Goal: Task Accomplishment & Management: Manage account settings

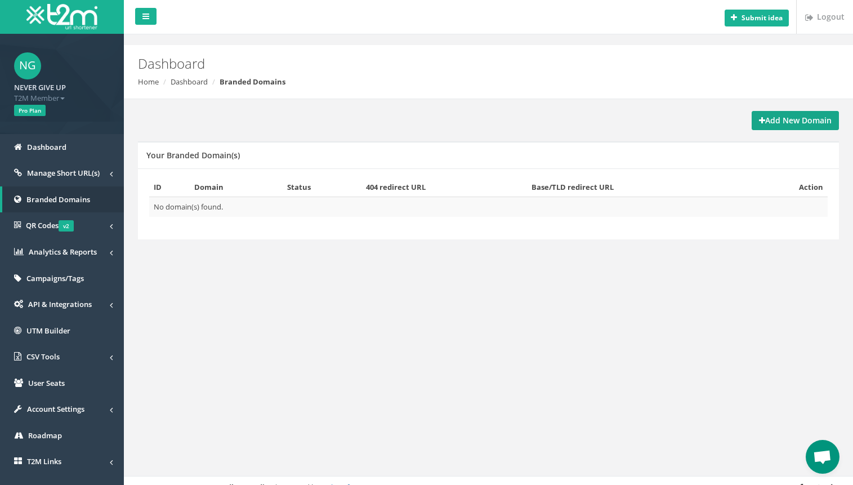
click at [777, 118] on strong "Add New Domain" at bounding box center [795, 120] width 73 height 11
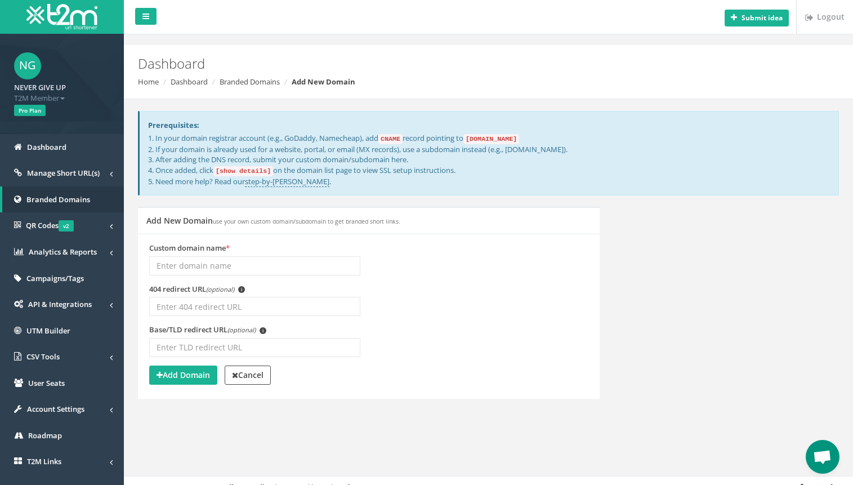
click at [226, 258] on input "Custom domain name *" at bounding box center [254, 265] width 211 height 19
click at [583, 249] on div "Custom domain name *" at bounding box center [369, 263] width 456 height 41
click at [248, 173] on code "[show details]" at bounding box center [243, 171] width 60 height 10
click at [246, 79] on link "Branded Domains" at bounding box center [250, 82] width 60 height 10
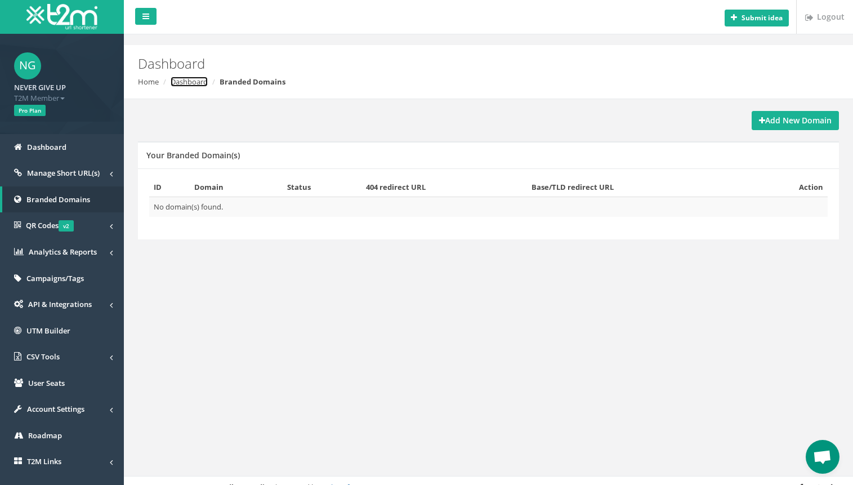
click at [201, 86] on link "Dashboard" at bounding box center [189, 82] width 37 height 10
click at [69, 172] on span "Manage Short URL(s)" at bounding box center [63, 173] width 73 height 10
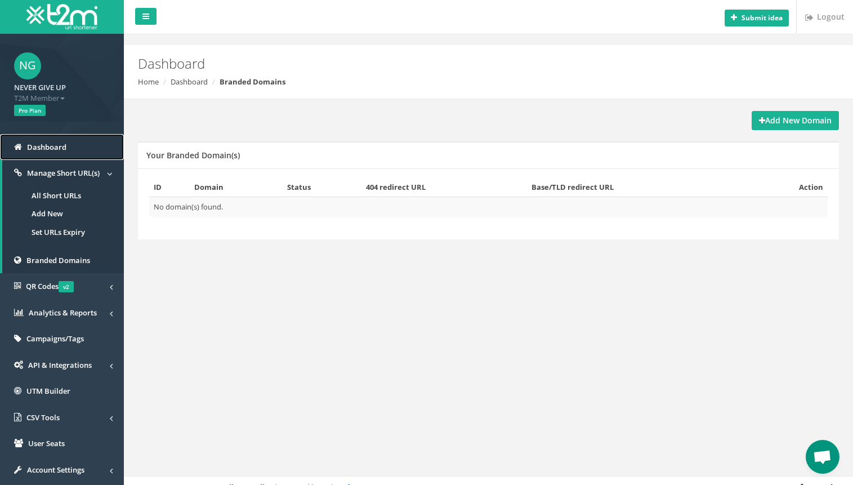
click at [50, 144] on span "Dashboard" at bounding box center [46, 147] width 39 height 10
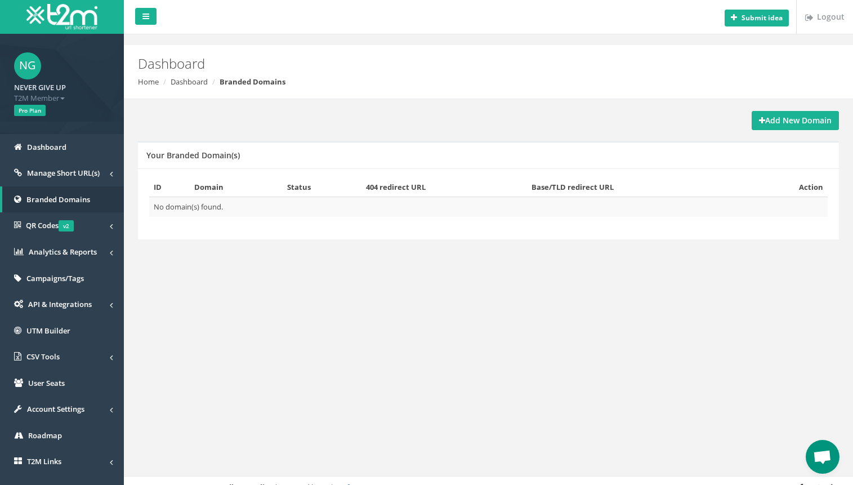
click at [759, 132] on div "Add New Domain Your Branded Domain(s) ID Domain Status 404 redirect URL Base/TL…" at bounding box center [488, 182] width 718 height 142
click at [759, 117] on icon at bounding box center [762, 121] width 6 height 8
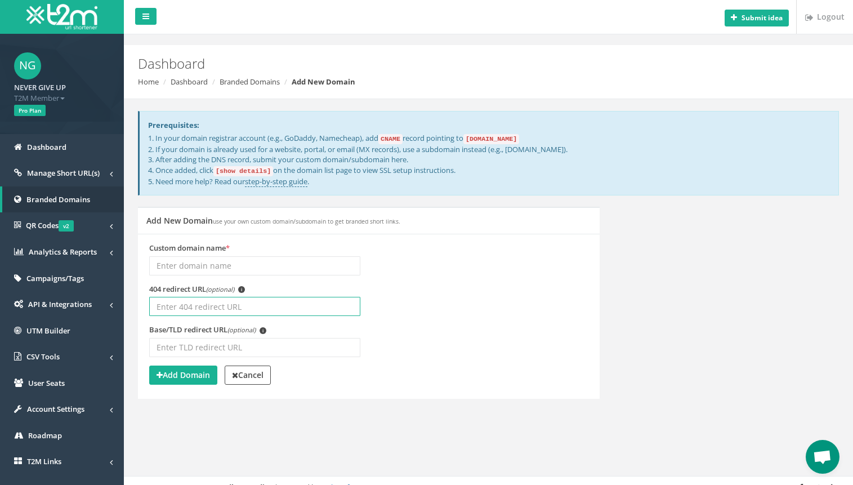
click at [254, 307] on input "404 redirect URL (optional) i" at bounding box center [254, 306] width 211 height 19
click at [236, 342] on input "Base/TLD redirect URL (optional) i" at bounding box center [254, 347] width 211 height 19
click at [215, 302] on input "404 redirect URL (optional) i" at bounding box center [254, 306] width 211 height 19
click at [223, 276] on div "Custom domain name *" at bounding box center [255, 263] width 228 height 41
click at [221, 272] on input "Custom domain name *" at bounding box center [254, 265] width 211 height 19
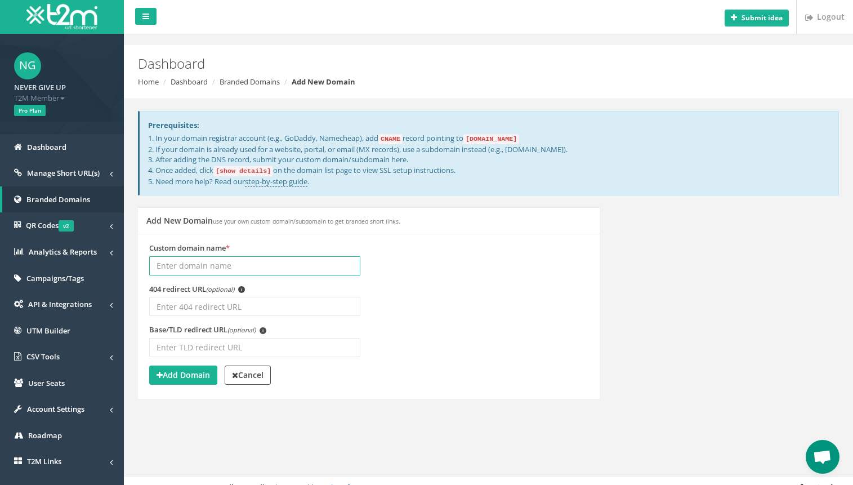
click at [218, 271] on input "Custom domain name *" at bounding box center [254, 265] width 211 height 19
click at [482, 140] on code "[DOMAIN_NAME]" at bounding box center [491, 139] width 56 height 10
drag, startPoint x: 482, startPoint y: 140, endPoint x: 525, endPoint y: 141, distance: 42.8
click at [519, 141] on code "[DOMAIN_NAME]" at bounding box center [491, 139] width 56 height 10
copy code "domains.t2m.app"
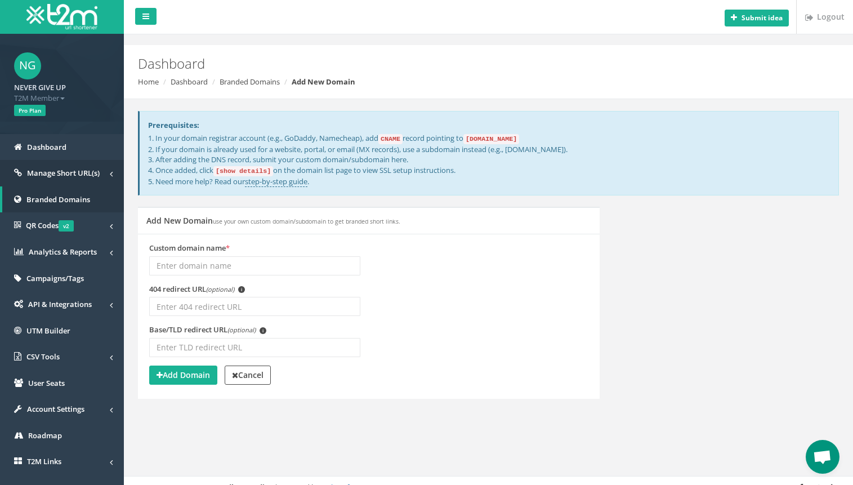
scroll to position [47, 0]
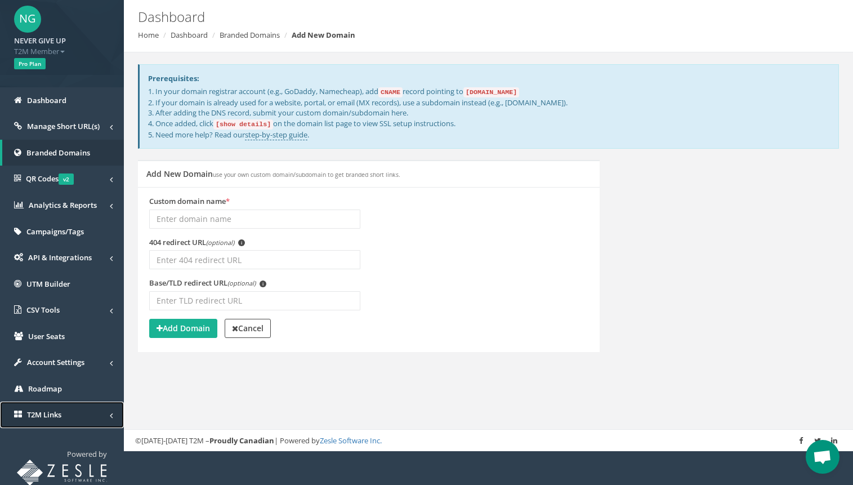
click at [65, 409] on link "T2M Links" at bounding box center [62, 414] width 124 height 26
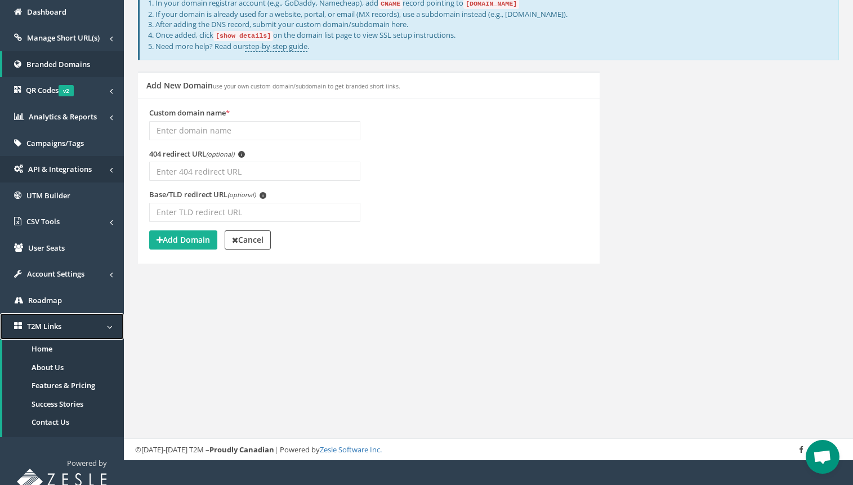
scroll to position [144, 0]
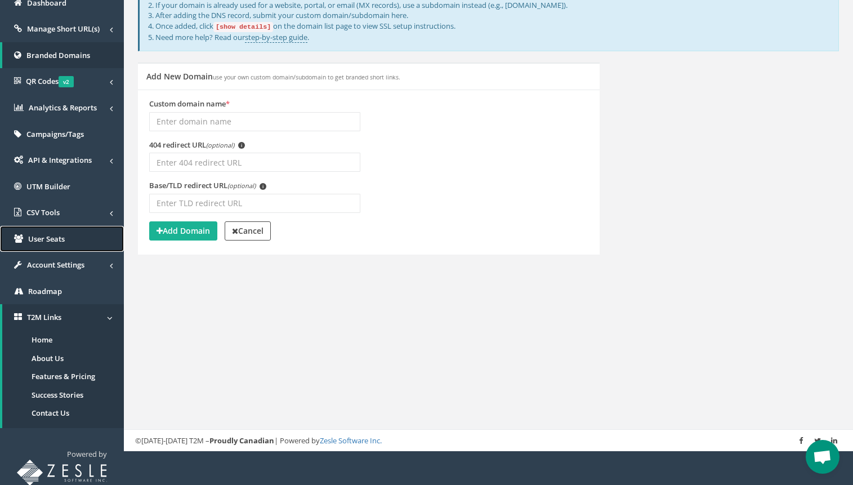
click at [66, 245] on link "User Seats" at bounding box center [62, 239] width 124 height 26
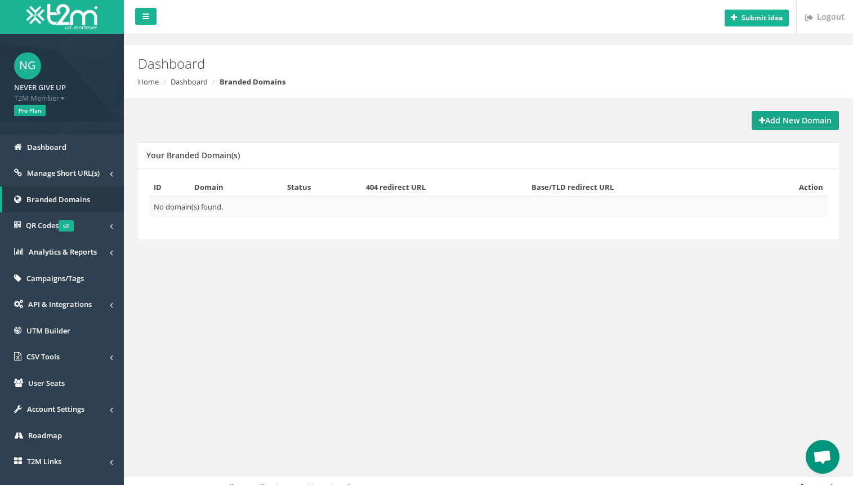
click at [781, 126] on link "Add New Domain" at bounding box center [794, 120] width 87 height 19
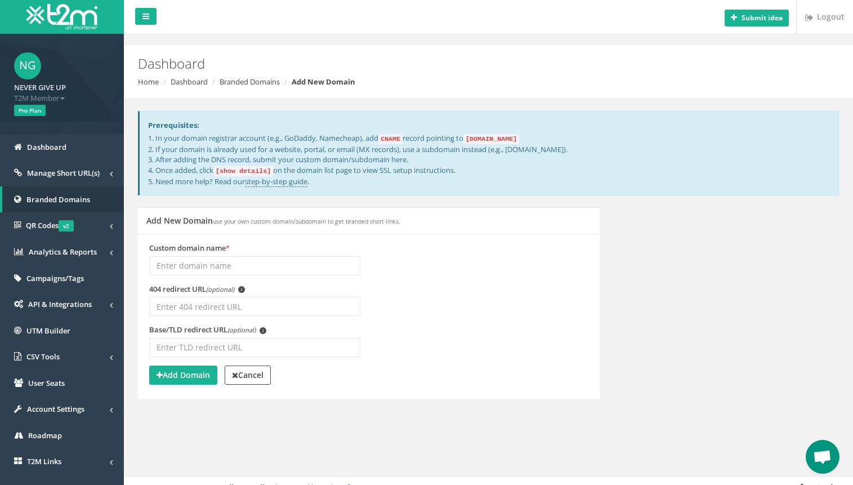
click at [238, 170] on code "[show details]" at bounding box center [243, 171] width 60 height 10
click at [267, 181] on link "step-by-step guide" at bounding box center [276, 181] width 62 height 11
click at [247, 314] on input "404 redirect URL (optional) i" at bounding box center [254, 306] width 211 height 19
click at [247, 311] on input "404 redirect URL (optional) i" at bounding box center [254, 306] width 211 height 19
click at [239, 266] on input "Custom domain name *" at bounding box center [254, 265] width 211 height 19
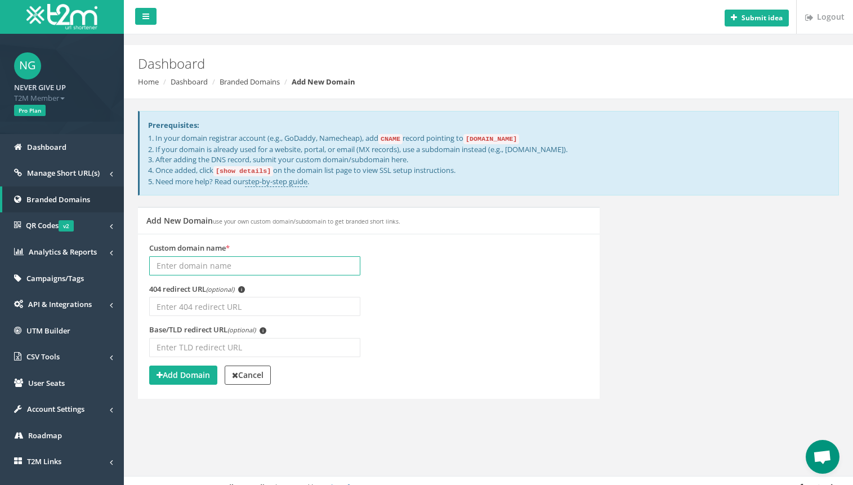
click at [239, 266] on input "Custom domain name *" at bounding box center [254, 265] width 211 height 19
click at [350, 256] on input "Custom domain name *" at bounding box center [254, 265] width 211 height 19
click at [368, 239] on div "Custom domain name * 404 redirect URL (optional) i (optional) i Add Domain" at bounding box center [369, 316] width 462 height 165
click at [48, 144] on span "Dashboard" at bounding box center [46, 147] width 39 height 10
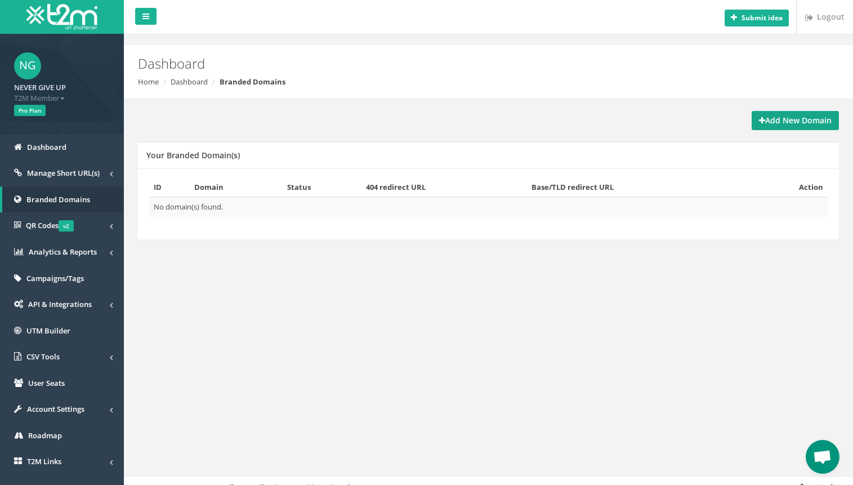
click at [795, 113] on link "Add New Domain" at bounding box center [794, 120] width 87 height 19
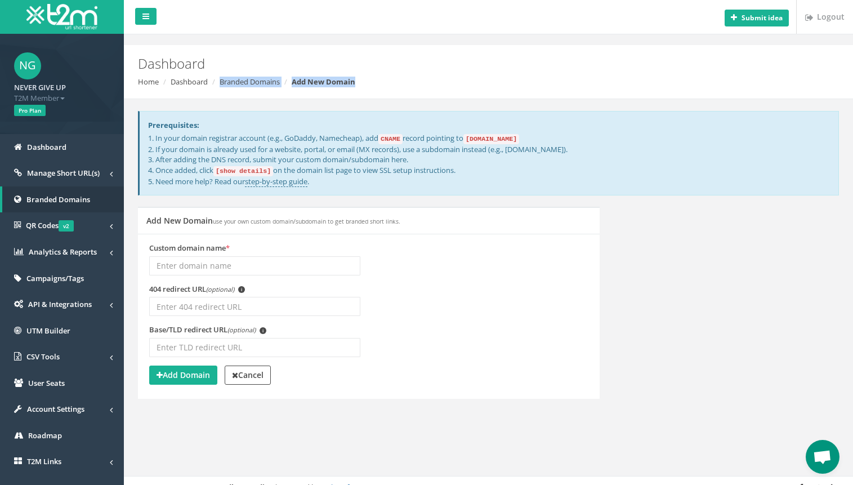
drag, startPoint x: 244, startPoint y: 74, endPoint x: 235, endPoint y: 100, distance: 26.7
click at [235, 100] on div "Submit idea Logout Dashboard Home Dashboard Branded Domains Add New Domain Prer…" at bounding box center [488, 249] width 729 height 498
click at [247, 79] on link "Branded Domains" at bounding box center [250, 82] width 60 height 10
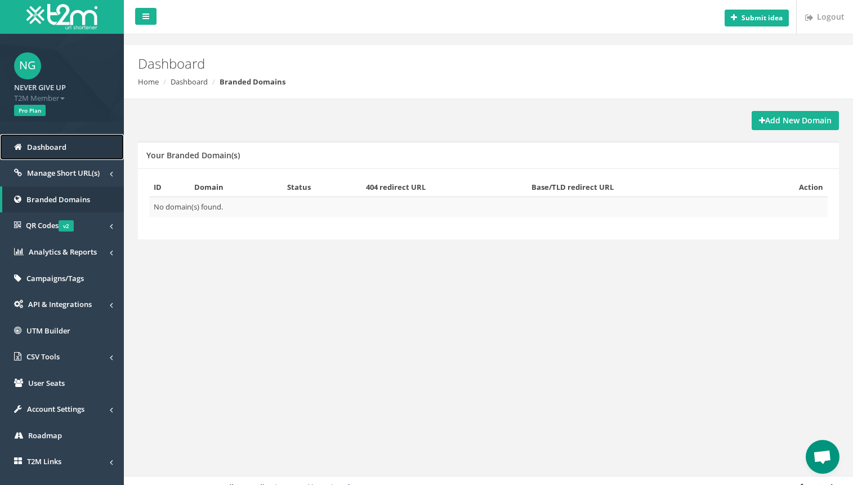
click at [52, 145] on span "Dashboard" at bounding box center [46, 147] width 39 height 10
click at [815, 134] on div "Add New Domain Your Branded Domain(s) ID Domain Status 404 redirect URL Base/TL…" at bounding box center [488, 182] width 718 height 142
click at [798, 122] on strong "Add New Domain" at bounding box center [795, 120] width 73 height 11
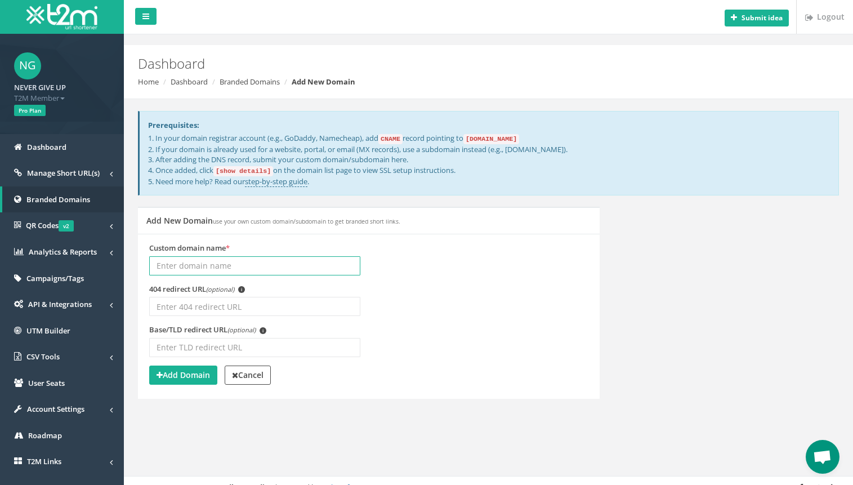
click at [256, 263] on input "Custom domain name *" at bounding box center [254, 265] width 211 height 19
paste input "allku.me"
type input "allku.me"
click at [454, 266] on div "Custom domain name * allku.me" at bounding box center [369, 263] width 456 height 41
click at [280, 311] on input "404 redirect URL (optional) i" at bounding box center [254, 306] width 211 height 19
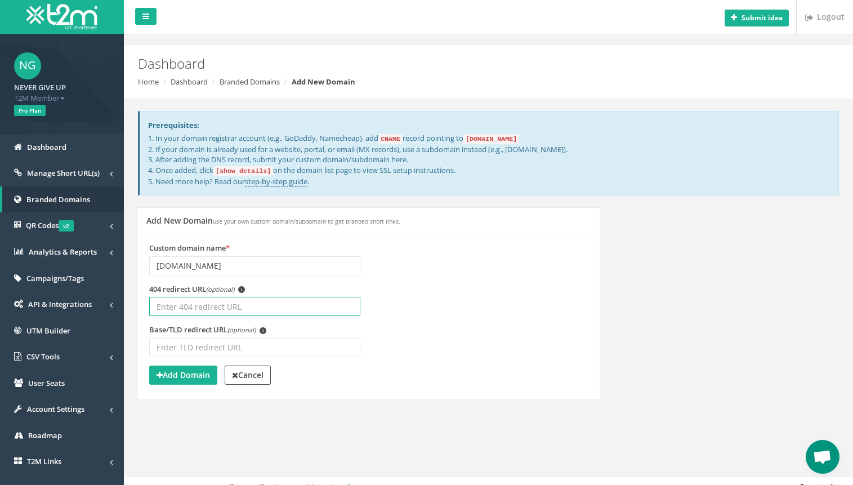
click at [207, 305] on input "404 redirect URL (optional) i" at bounding box center [254, 306] width 211 height 19
click at [183, 373] on strong "Add Domain" at bounding box center [182, 374] width 53 height 11
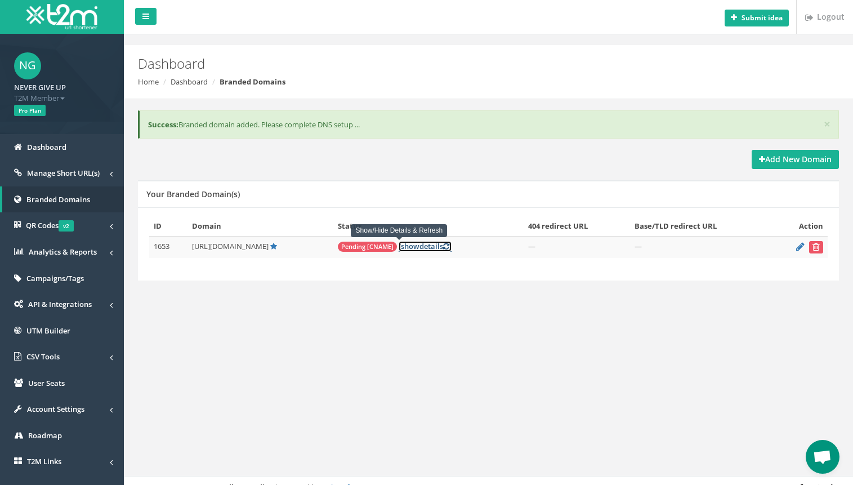
click at [401, 249] on span "show" at bounding box center [410, 246] width 19 height 10
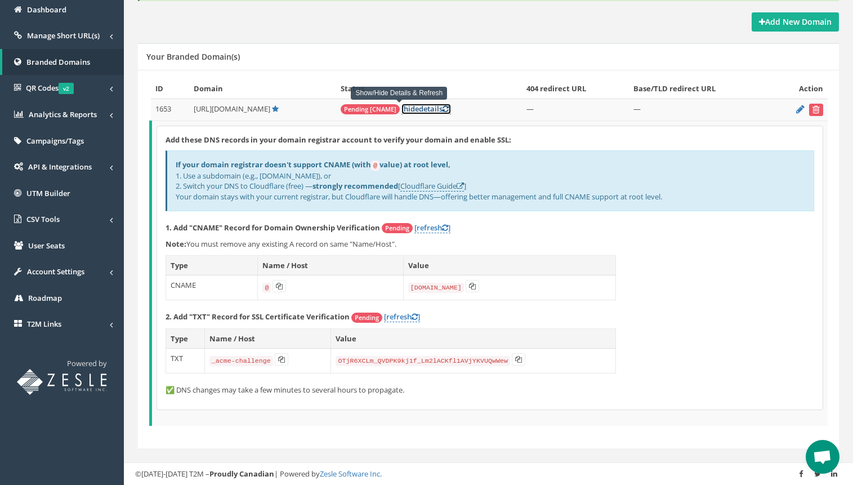
scroll to position [140, 0]
click at [362, 316] on span "Pending" at bounding box center [366, 317] width 31 height 10
click at [403, 316] on link "[refresh ]" at bounding box center [402, 316] width 36 height 11
click at [515, 360] on icon at bounding box center [518, 359] width 7 height 7
click at [288, 281] on td "@" at bounding box center [330, 287] width 145 height 25
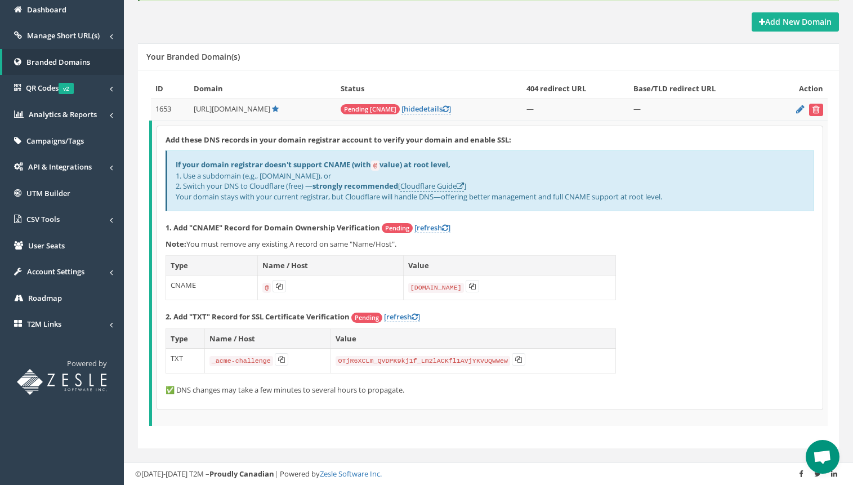
click at [263, 285] on code "@" at bounding box center [266, 288] width 8 height 10
click at [308, 292] on td "@" at bounding box center [330, 287] width 145 height 25
click at [401, 107] on link "[ hide details ]" at bounding box center [426, 109] width 50 height 11
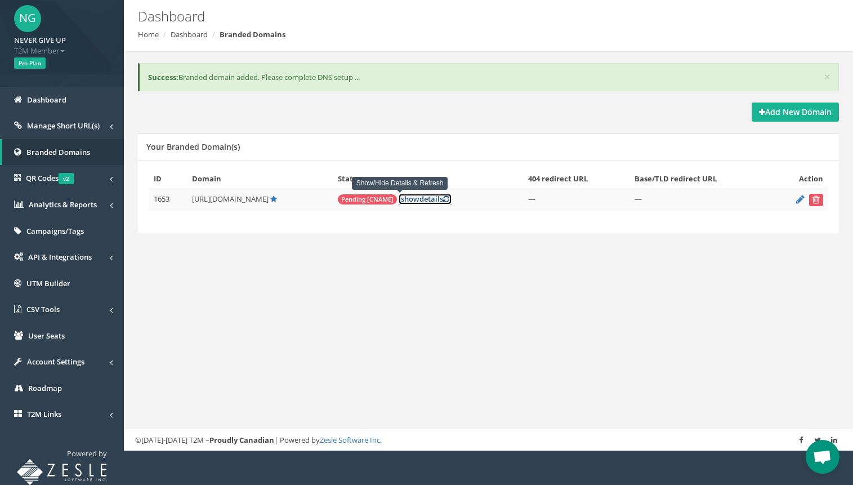
scroll to position [47, 0]
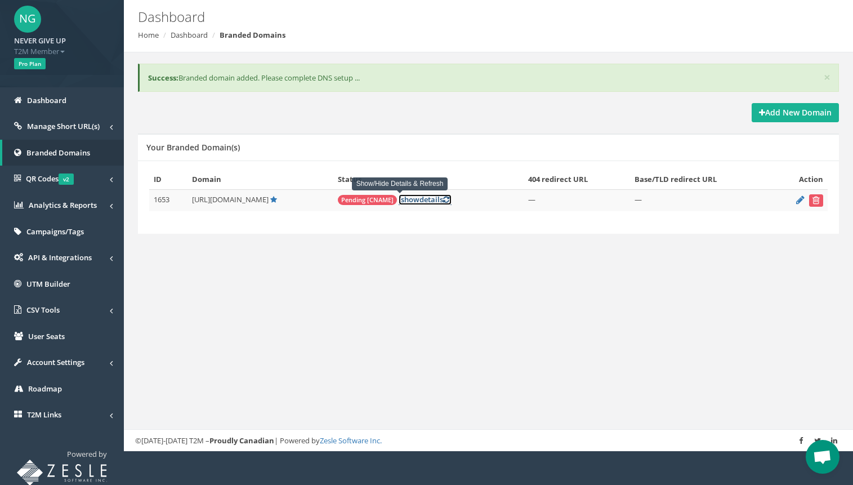
click at [407, 200] on link "[ show details ]" at bounding box center [425, 199] width 53 height 11
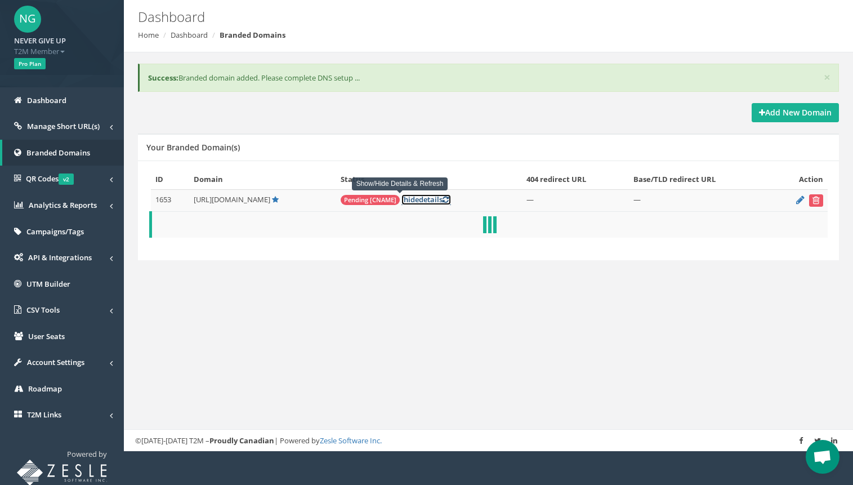
scroll to position [140, 0]
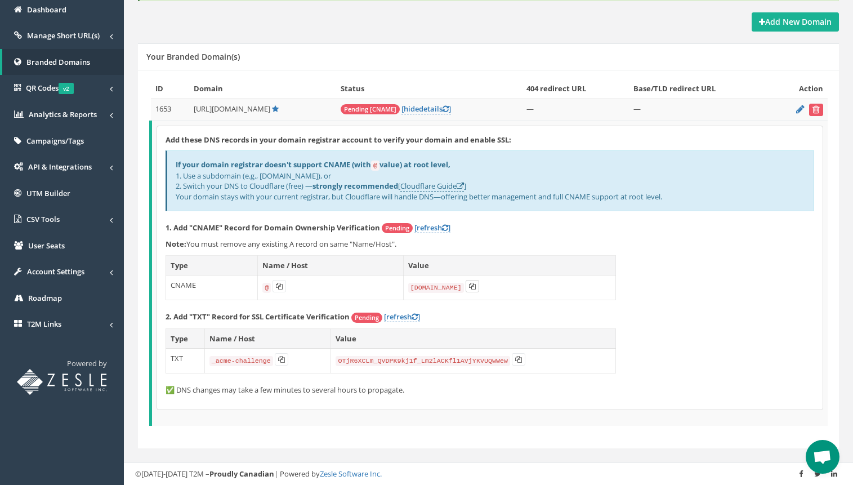
click at [469, 283] on icon at bounding box center [472, 286] width 7 height 7
click at [281, 361] on icon at bounding box center [281, 359] width 7 height 7
click at [515, 359] on icon at bounding box center [518, 359] width 7 height 7
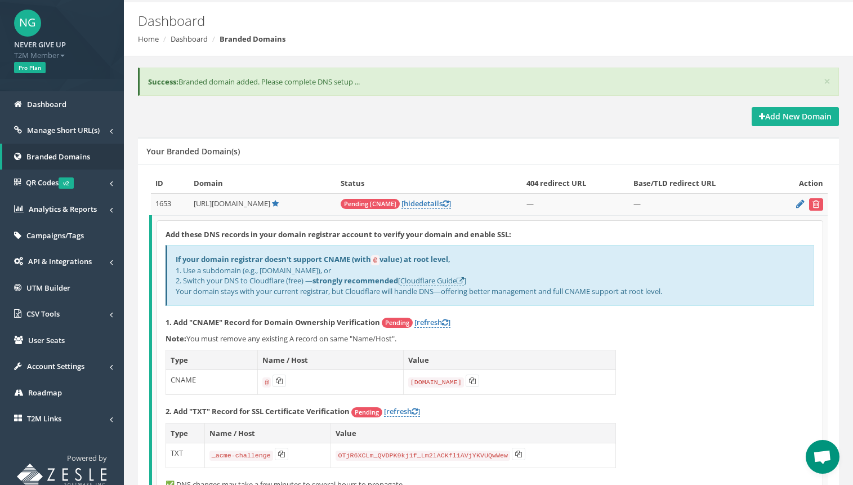
scroll to position [0, 0]
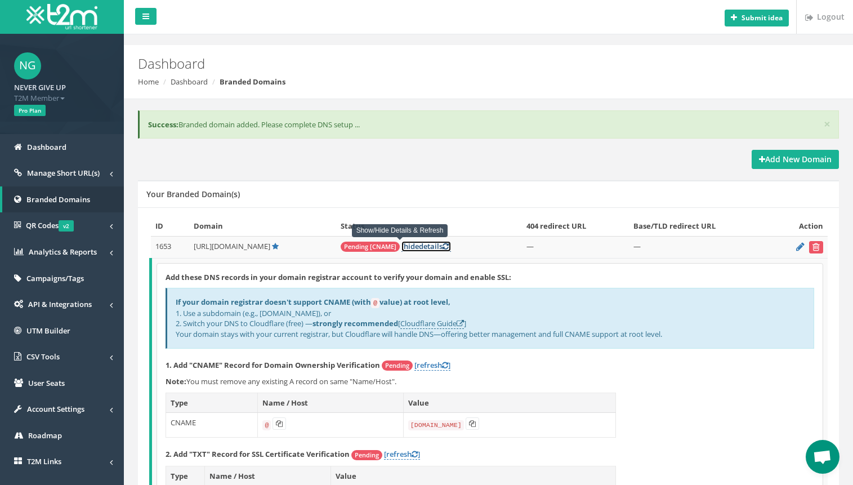
click at [442, 248] on icon at bounding box center [445, 246] width 6 height 7
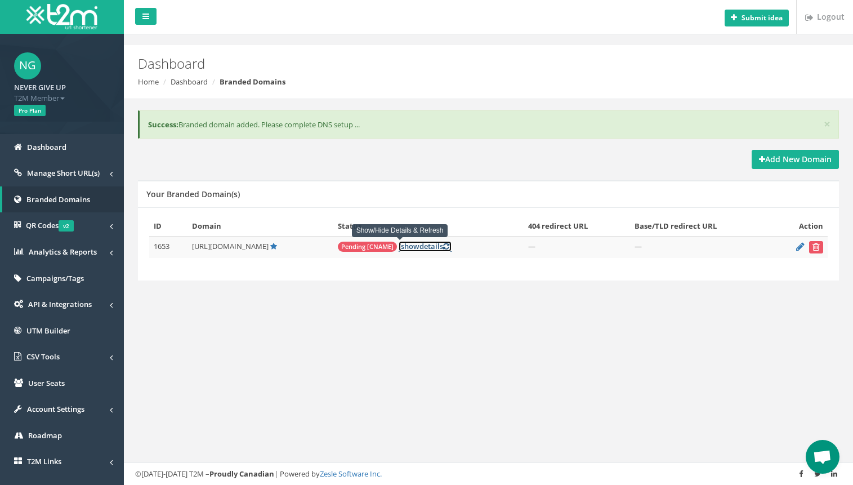
click at [443, 248] on icon at bounding box center [446, 246] width 6 height 7
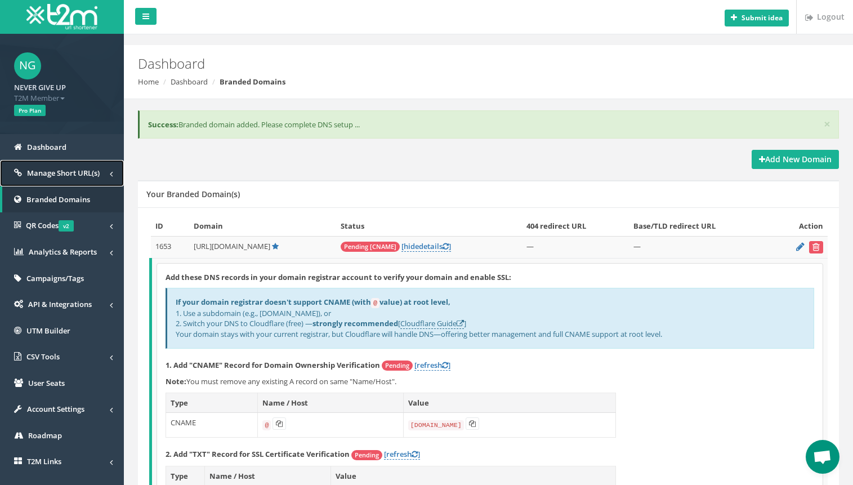
click at [79, 176] on span "Manage Short URL(s)" at bounding box center [63, 173] width 73 height 10
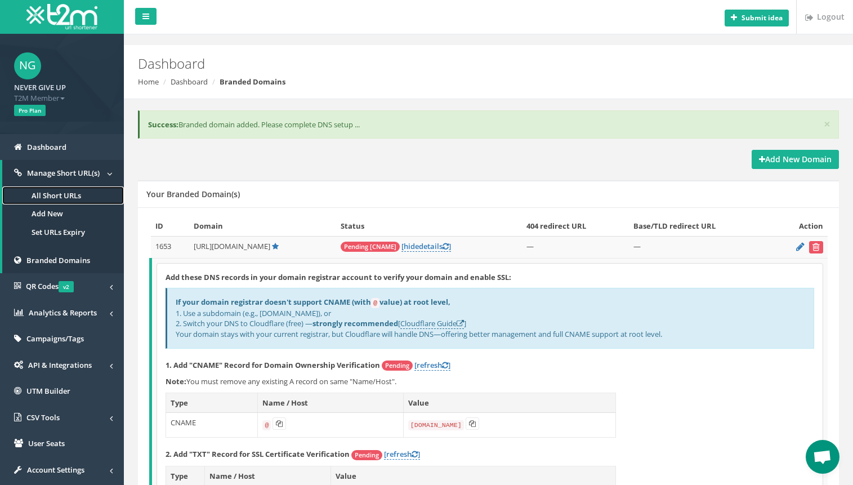
click at [79, 191] on link "All Short URLs" at bounding box center [63, 195] width 122 height 19
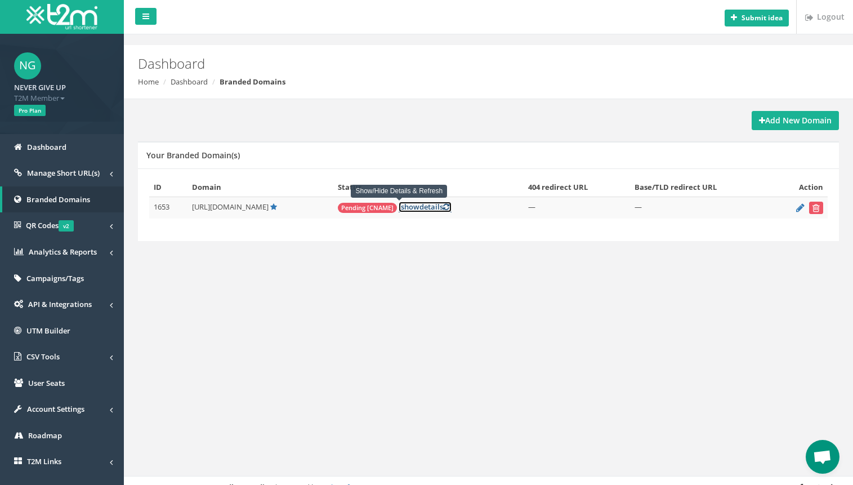
click at [443, 208] on icon at bounding box center [446, 206] width 6 height 7
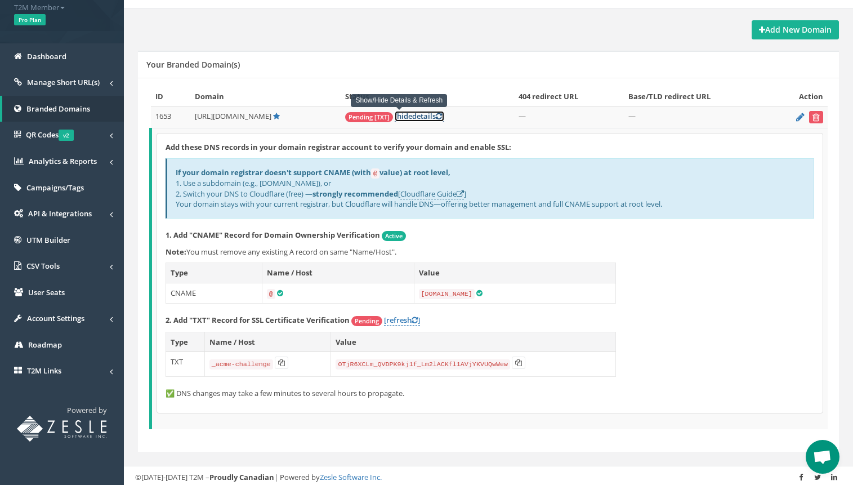
scroll to position [95, 0]
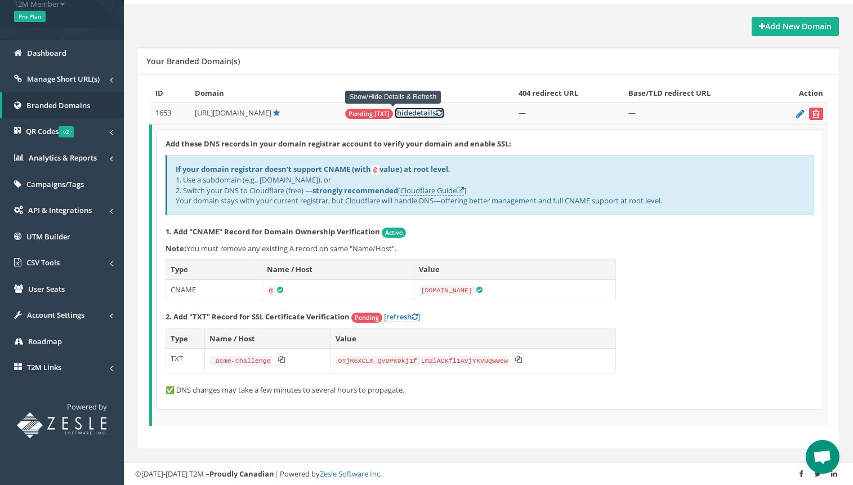
click at [417, 114] on link "[ hide details ]" at bounding box center [420, 113] width 50 height 11
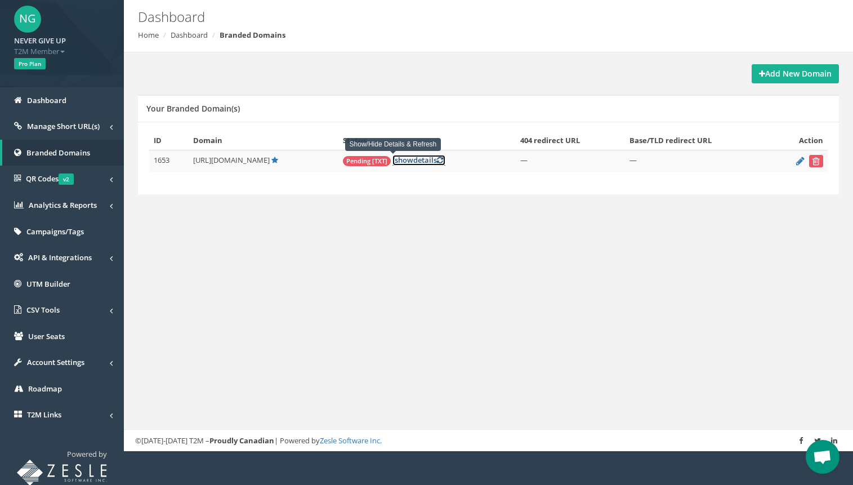
click at [437, 162] on icon at bounding box center [440, 159] width 6 height 7
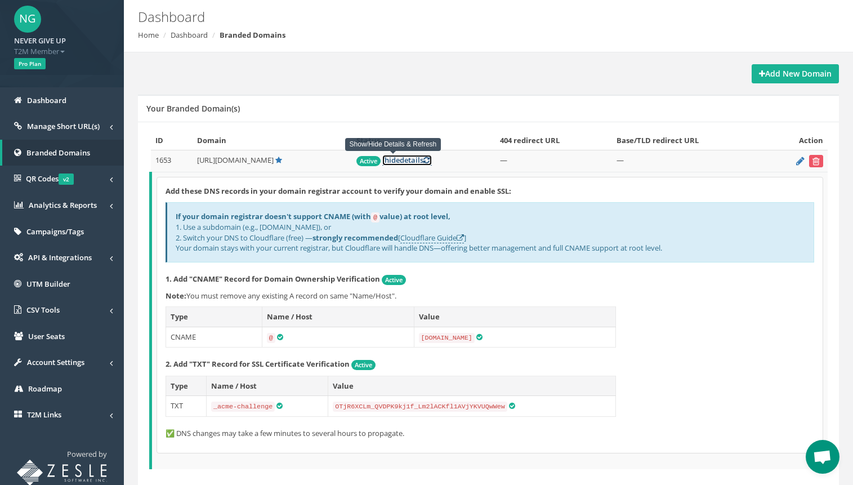
scroll to position [90, 0]
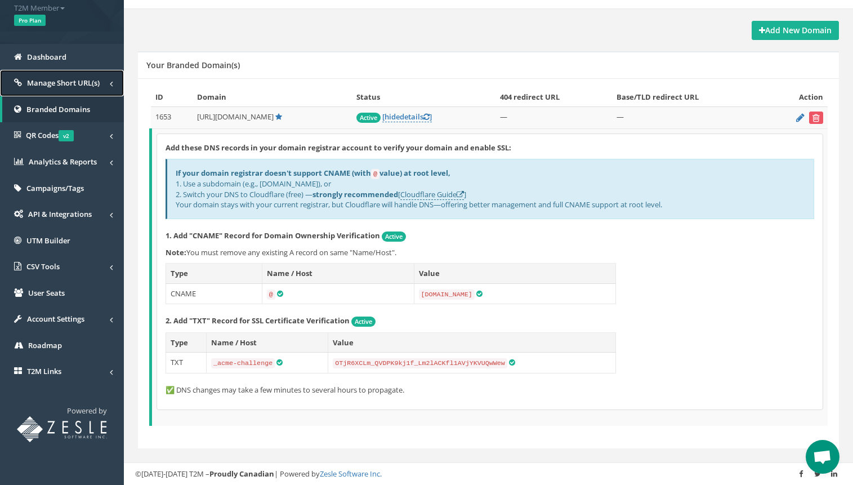
click at [71, 91] on link "Manage Short URL(s)" at bounding box center [62, 83] width 124 height 26
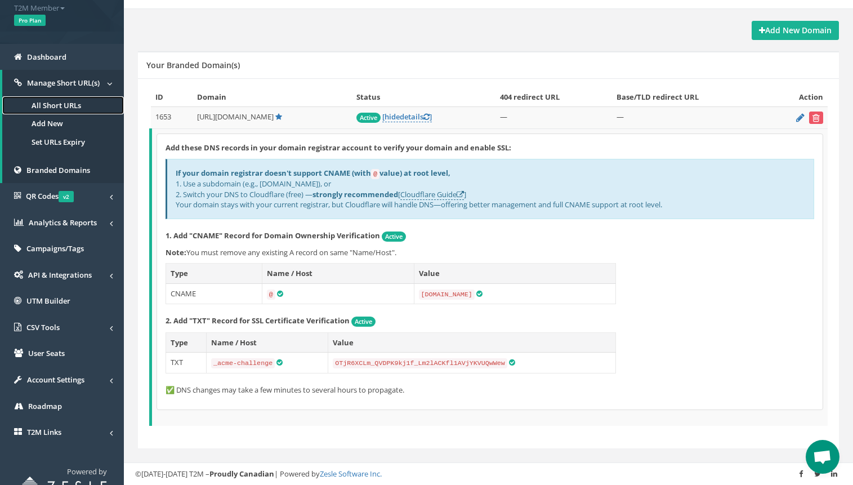
click at [65, 109] on link "All Short URLs" at bounding box center [63, 105] width 122 height 19
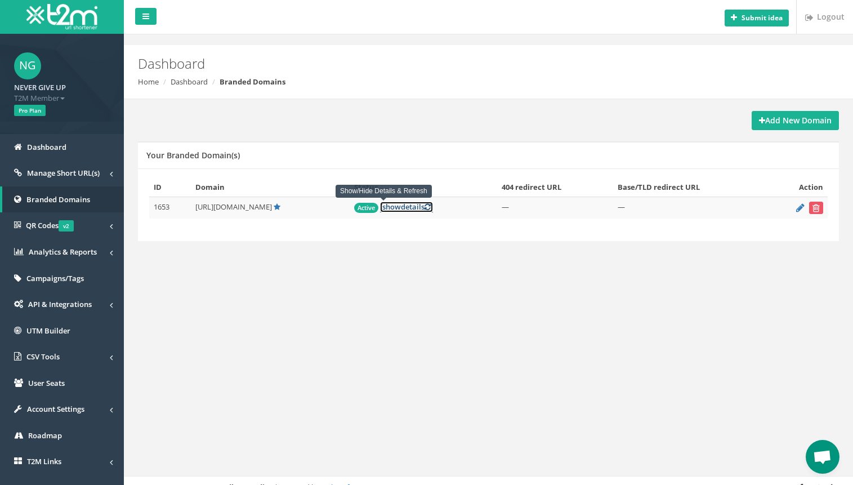
click at [382, 208] on span "show" at bounding box center [391, 207] width 19 height 10
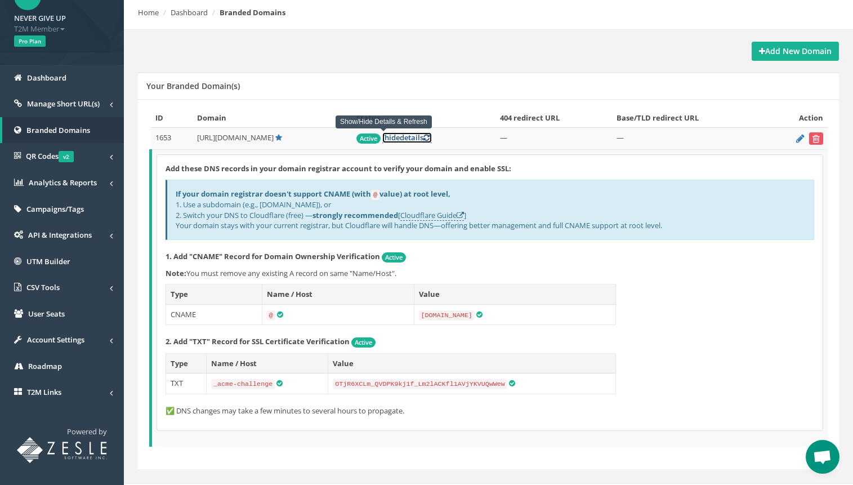
scroll to position [90, 0]
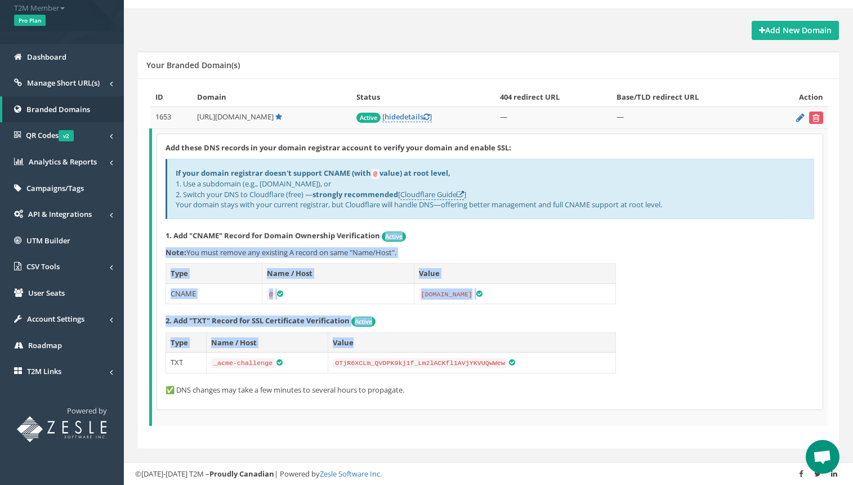
drag, startPoint x: 382, startPoint y: 240, endPoint x: 527, endPoint y: 337, distance: 174.7
click at [527, 337] on div "Add these DNS records in your domain registrar account to verify your domain an…" at bounding box center [489, 271] width 665 height 275
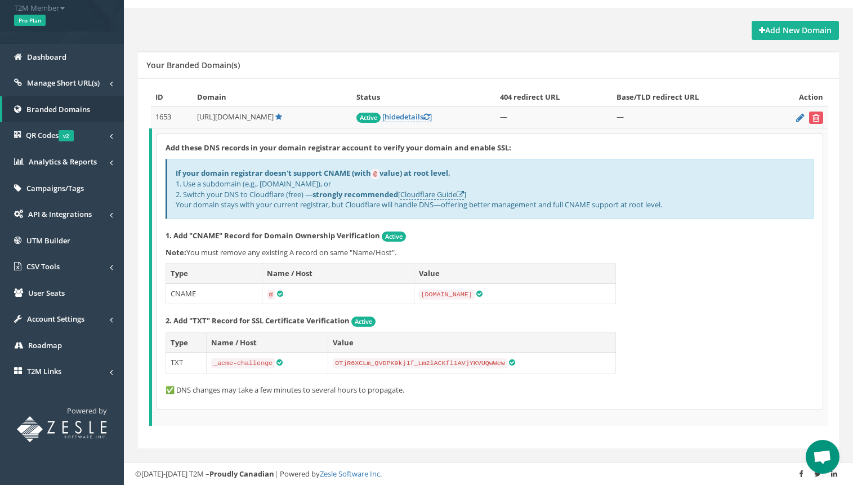
click at [606, 379] on div "Add these DNS records in your domain registrar account to verify your domain an…" at bounding box center [489, 271] width 665 height 275
click at [73, 104] on span "Branded Domains" at bounding box center [58, 109] width 64 height 10
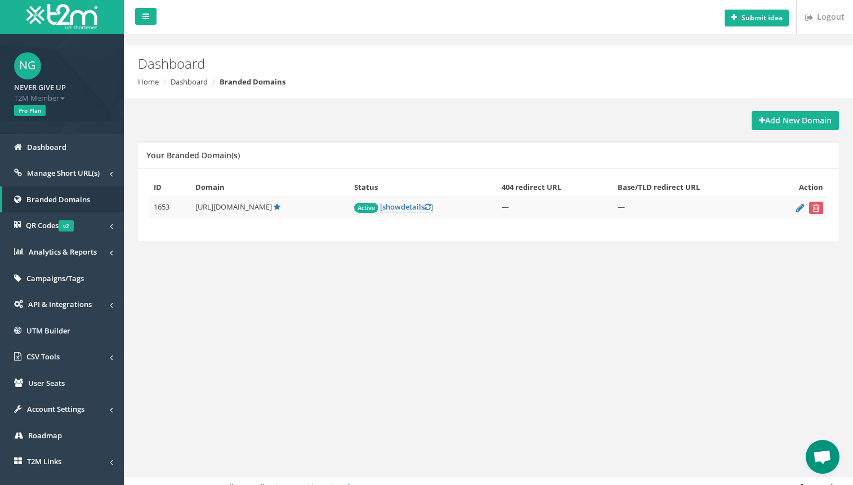
click at [198, 207] on td "[URL][DOMAIN_NAME]" at bounding box center [270, 208] width 158 height 22
drag, startPoint x: 198, startPoint y: 207, endPoint x: 220, endPoint y: 207, distance: 22.5
click at [220, 207] on td "[URL][DOMAIN_NAME]" at bounding box center [270, 208] width 158 height 22
click at [232, 226] on div "ID Domain Status 404 redirect URL Base/TLD redirect URL Action 1653 https://all…" at bounding box center [488, 203] width 678 height 53
click at [228, 210] on span "https://allku.me/" at bounding box center [233, 207] width 77 height 10
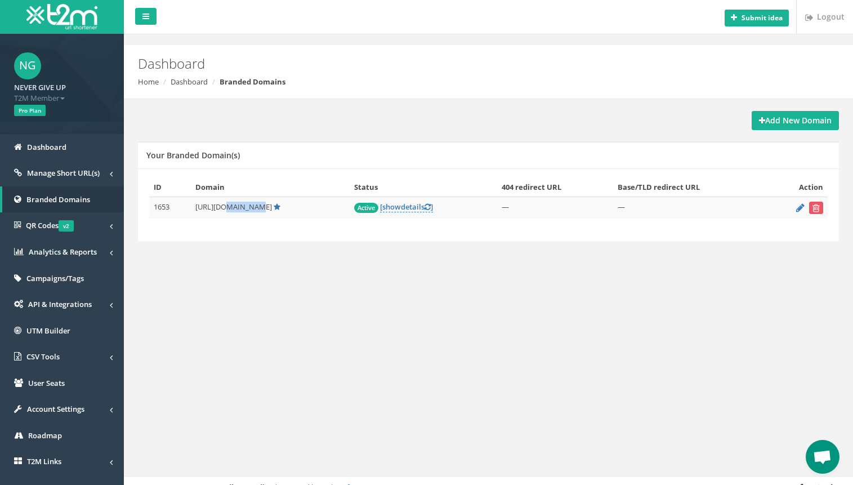
drag, startPoint x: 228, startPoint y: 210, endPoint x: 244, endPoint y: 209, distance: 15.8
click at [244, 209] on span "https://allku.me/" at bounding box center [233, 207] width 77 height 10
copy span "[DOMAIN_NAME]"
click at [392, 209] on link "[ show details ]" at bounding box center [406, 207] width 53 height 11
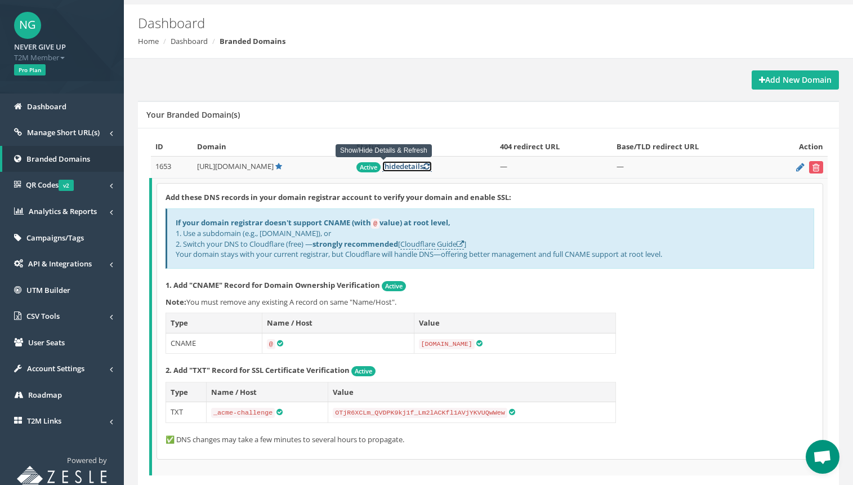
scroll to position [90, 0]
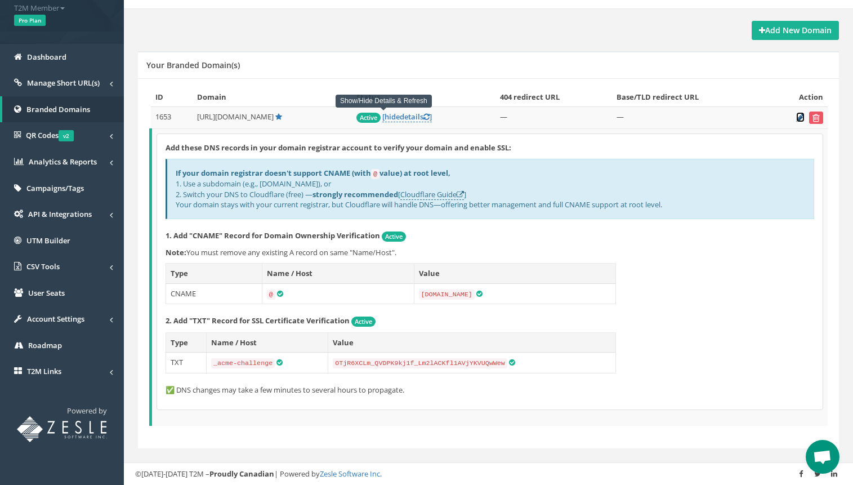
click at [796, 117] on icon at bounding box center [800, 117] width 8 height 7
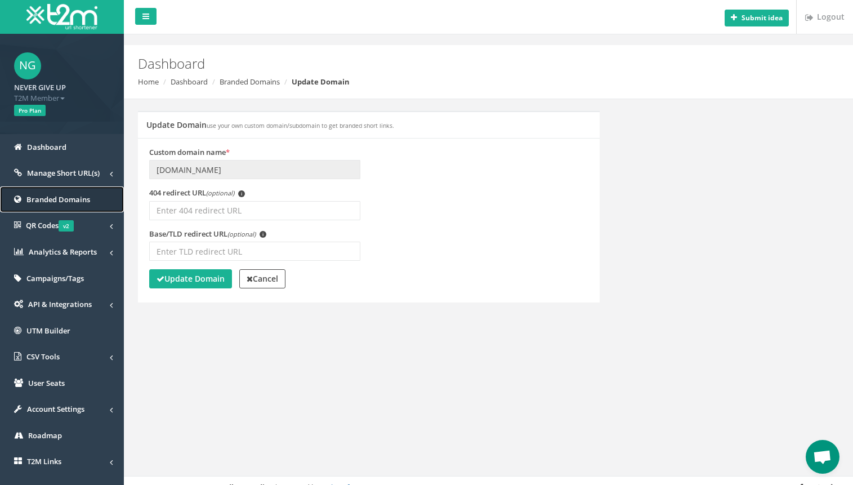
click at [69, 201] on span "Branded Domains" at bounding box center [58, 199] width 64 height 10
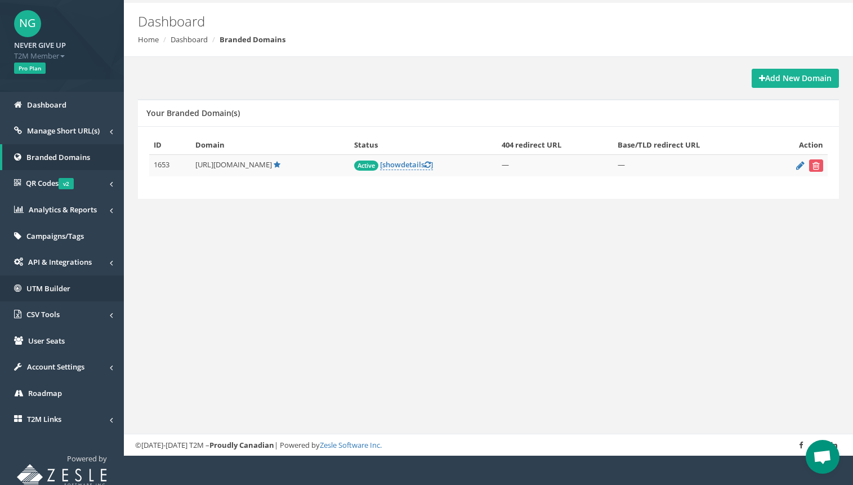
scroll to position [47, 0]
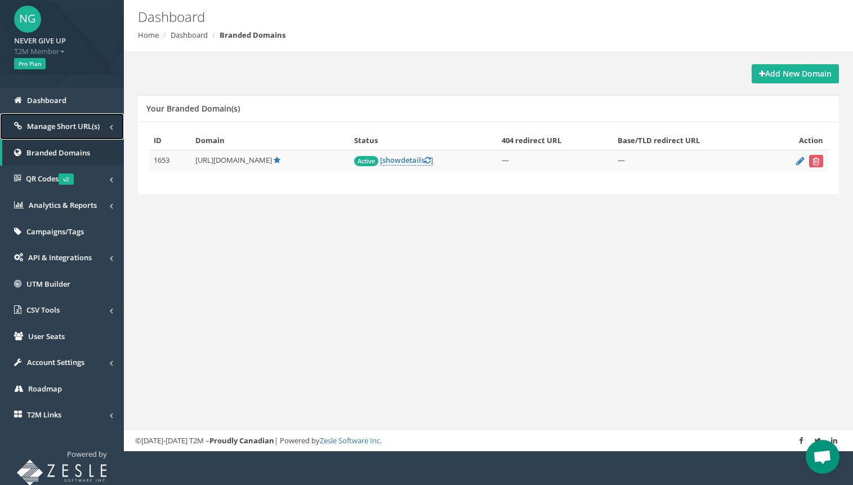
click at [79, 131] on link "Manage Short URL(s)" at bounding box center [62, 126] width 124 height 26
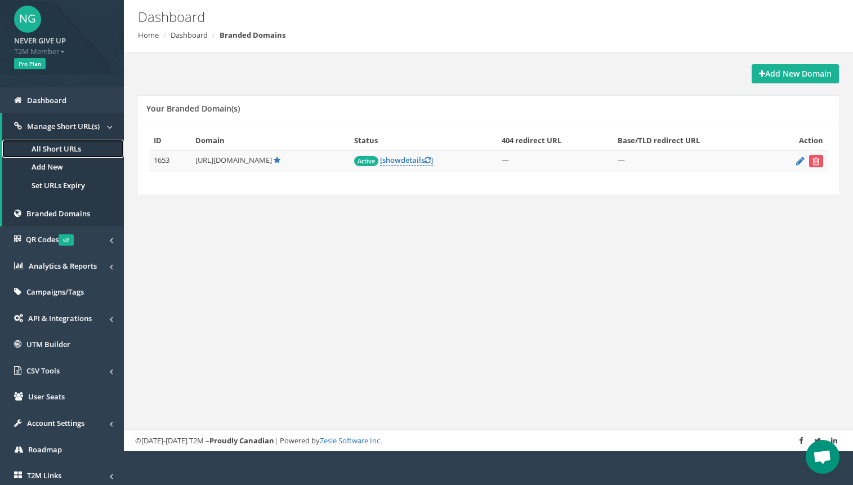
click at [74, 147] on link "All Short URLs" at bounding box center [63, 149] width 122 height 19
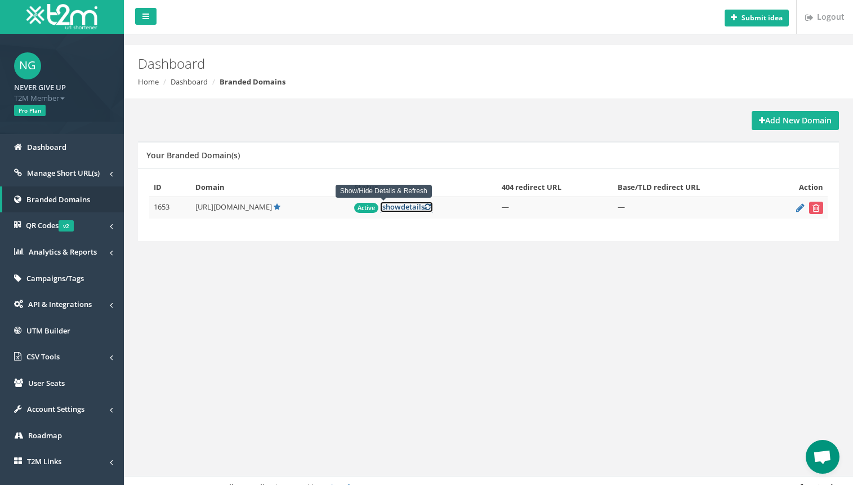
click at [393, 211] on link "[ show details ]" at bounding box center [406, 207] width 53 height 11
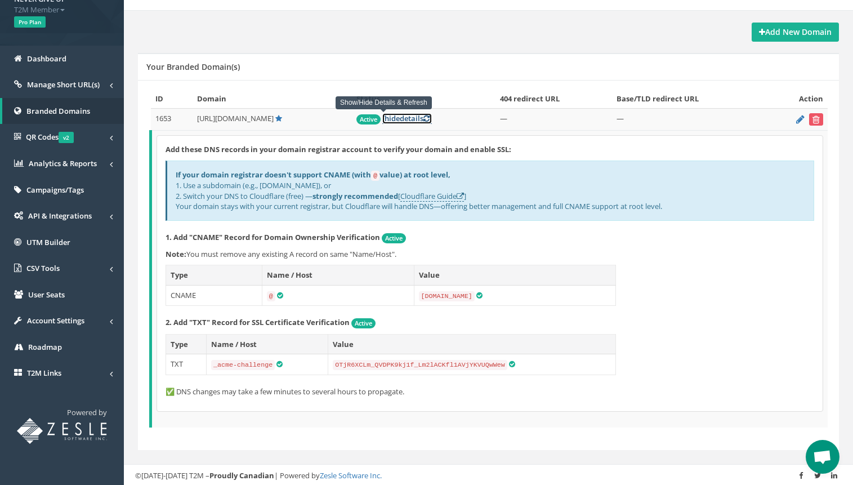
scroll to position [90, 0]
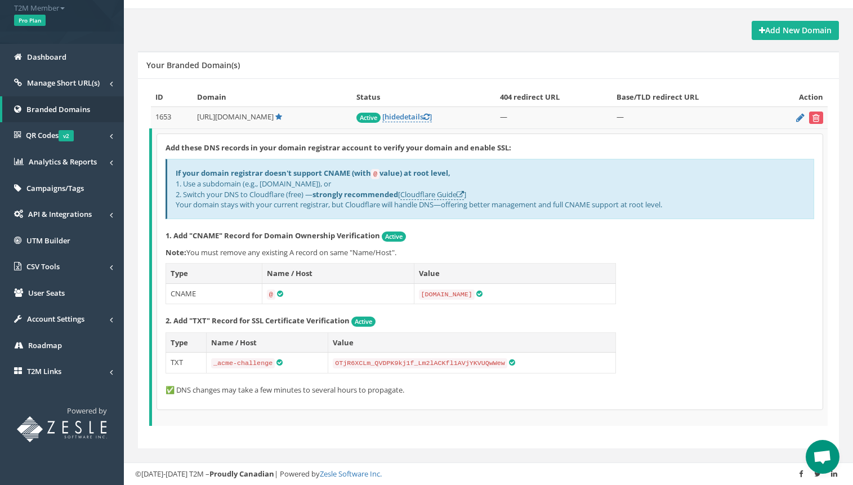
click at [476, 294] on icon at bounding box center [479, 293] width 6 height 7
click at [426, 294] on code "[DOMAIN_NAME]" at bounding box center [447, 294] width 56 height 10
drag, startPoint x: 426, startPoint y: 294, endPoint x: 460, endPoint y: 294, distance: 34.9
click at [460, 294] on code "[DOMAIN_NAME]" at bounding box center [447, 294] width 56 height 10
copy code "[DOMAIN_NAME]"
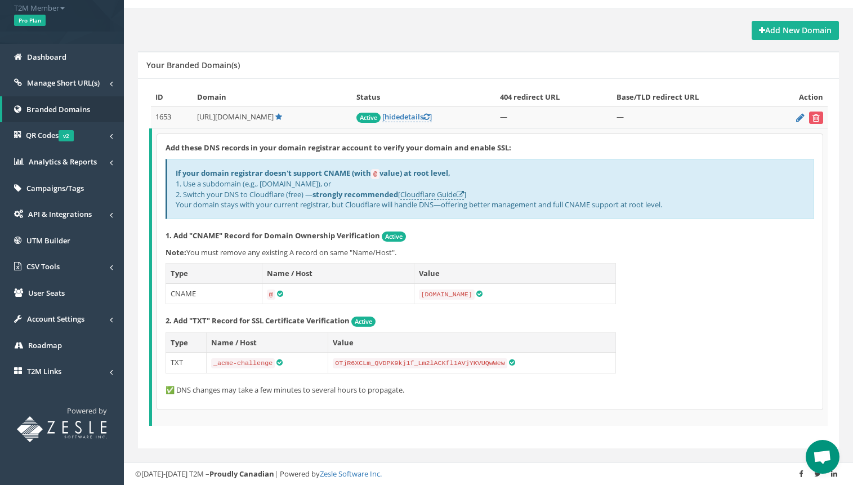
click at [276, 363] on icon at bounding box center [279, 362] width 6 height 7
click at [240, 361] on code "_acme-challenge" at bounding box center [243, 363] width 64 height 10
click at [220, 364] on code "_acme-challenge" at bounding box center [243, 363] width 64 height 10
drag, startPoint x: 220, startPoint y: 364, endPoint x: 249, endPoint y: 364, distance: 29.8
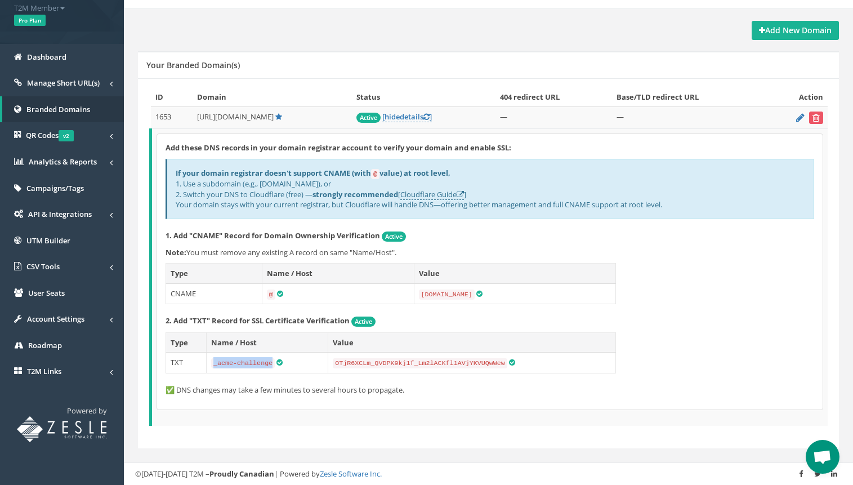
click at [249, 364] on code "_acme-challenge" at bounding box center [243, 363] width 64 height 10
copy code "_acme-challenge"
drag, startPoint x: 490, startPoint y: 365, endPoint x: 474, endPoint y: 365, distance: 16.3
click at [474, 365] on code "OTjR6XCLm_QVDPK9kj1f_Lm2lACKfl1AVjYKVUQwWew" at bounding box center [420, 363] width 174 height 10
click at [337, 363] on code "OTjR6XCLm_QVDPK9kj1f_Lm2lACKfl1AVjYKVUQwWew" at bounding box center [420, 363] width 174 height 10
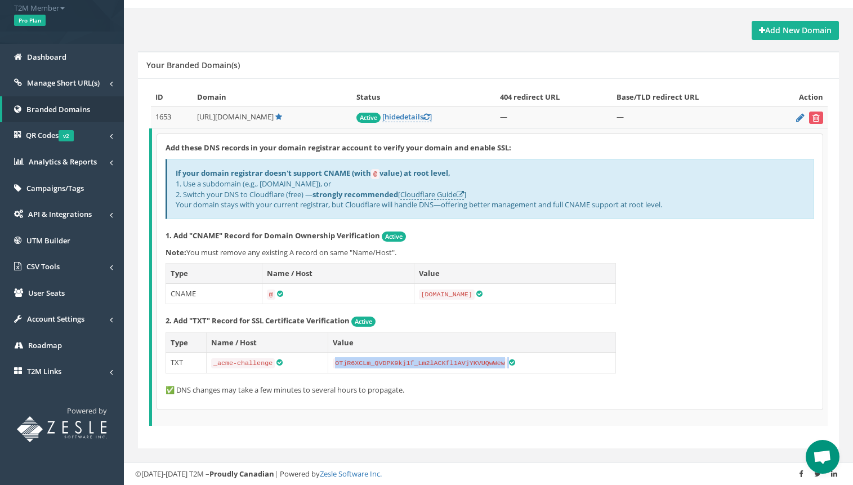
click at [337, 363] on code "OTjR6XCLm_QVDPK9kj1f_Lm2lACKfl1AVjYKVUQwWew" at bounding box center [420, 363] width 174 height 10
copy td "OTjR6XCLm_QVDPK9kj1f_Lm2lACKfl1AVjYKVUQwWew"
click at [218, 364] on code "_acme-challenge" at bounding box center [243, 363] width 64 height 10
click at [269, 364] on code "_acme-challenge" at bounding box center [243, 363] width 64 height 10
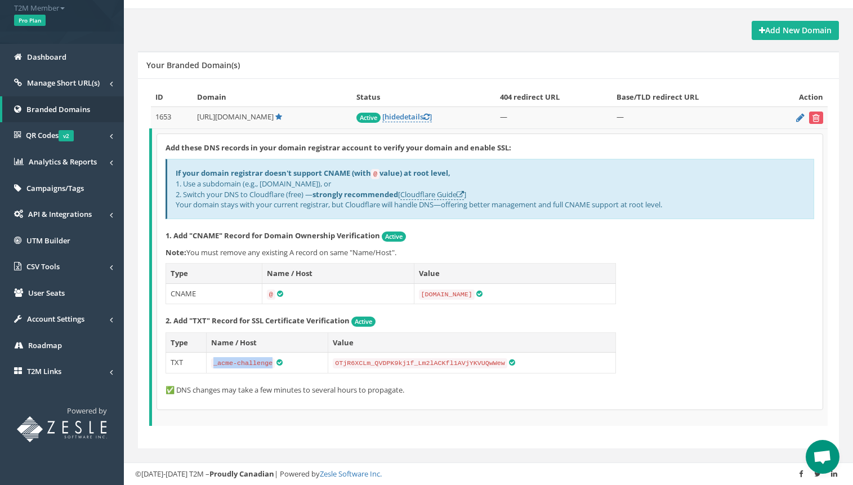
copy code "_acme-challenge"
click at [341, 363] on code "OTjR6XCLm_QVDPK9kj1f_Lm2lACKfl1AVjYKVUQwWew" at bounding box center [420, 363] width 174 height 10
drag, startPoint x: 341, startPoint y: 363, endPoint x: 378, endPoint y: 363, distance: 37.1
click at [378, 363] on code "OTjR6XCLm_QVDPK9kj1f_Lm2lACKfl1AVjYKVUQwWew" at bounding box center [420, 363] width 174 height 10
copy code "OTjR6XCLm_QVDPK9kj1f_Lm2lACKfl1AVjYKVUQwWew"
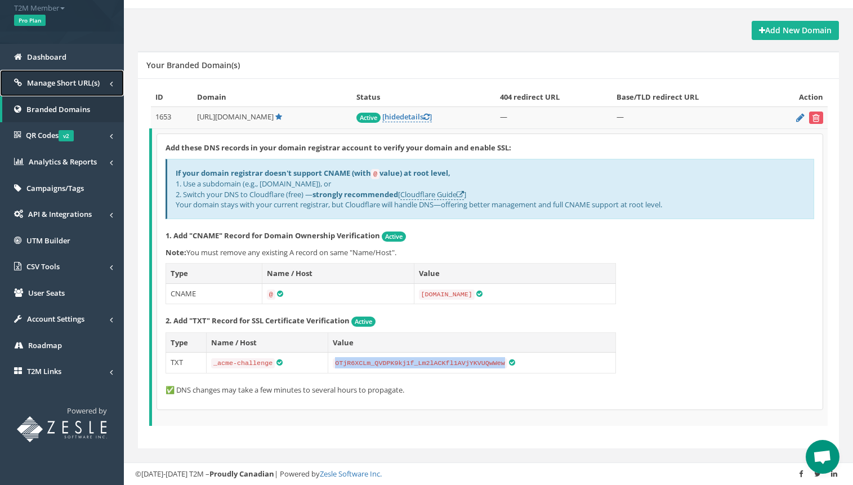
click at [70, 82] on span "Manage Short URL(s)" at bounding box center [63, 83] width 73 height 10
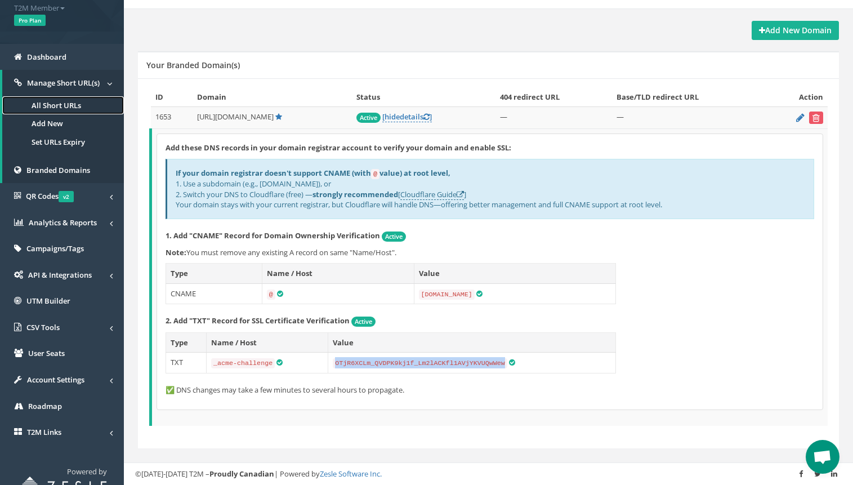
click at [65, 100] on link "All Short URLs" at bounding box center [63, 105] width 122 height 19
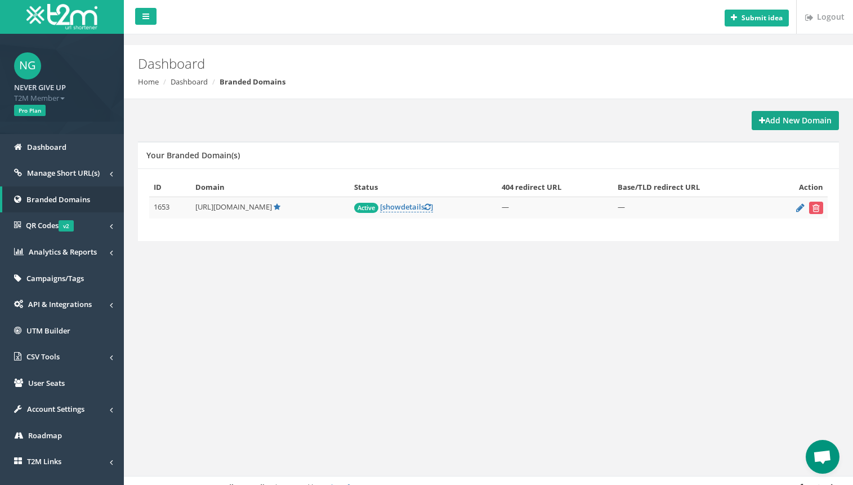
click at [789, 119] on strong "Add New Domain" at bounding box center [795, 120] width 73 height 11
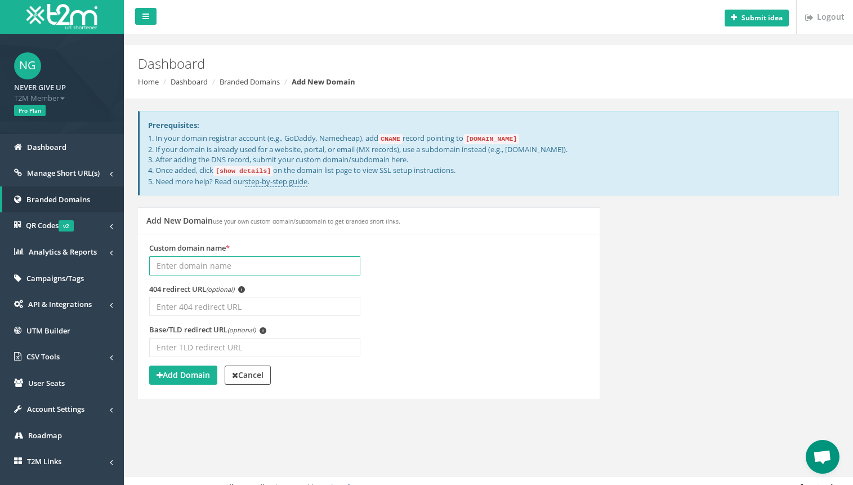
click at [232, 261] on input "Custom domain name *" at bounding box center [254, 265] width 211 height 19
paste input "vipz.me"
click at [229, 258] on input "vipz.me" at bounding box center [254, 265] width 211 height 19
paste input "[URL][DOMAIN_NAME]"
click at [168, 265] on input "http://vipz.me/" at bounding box center [254, 265] width 211 height 19
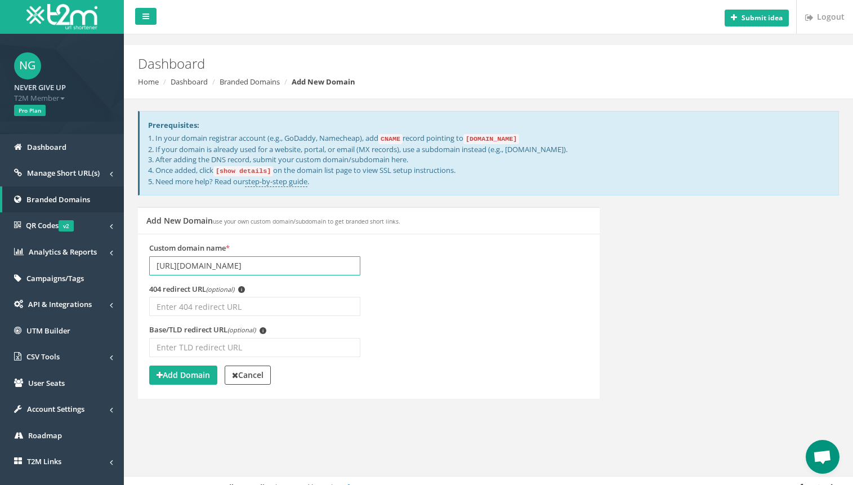
click at [169, 263] on input "http://vipz.me/" at bounding box center [254, 265] width 211 height 19
click at [240, 263] on input "https//vipz.me/" at bounding box center [254, 265] width 211 height 19
click at [205, 260] on input "https//vipz.me/" at bounding box center [254, 265] width 211 height 19
drag, startPoint x: 205, startPoint y: 260, endPoint x: 183, endPoint y: 262, distance: 22.0
click at [183, 262] on input "https//vipz.me/" at bounding box center [254, 265] width 211 height 19
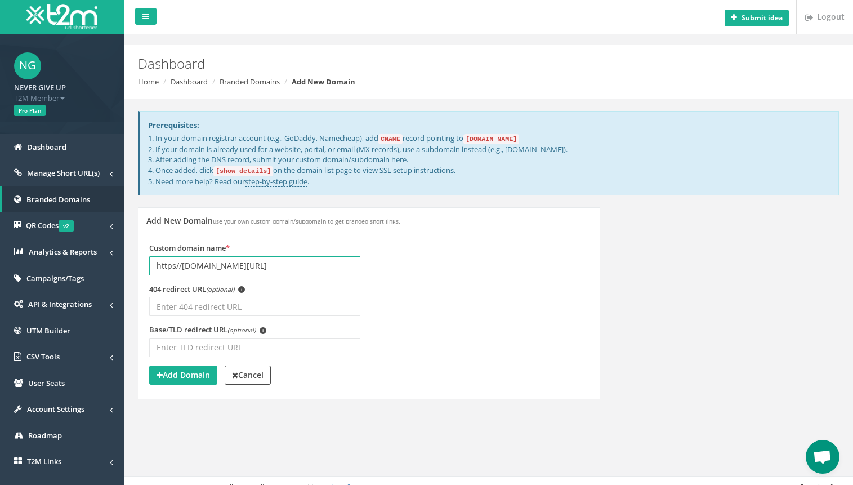
click at [231, 265] on input "https//vipz.me/" at bounding box center [254, 265] width 211 height 19
paste input "[DOMAIN_NAME]"
type input "[DOMAIN_NAME]"
click at [193, 378] on strong "Add Domain" at bounding box center [182, 374] width 53 height 11
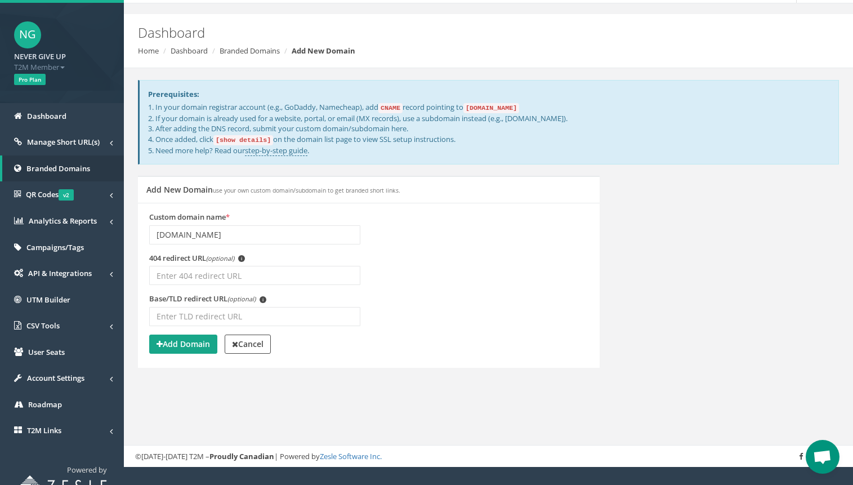
scroll to position [47, 0]
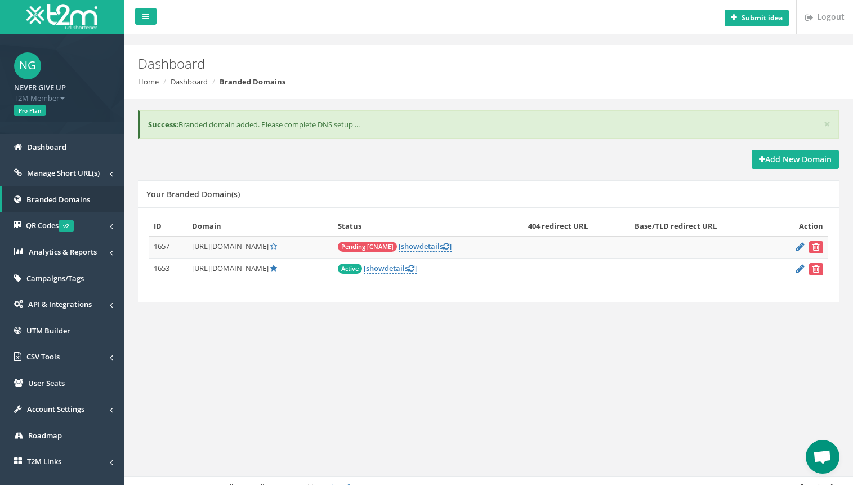
click at [338, 246] on span "Pending [CNAME]" at bounding box center [367, 246] width 59 height 10
click at [402, 247] on link "[ show details ]" at bounding box center [425, 246] width 53 height 11
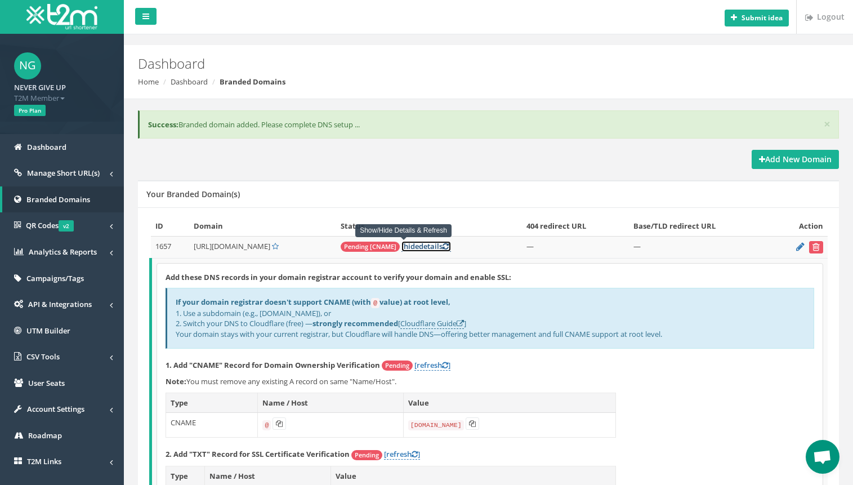
click at [415, 248] on link "[ hide details ]" at bounding box center [426, 246] width 50 height 11
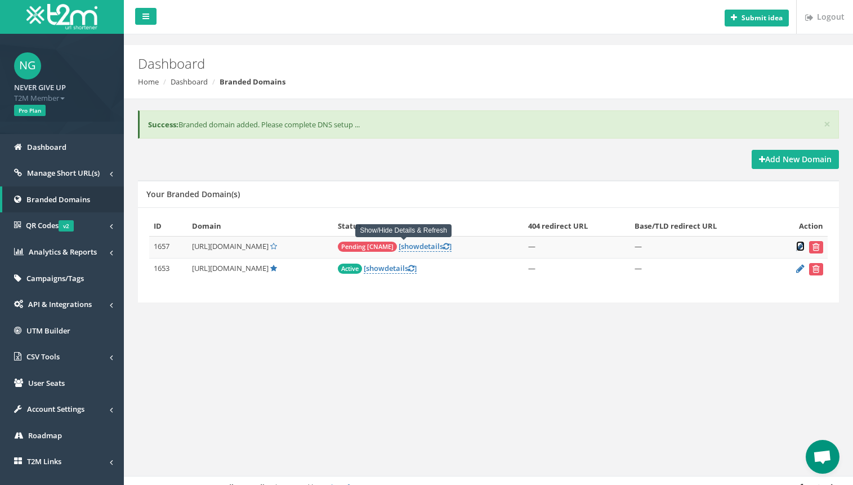
click at [800, 248] on icon at bounding box center [800, 246] width 8 height 7
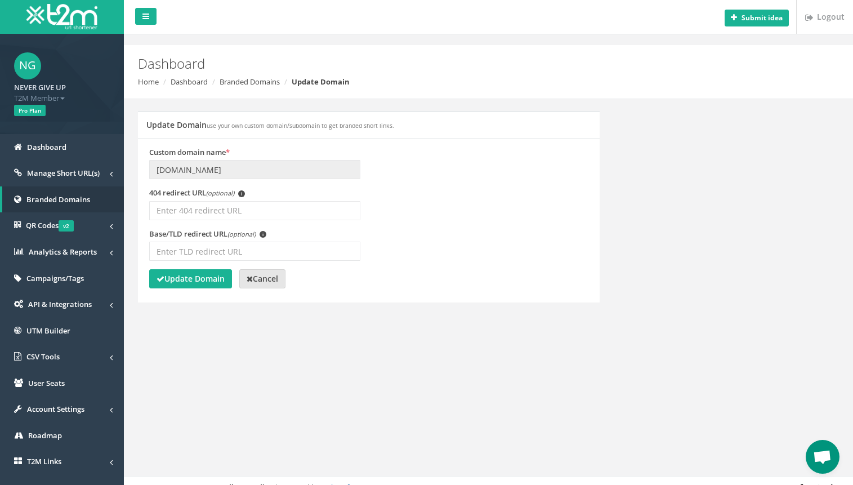
click at [266, 276] on strong "Cancel" at bounding box center [263, 278] width 32 height 11
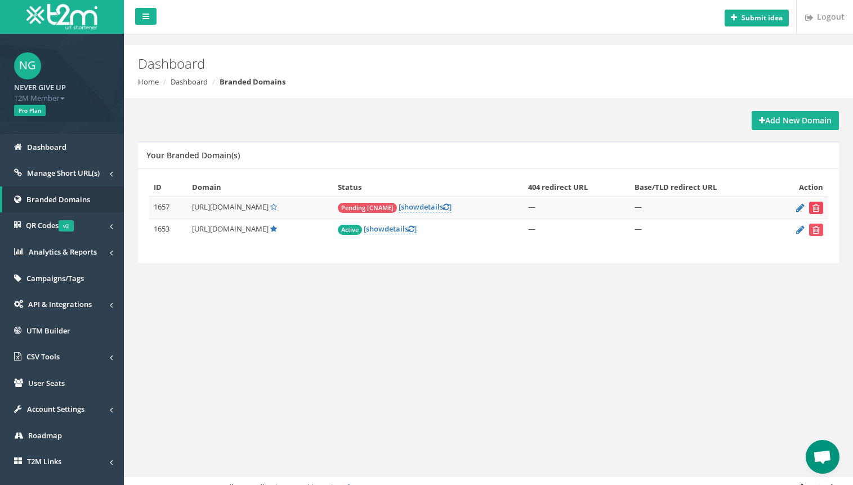
click at [812, 208] on icon "submit" at bounding box center [815, 207] width 7 height 7
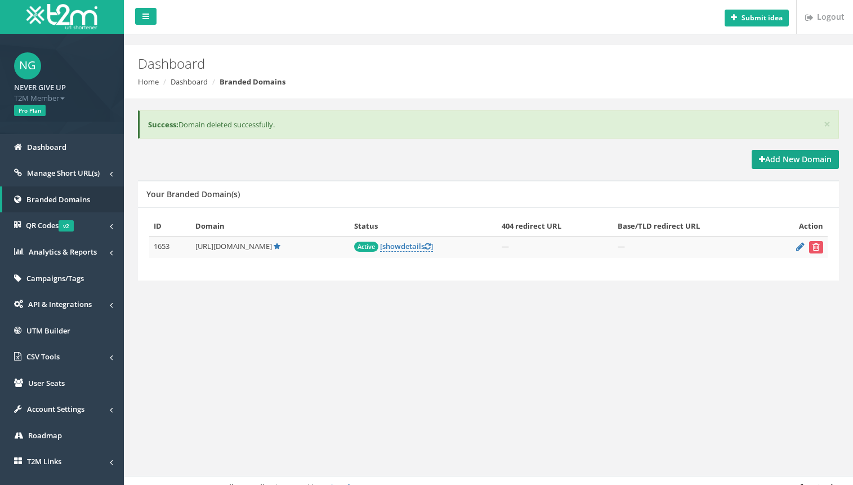
click at [802, 155] on strong "Add New Domain" at bounding box center [795, 159] width 73 height 11
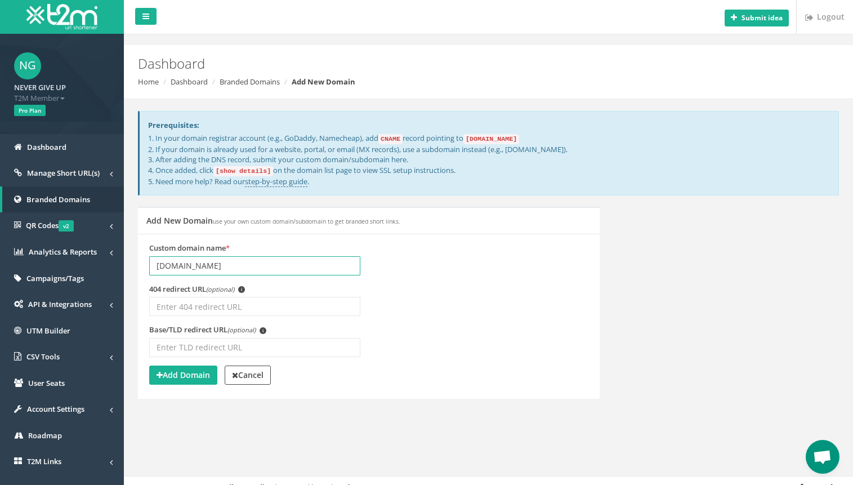
paste input "http://vipz.me/"
click at [170, 265] on input "http://vipz.me/" at bounding box center [254, 265] width 211 height 19
click at [225, 262] on input "https://vipz.me/" at bounding box center [254, 265] width 211 height 19
click at [187, 266] on input "https://vipz.me/" at bounding box center [254, 265] width 211 height 19
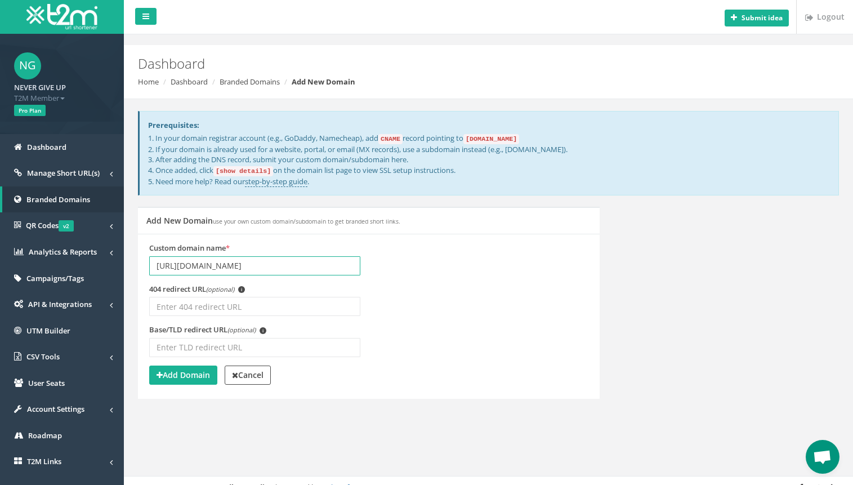
drag, startPoint x: 187, startPoint y: 266, endPoint x: 204, endPoint y: 266, distance: 16.3
click at [204, 266] on input "https://vipz.me/" at bounding box center [254, 265] width 211 height 19
paste input "bit"
type input "https://bitvipz.me/"
click at [178, 374] on strong "Add Domain" at bounding box center [182, 374] width 53 height 11
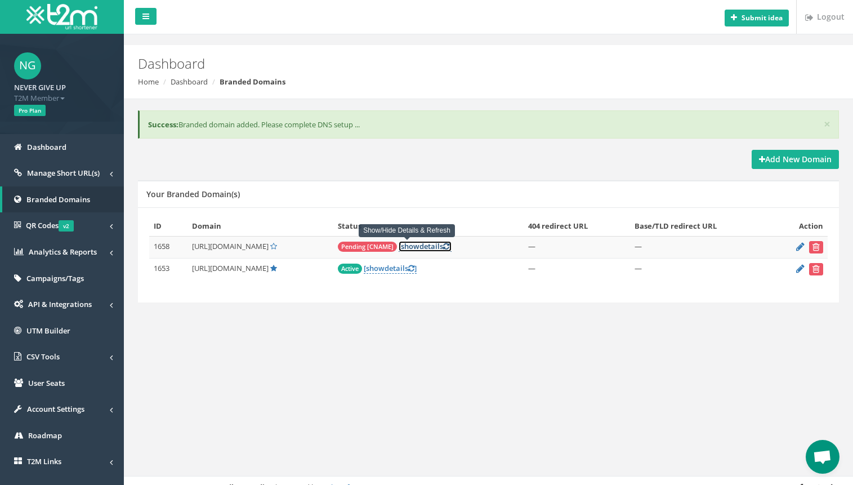
click at [401, 248] on span "show" at bounding box center [410, 246] width 19 height 10
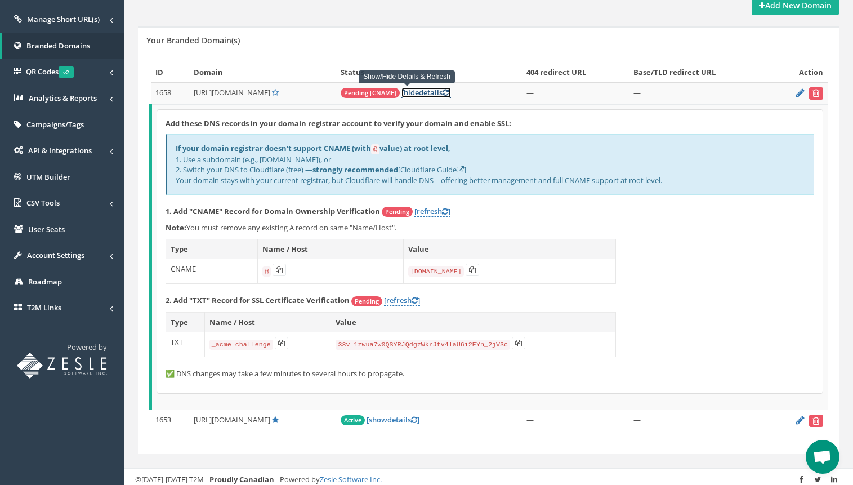
scroll to position [162, 0]
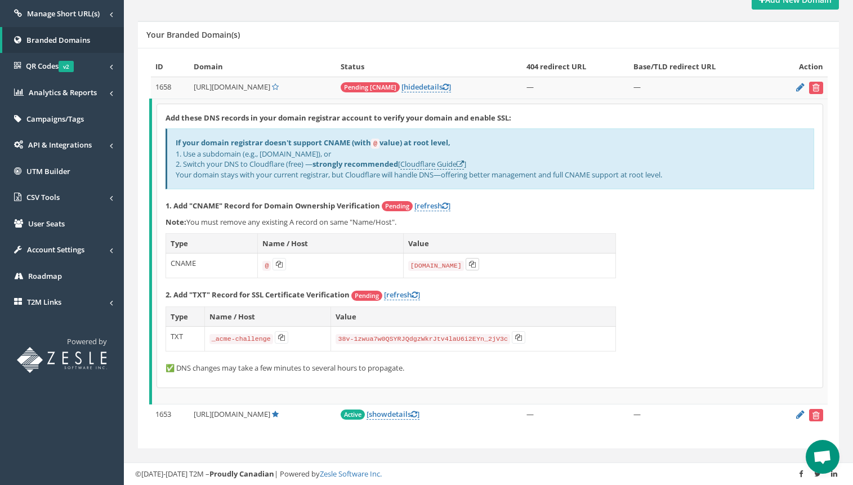
click at [476, 265] on button at bounding box center [472, 264] width 14 height 12
click at [474, 265] on icon at bounding box center [472, 264] width 7 height 7
click at [280, 336] on icon at bounding box center [281, 337] width 7 height 7
click at [344, 338] on code "38v-1zwua7w0QSYRJQdgzWkrJtv4laU6i2EYn_2jV3c" at bounding box center [422, 339] width 174 height 10
click at [515, 336] on icon at bounding box center [518, 337] width 7 height 7
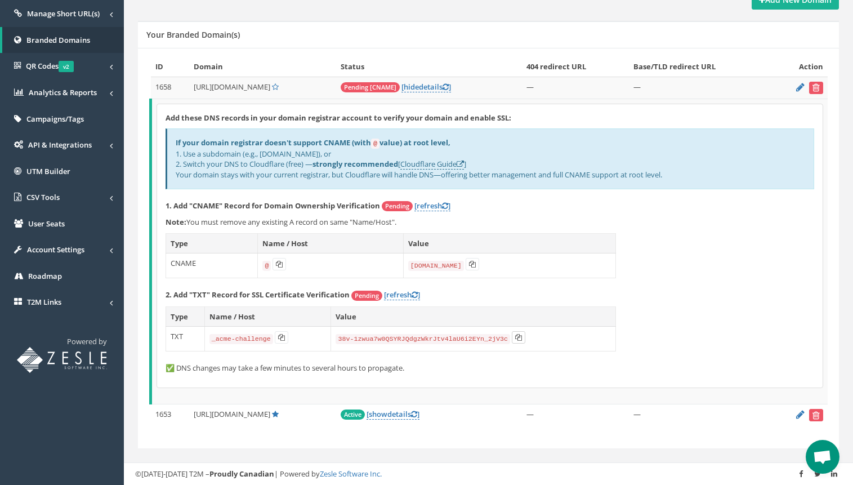
click at [515, 335] on icon at bounding box center [518, 337] width 7 height 7
click at [279, 338] on icon at bounding box center [281, 337] width 7 height 7
click at [515, 334] on icon at bounding box center [518, 337] width 7 height 7
click at [670, 195] on div "Add these DNS records in your domain registrar account to verify your domain an…" at bounding box center [489, 245] width 665 height 283
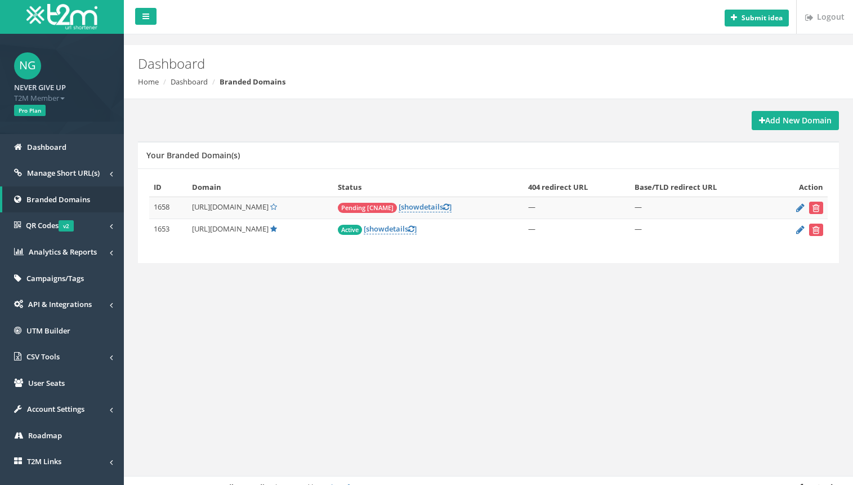
scroll to position [47, 0]
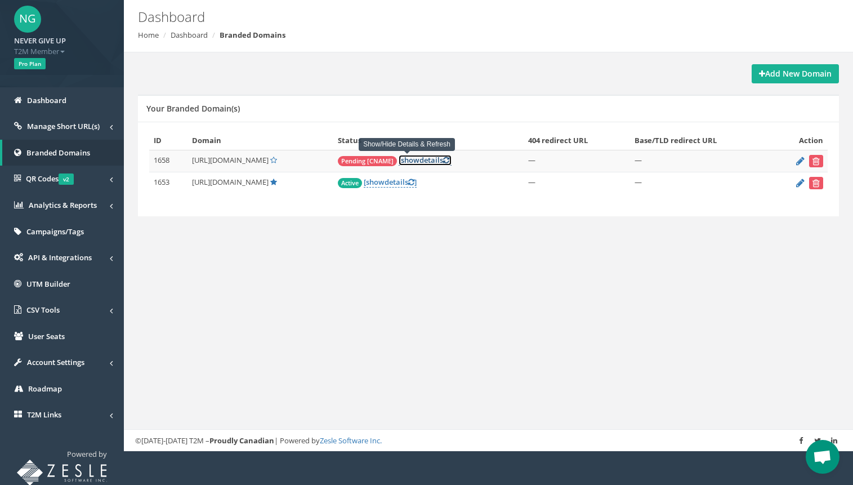
click at [443, 163] on icon at bounding box center [446, 159] width 6 height 7
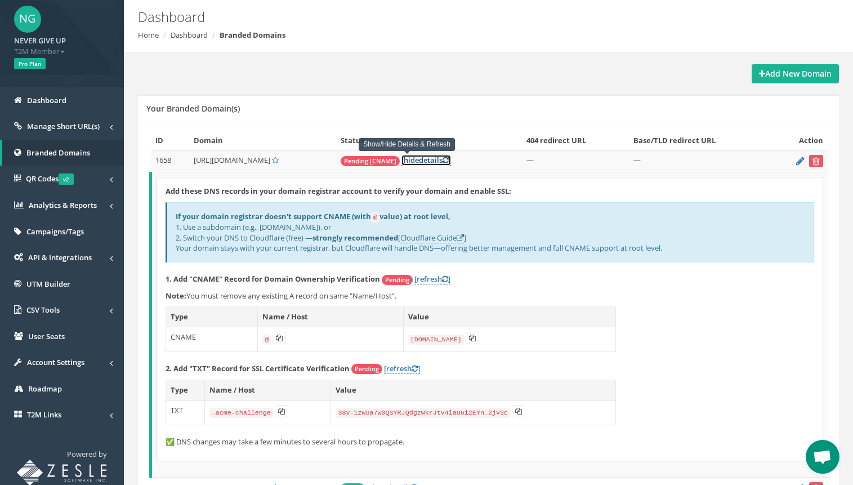
click at [442, 163] on icon at bounding box center [445, 159] width 6 height 7
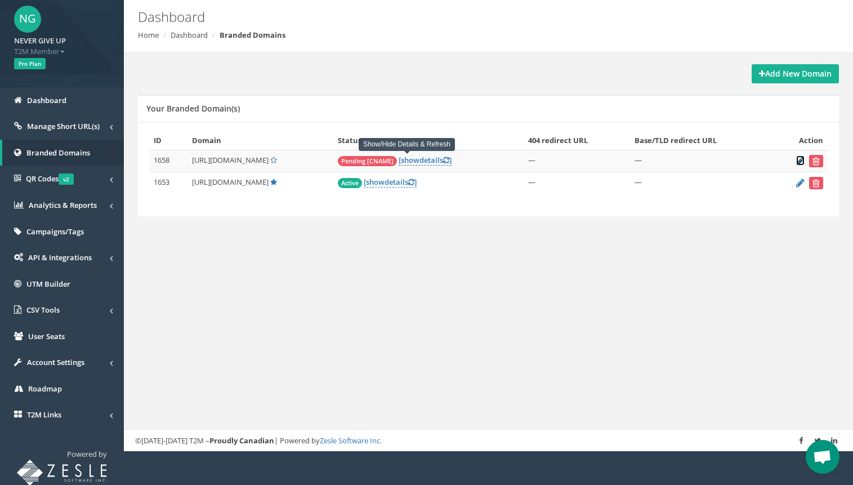
click at [796, 159] on icon at bounding box center [800, 160] width 8 height 7
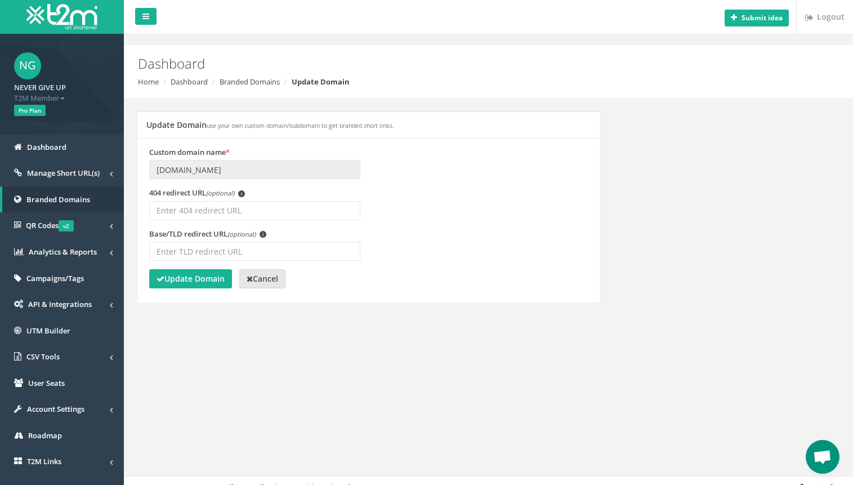
click at [247, 276] on link "Cancel" at bounding box center [262, 278] width 46 height 19
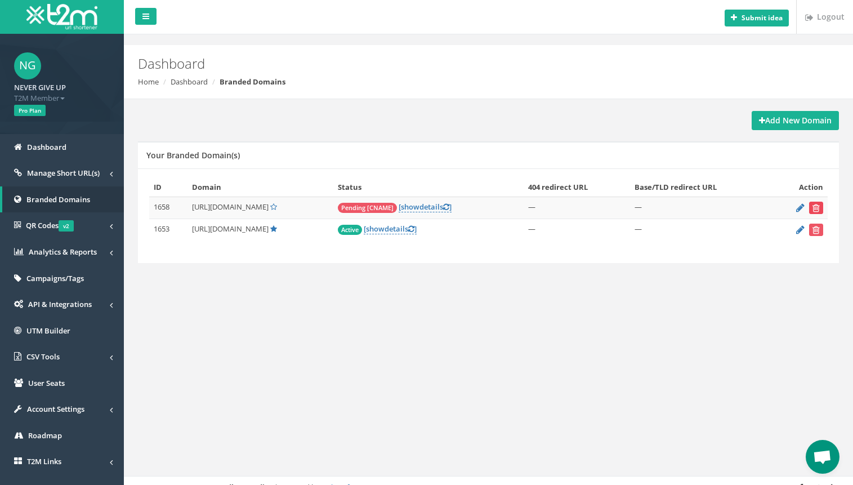
click at [812, 210] on icon "submit" at bounding box center [815, 207] width 7 height 7
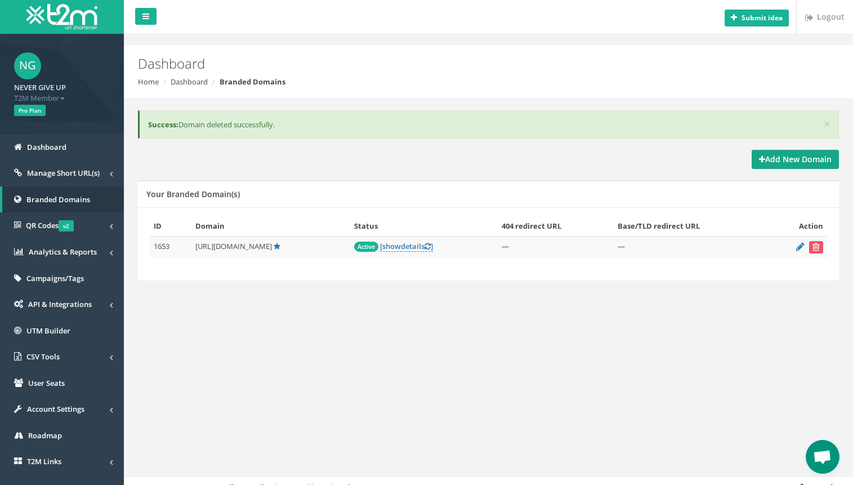
click at [767, 152] on link "Add New Domain" at bounding box center [794, 159] width 87 height 19
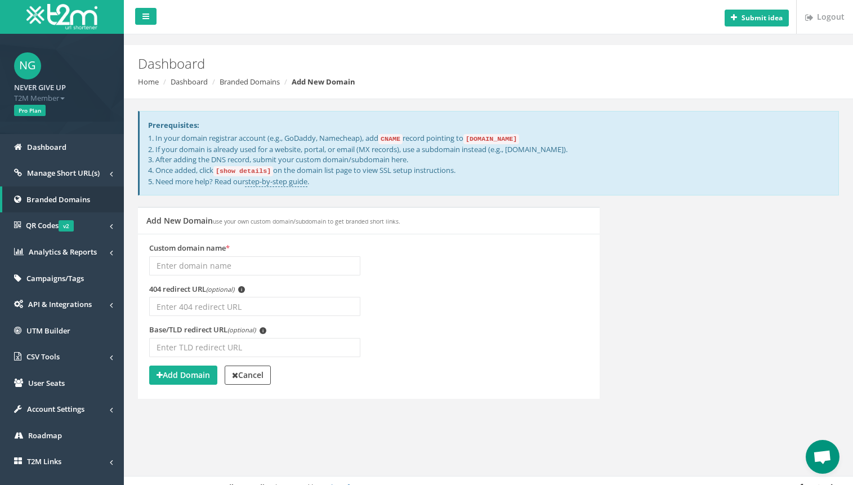
click at [217, 266] on input "Custom domain name *" at bounding box center [254, 265] width 211 height 19
click at [338, 269] on input "38v-1zwua7w0QSYRJQdgzWkrJtv4laU6i2EYn_2jV3c" at bounding box center [254, 265] width 211 height 19
paste input "[URL][DOMAIN_NAME]"
click at [171, 263] on input "http://bitvipz.me/" at bounding box center [254, 265] width 211 height 19
type input "[URL][DOMAIN_NAME]"
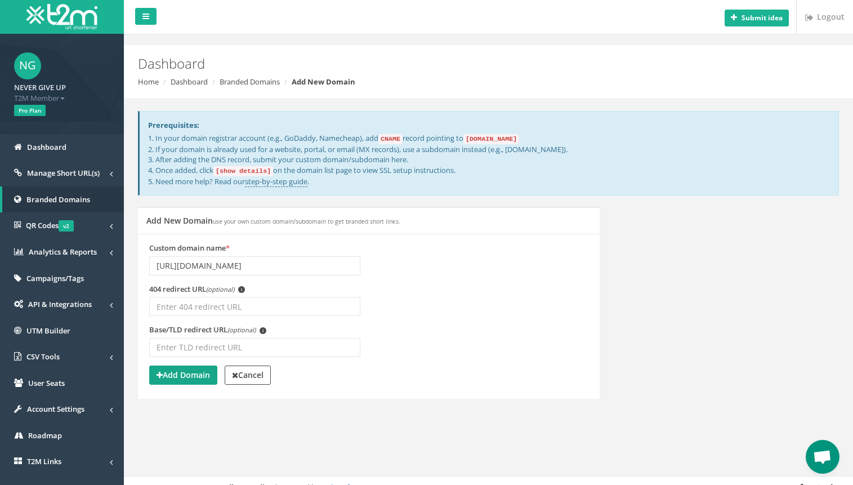
click at [178, 376] on strong "Add Domain" at bounding box center [182, 374] width 53 height 11
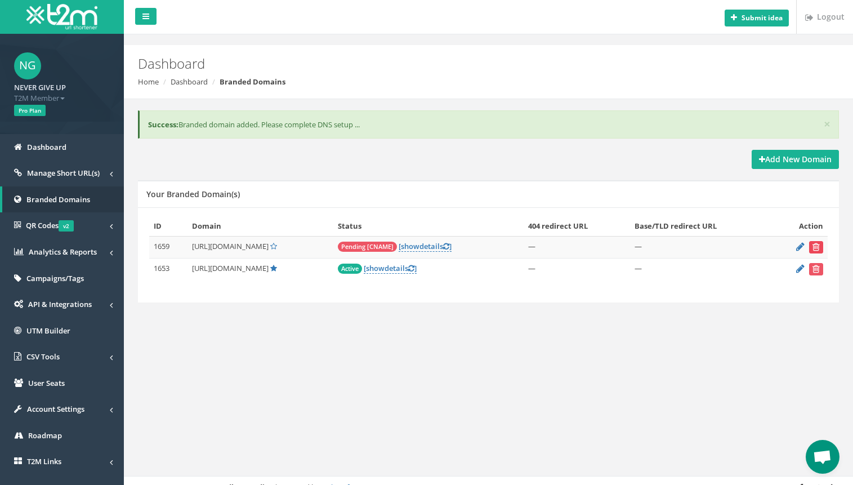
drag, startPoint x: 820, startPoint y: 245, endPoint x: 502, endPoint y: 71, distance: 363.0
click at [820, 245] on button "submit" at bounding box center [816, 247] width 14 height 12
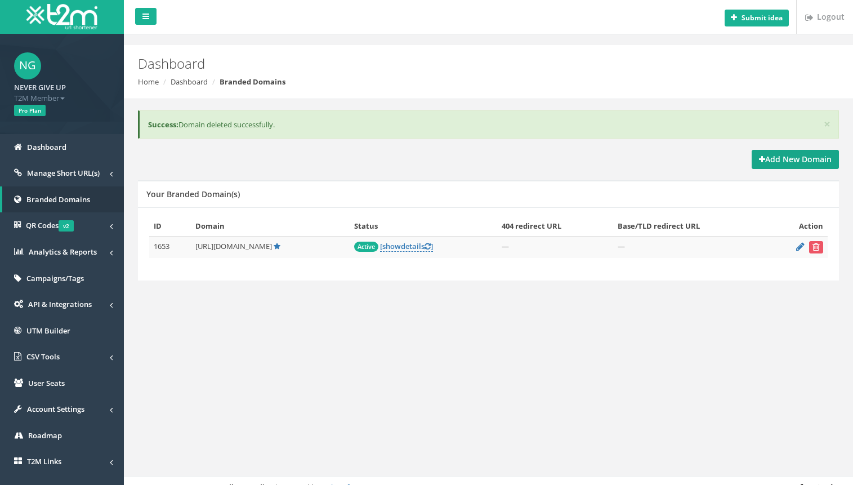
click at [762, 162] on icon at bounding box center [762, 159] width 6 height 8
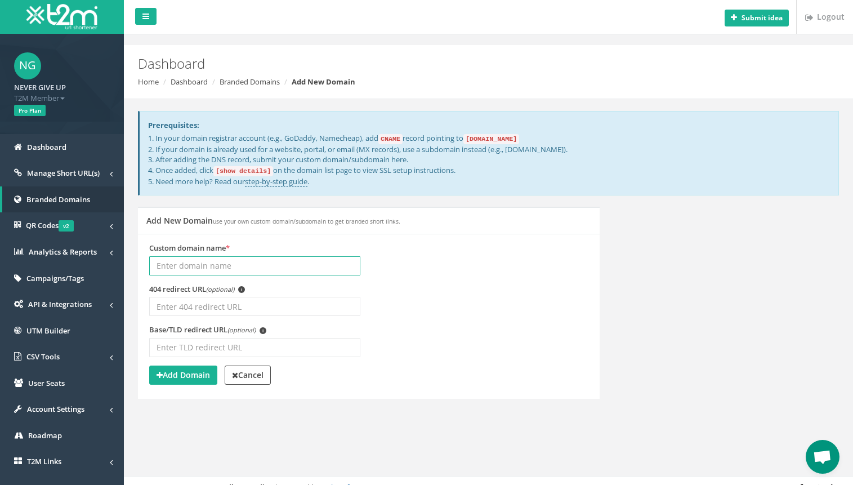
click at [166, 263] on input "Custom domain name *" at bounding box center [254, 265] width 211 height 19
paste input "bitvipz.me"
type input "bitvipz.me"
click at [187, 373] on strong "Add Domain" at bounding box center [182, 374] width 53 height 11
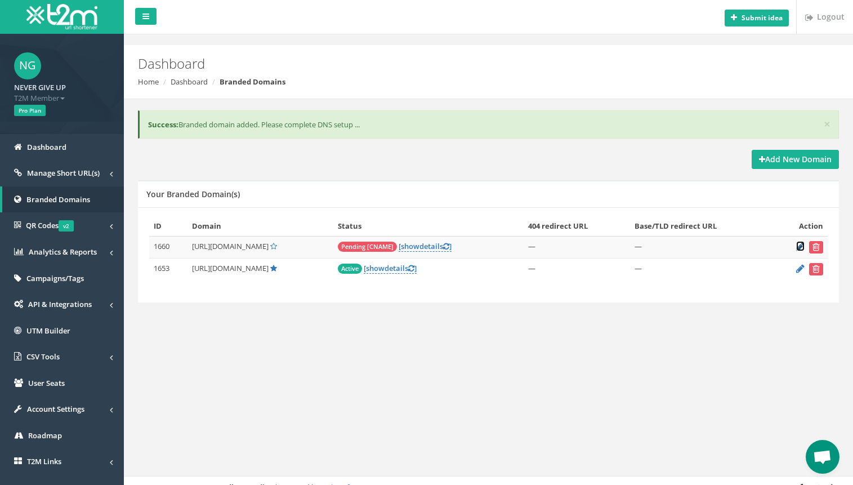
click at [797, 248] on icon at bounding box center [800, 246] width 8 height 7
click at [417, 241] on td "Pending [CNAME] [ show details ] Show/Hide Details & Refresh" at bounding box center [428, 247] width 190 height 22
click at [419, 248] on link "[ show details ]" at bounding box center [425, 246] width 53 height 11
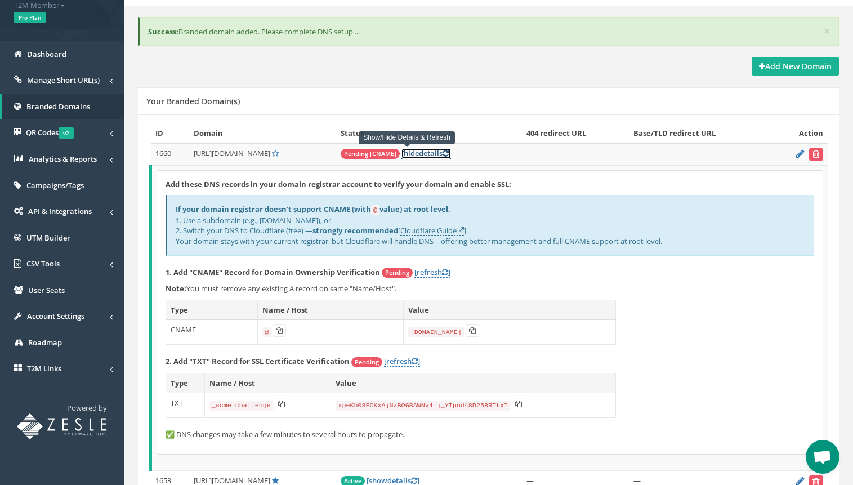
scroll to position [93, 0]
click at [276, 332] on icon at bounding box center [279, 329] width 7 height 7
click at [476, 331] on button at bounding box center [472, 330] width 14 height 12
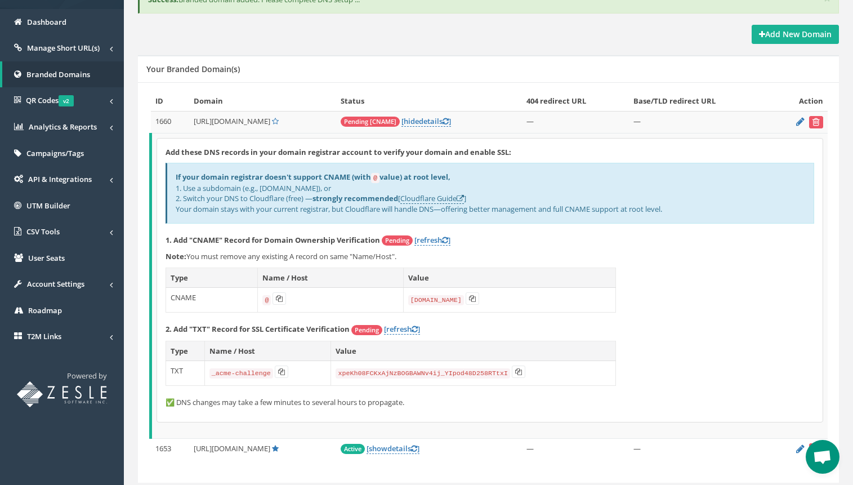
scroll to position [162, 0]
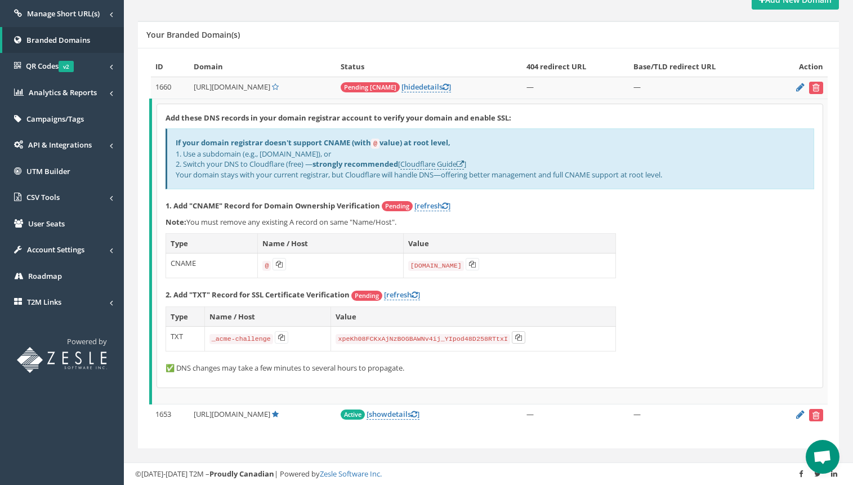
click at [515, 338] on icon at bounding box center [518, 337] width 7 height 7
click at [442, 88] on icon at bounding box center [445, 86] width 6 height 7
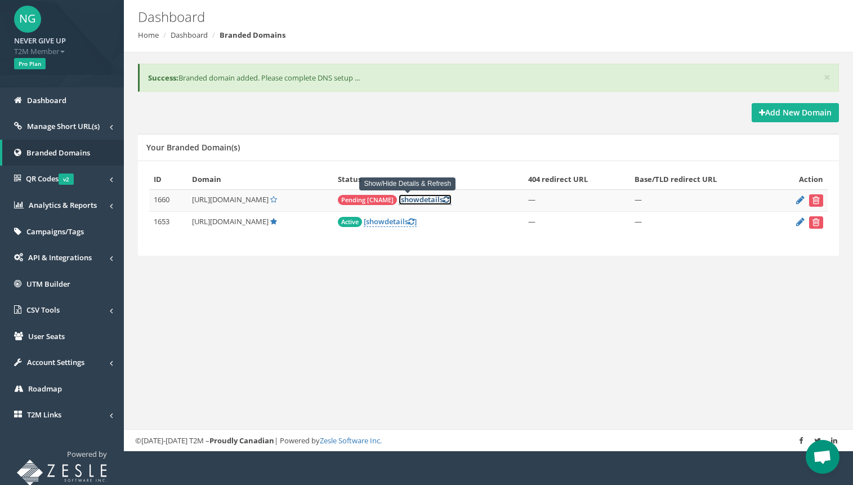
click at [443, 201] on icon at bounding box center [446, 199] width 6 height 7
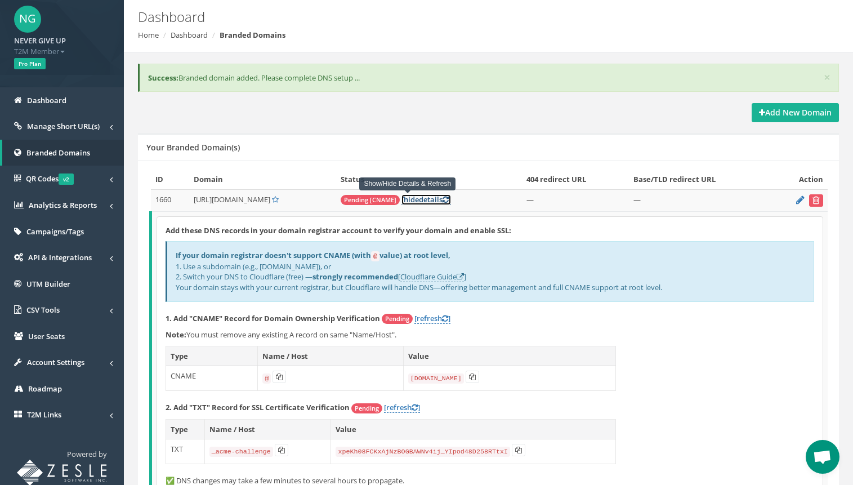
scroll to position [0, 0]
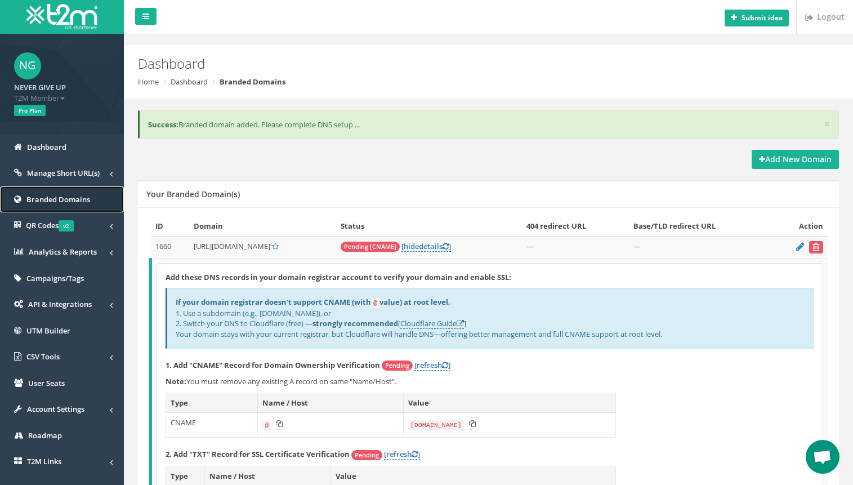
click at [60, 200] on span "Branded Domains" at bounding box center [58, 199] width 64 height 10
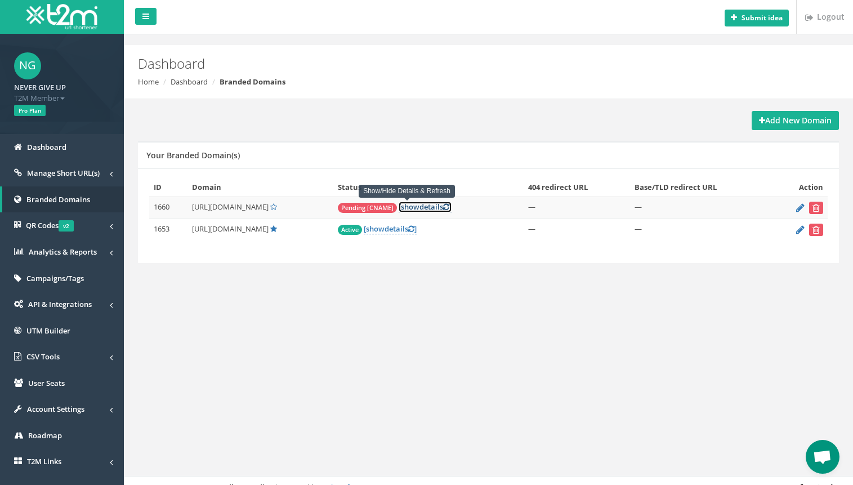
click at [443, 208] on icon at bounding box center [446, 206] width 6 height 7
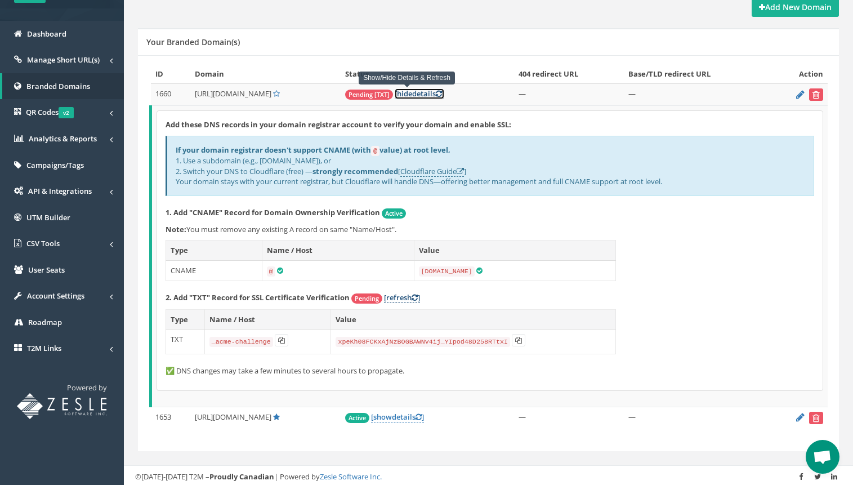
scroll to position [117, 0]
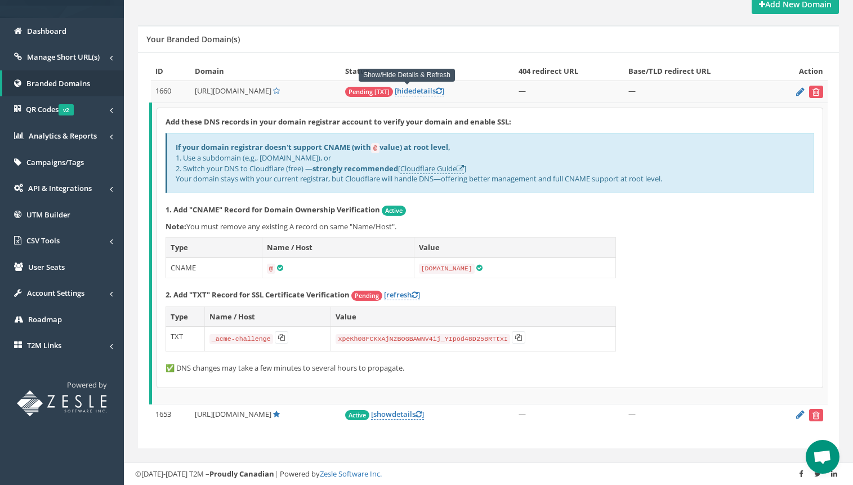
click at [204, 90] on span "[URL][DOMAIN_NAME]" at bounding box center [233, 91] width 77 height 10
drag, startPoint x: 204, startPoint y: 90, endPoint x: 253, endPoint y: 95, distance: 49.2
click at [253, 95] on td "[URL][DOMAIN_NAME]" at bounding box center [265, 92] width 150 height 22
copy span "[URL][DOMAIN_NAME]"
click at [436, 92] on icon at bounding box center [439, 90] width 6 height 7
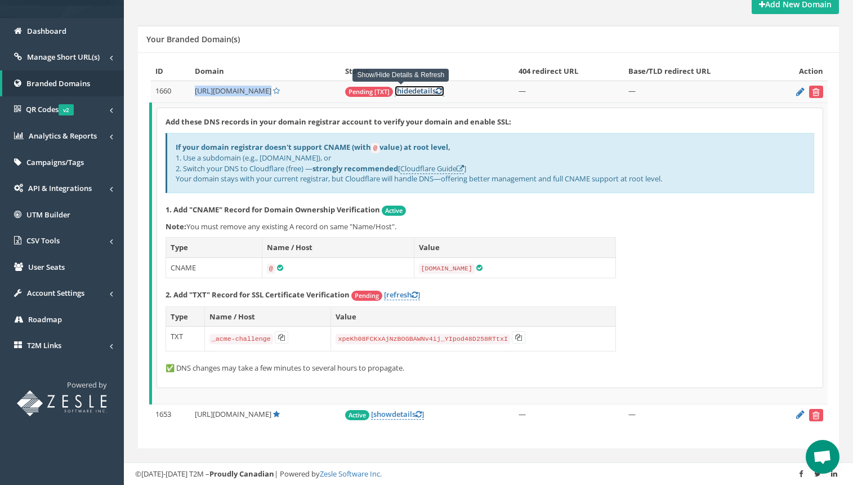
scroll to position [47, 0]
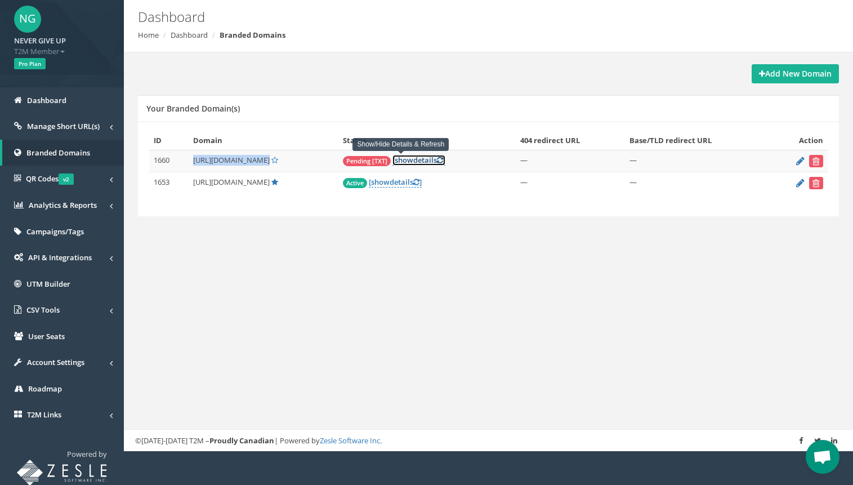
click at [437, 162] on icon at bounding box center [440, 159] width 6 height 7
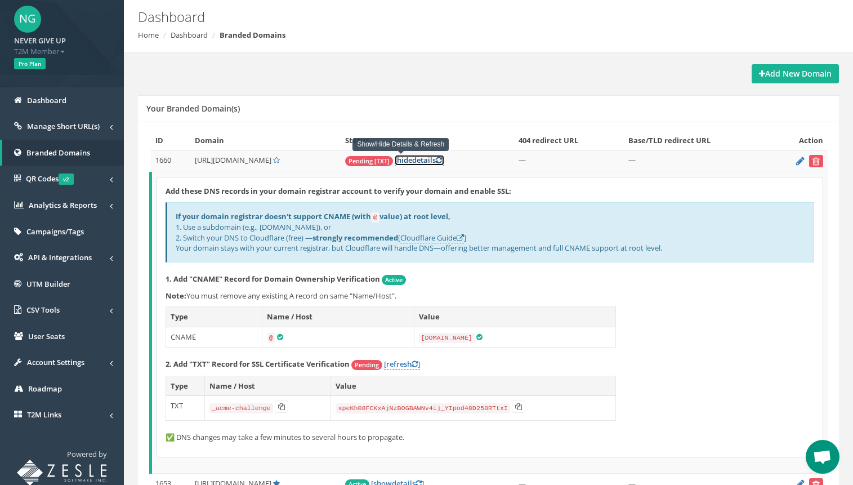
scroll to position [117, 0]
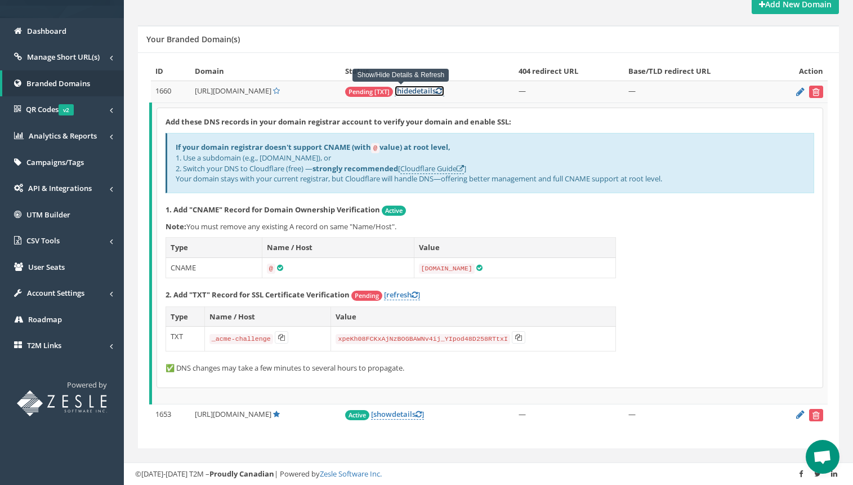
click at [436, 89] on icon at bounding box center [439, 90] width 6 height 7
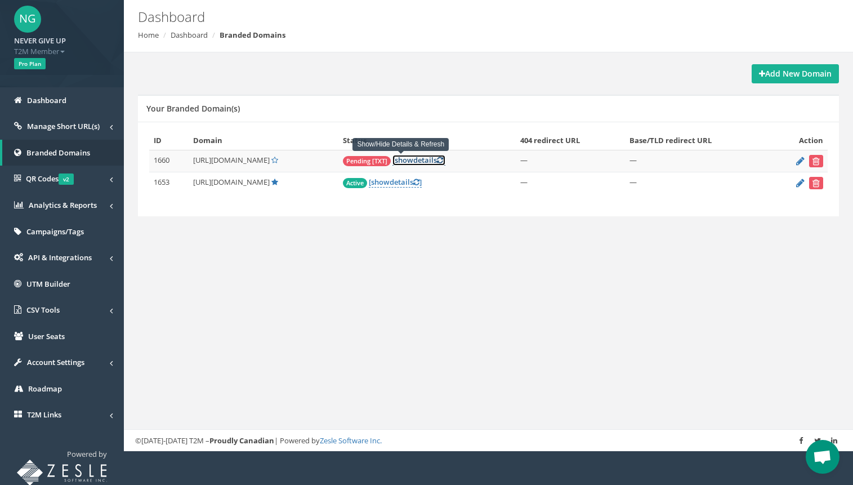
click at [437, 158] on icon at bounding box center [440, 159] width 6 height 7
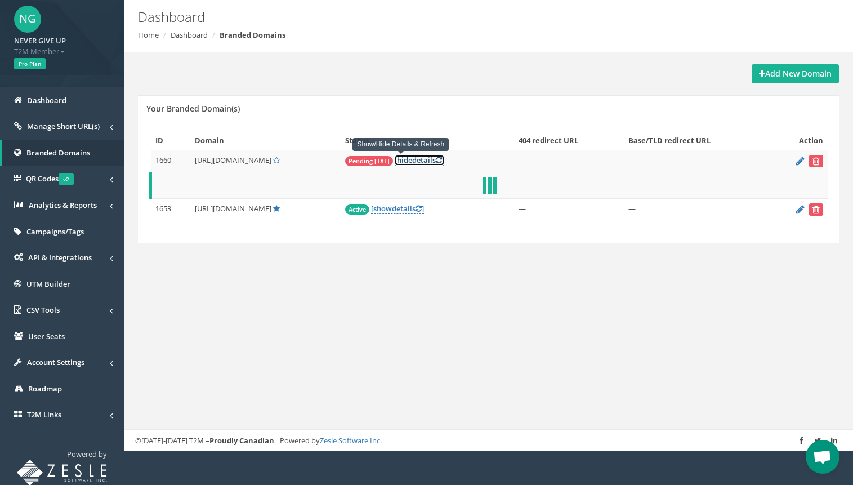
scroll to position [117, 0]
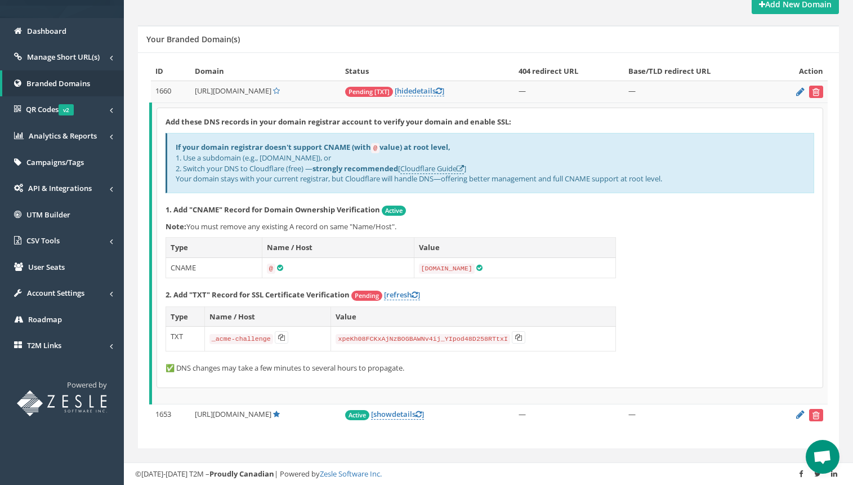
click at [220, 91] on span "http://bitvipz.me/" at bounding box center [233, 91] width 77 height 10
drag, startPoint x: 220, startPoint y: 91, endPoint x: 245, endPoint y: 91, distance: 25.3
click at [245, 91] on span "http://bitvipz.me/" at bounding box center [233, 91] width 77 height 10
copy span "bitvipz.me"
click at [436, 91] on icon at bounding box center [439, 90] width 6 height 7
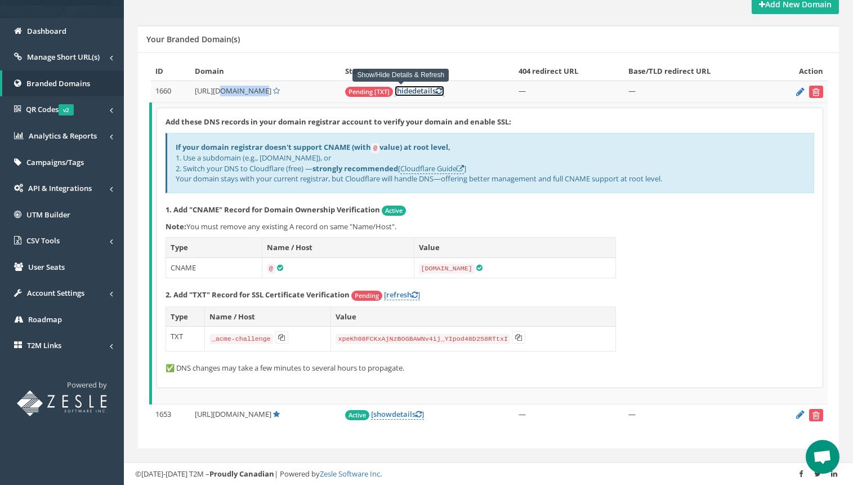
scroll to position [47, 0]
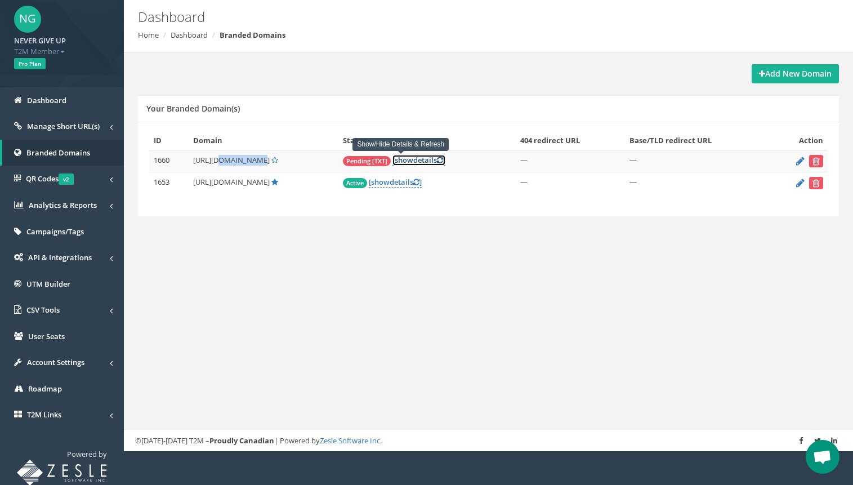
click at [437, 163] on icon at bounding box center [440, 159] width 6 height 7
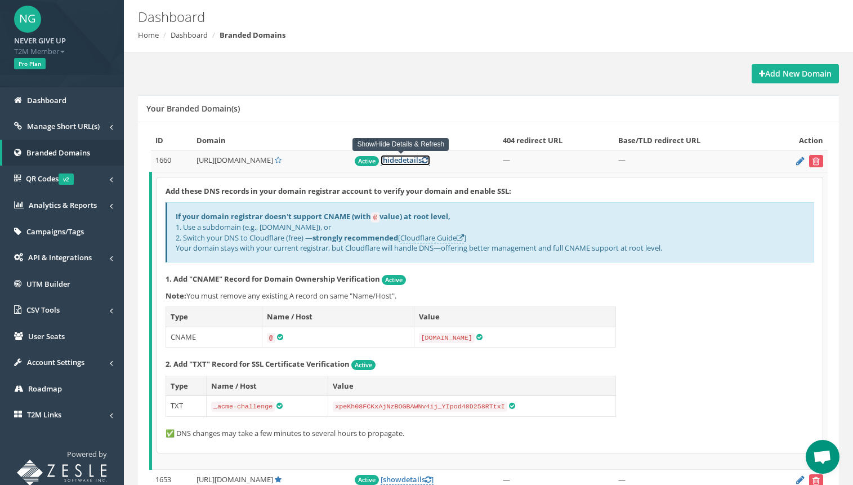
scroll to position [113, 0]
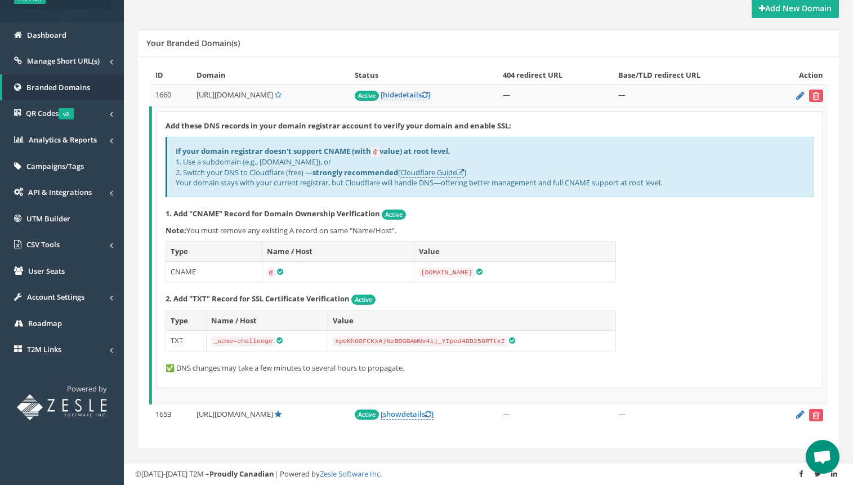
click at [458, 271] on code "[DOMAIN_NAME]" at bounding box center [447, 272] width 56 height 10
drag, startPoint x: 458, startPoint y: 271, endPoint x: 429, endPoint y: 271, distance: 28.1
click at [429, 271] on code "[DOMAIN_NAME]" at bounding box center [447, 272] width 56 height 10
copy code "[DOMAIN_NAME]"
click at [217, 342] on code "_acme-challenge" at bounding box center [243, 341] width 64 height 10
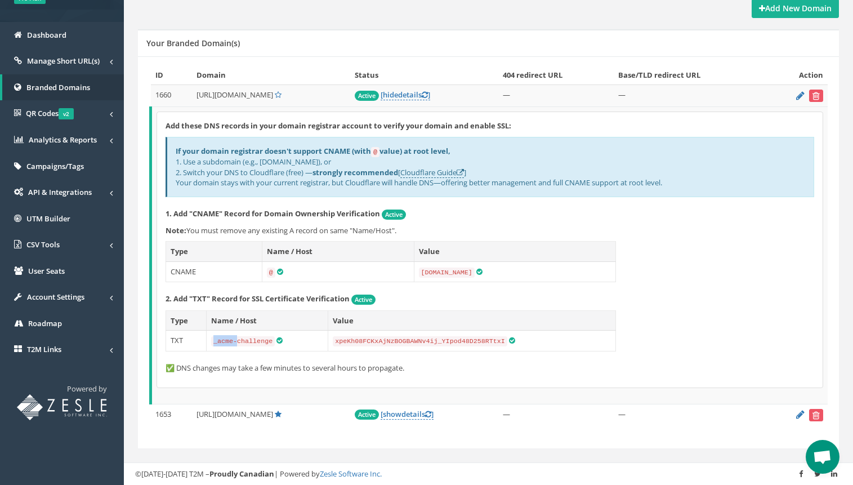
drag, startPoint x: 217, startPoint y: 342, endPoint x: 234, endPoint y: 342, distance: 16.3
click at [234, 342] on code "_acme-challenge" at bounding box center [243, 341] width 64 height 10
click at [271, 341] on code "_acme-challenge" at bounding box center [243, 341] width 64 height 10
click at [263, 345] on td "_acme-challenge" at bounding box center [267, 340] width 122 height 21
copy code "_acme-challenge"
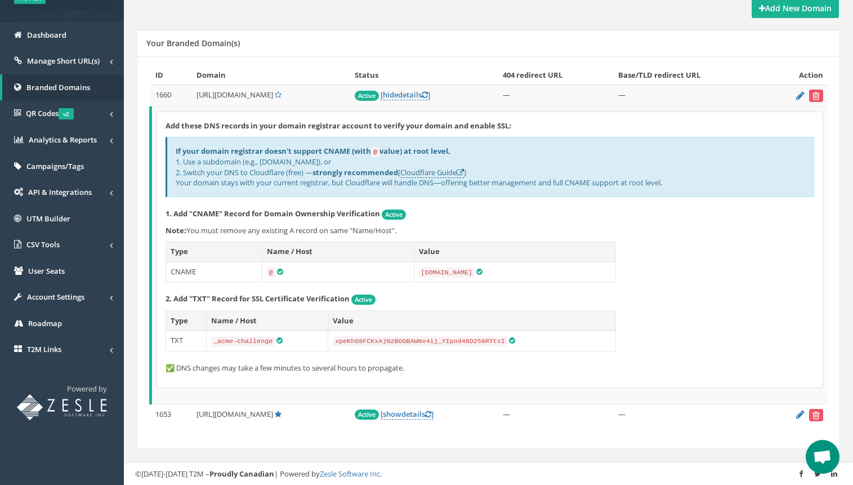
click at [344, 339] on code "xpeKh08FCKxAjNzBOGBAWNv4ij_YIpod48D258RTtxI" at bounding box center [420, 341] width 174 height 10
copy code "xpeKh08FCKxAjNzBOGBAWNv4ij_YIpod48D258RTtxI"
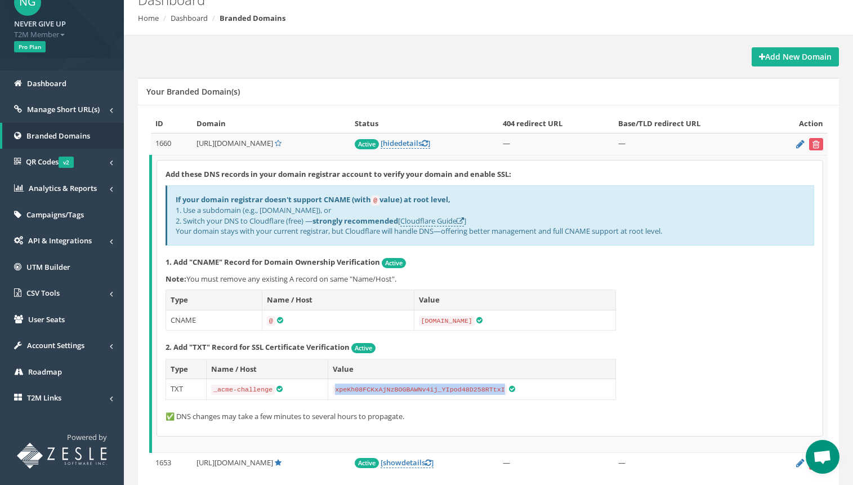
scroll to position [0, 0]
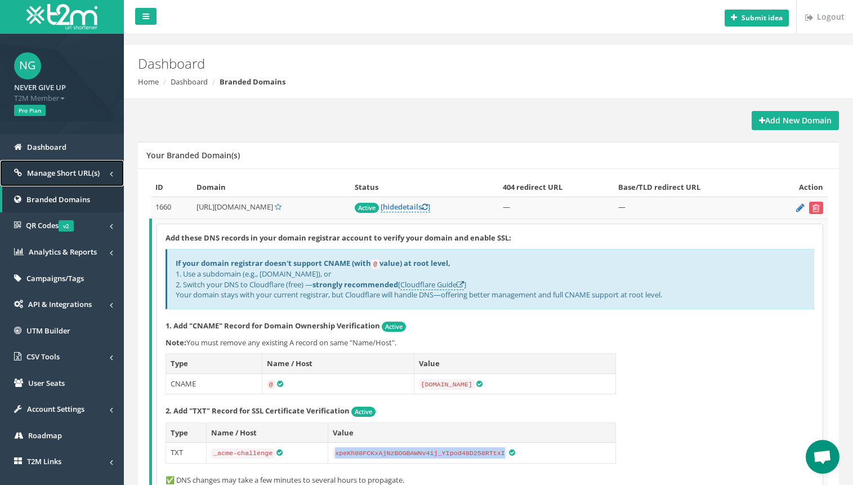
click at [70, 173] on span "Manage Short URL(s)" at bounding box center [63, 173] width 73 height 10
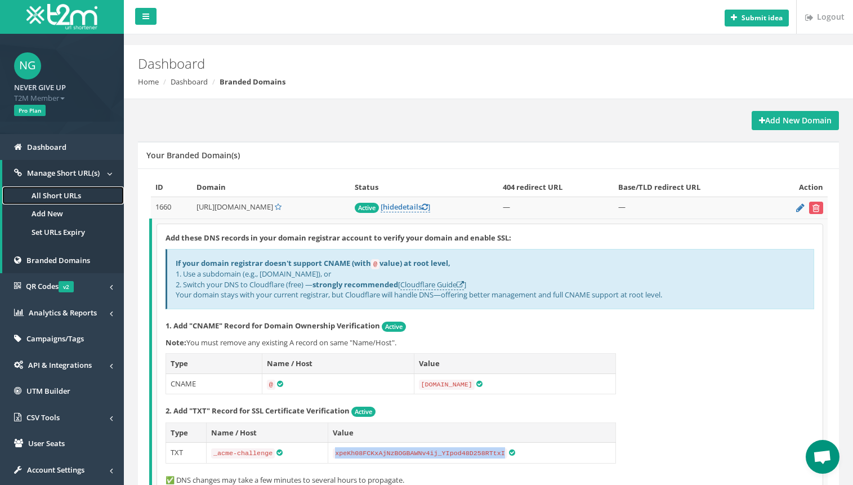
click at [75, 196] on link "All Short URLs" at bounding box center [63, 195] width 122 height 19
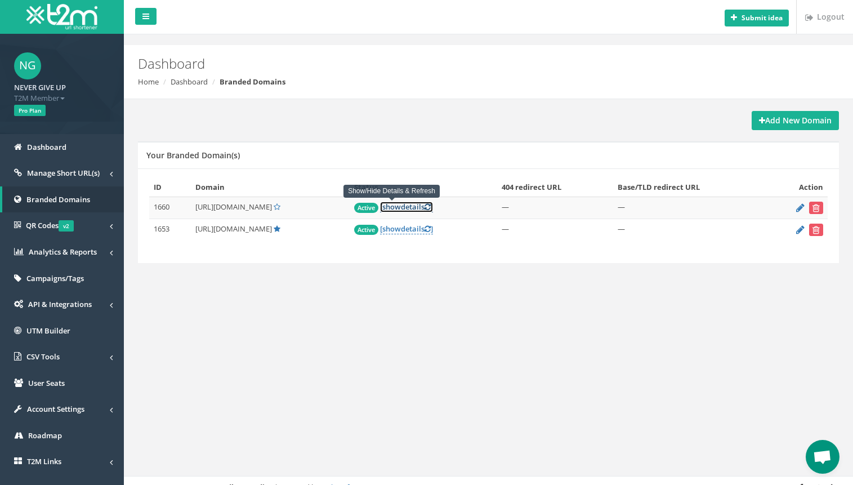
click at [398, 207] on link "[ show details ]" at bounding box center [406, 207] width 53 height 11
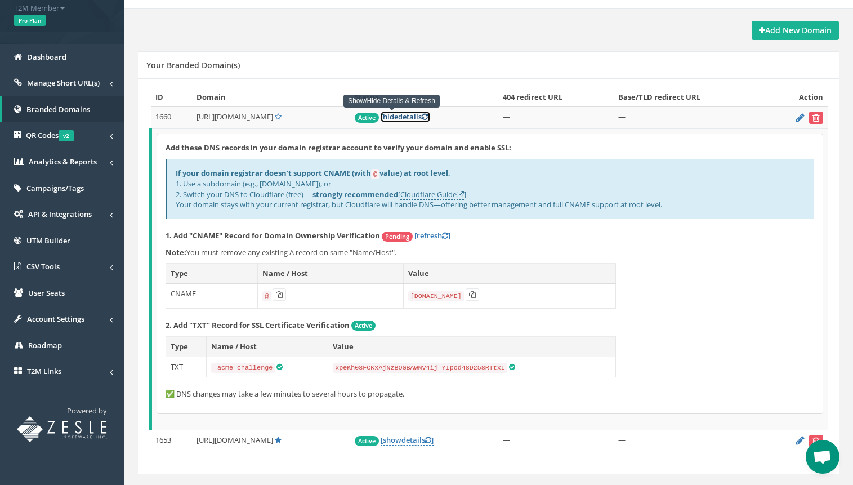
scroll to position [93, 0]
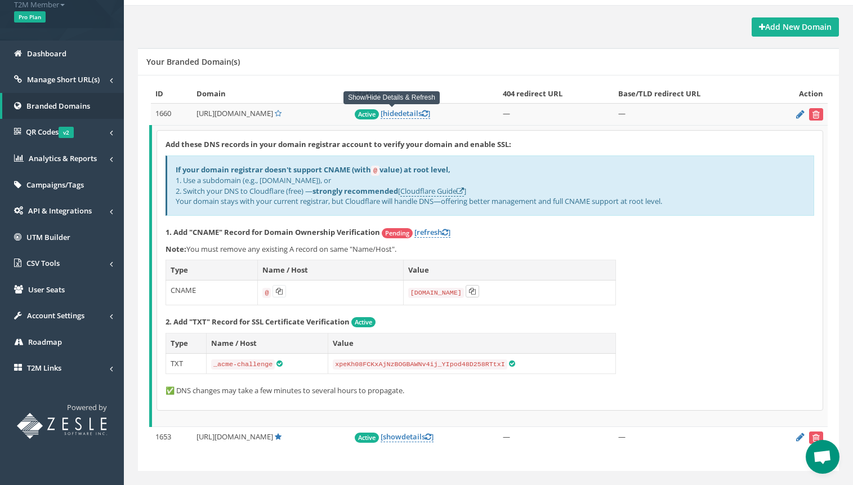
click at [474, 290] on icon at bounding box center [472, 291] width 7 height 7
click at [217, 365] on code "_acme-challenge" at bounding box center [243, 364] width 64 height 10
drag, startPoint x: 217, startPoint y: 365, endPoint x: 249, endPoint y: 365, distance: 31.5
click at [249, 365] on code "_acme-challenge" at bounding box center [243, 364] width 64 height 10
copy code "_acme-challenge"
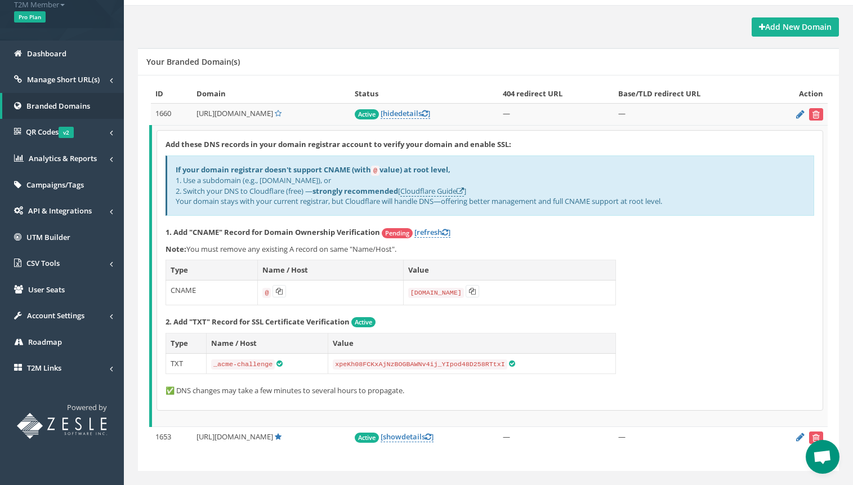
click at [337, 364] on code "xpeKh08FCKxAjNzBOGBAWNv4ij_YIpod48D258RTtxI" at bounding box center [420, 364] width 174 height 10
click at [341, 365] on code "xpeKh08FCKxAjNzBOGBAWNv4ij_YIpod48D258RTtxI" at bounding box center [420, 364] width 174 height 10
copy code "xpeKh08FCKxAjNzBOGBAWNv4ij_YIpod48D258RTtxI"
drag, startPoint x: 341, startPoint y: 365, endPoint x: 390, endPoint y: 361, distance: 49.6
click at [390, 361] on code "xpeKh08FCKxAjNzBOGBAWNv4ij_YIpod48D258RTtxI" at bounding box center [420, 364] width 174 height 10
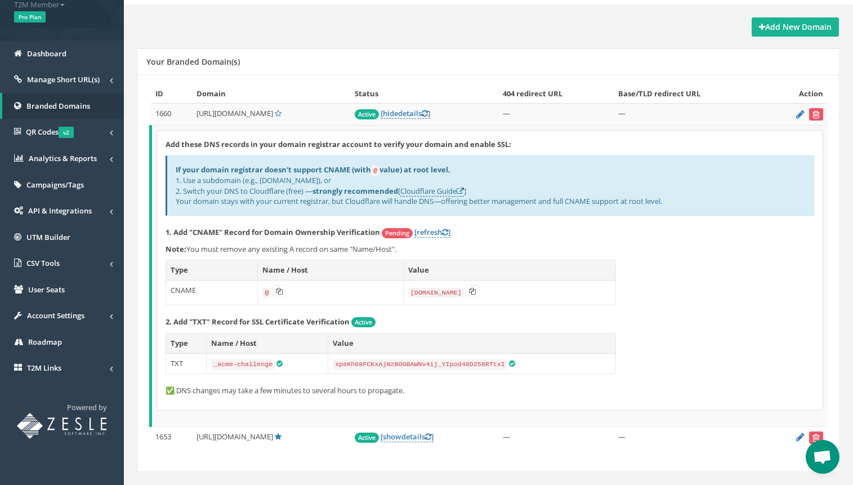
click at [711, 329] on div "Add these DNS records in your domain registrar account to verify your domain an…" at bounding box center [489, 270] width 665 height 279
click at [65, 107] on span "Branded Domains" at bounding box center [58, 106] width 64 height 10
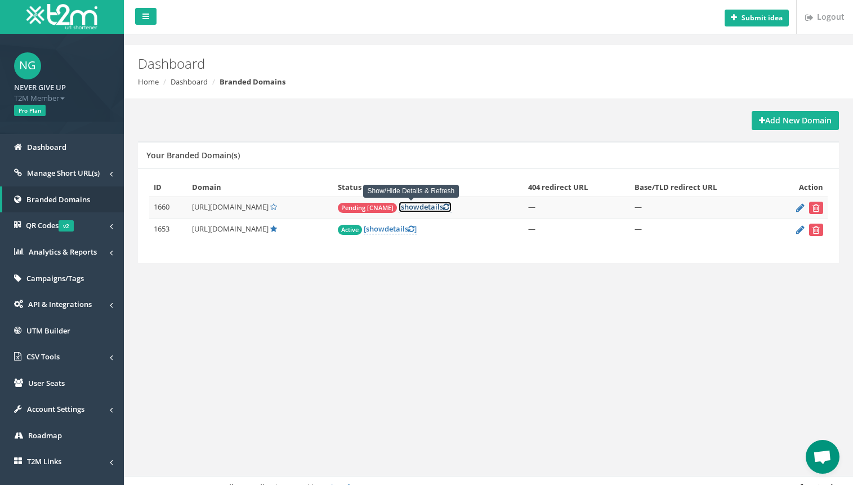
click at [443, 207] on icon at bounding box center [446, 206] width 6 height 7
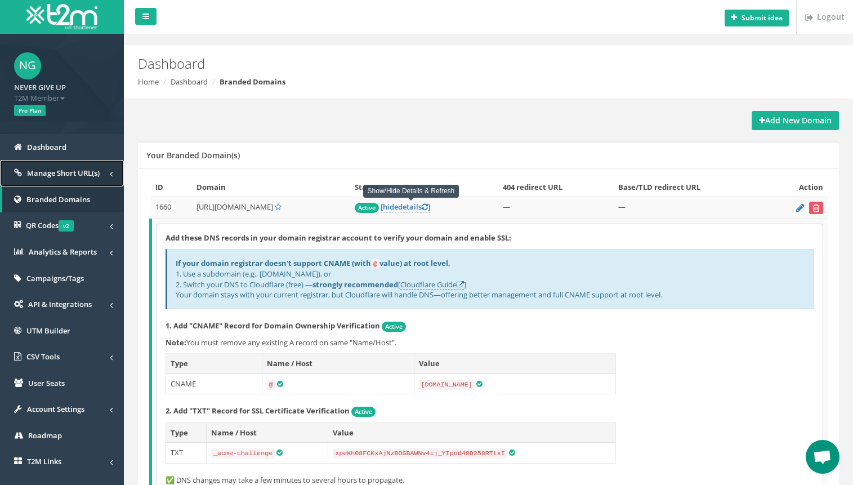
click at [78, 176] on span "Manage Short URL(s)" at bounding box center [63, 173] width 73 height 10
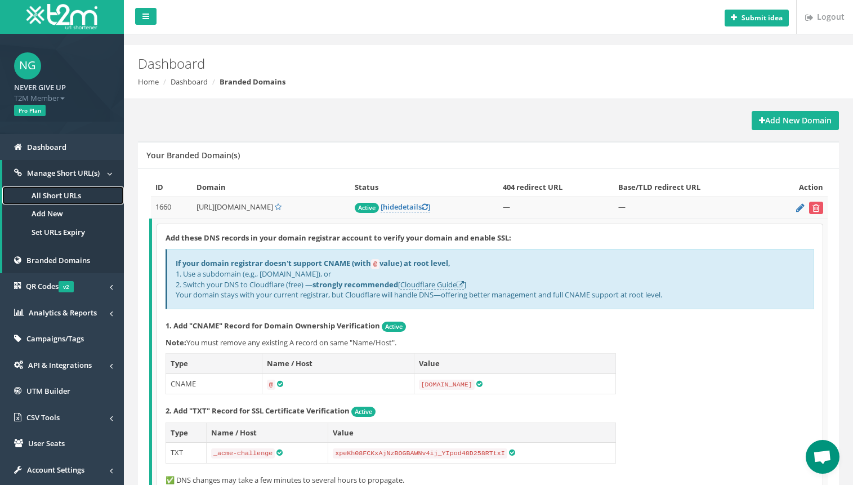
click at [74, 197] on link "All Short URLs" at bounding box center [63, 195] width 122 height 19
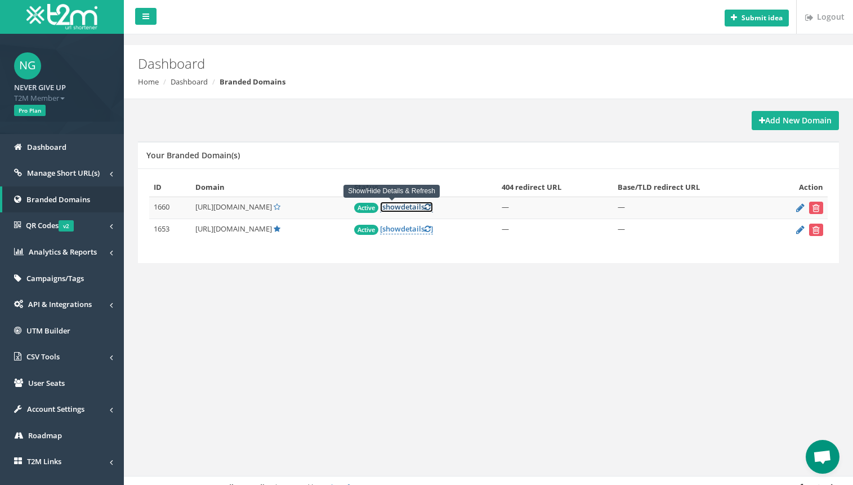
click at [424, 209] on icon at bounding box center [427, 206] width 6 height 7
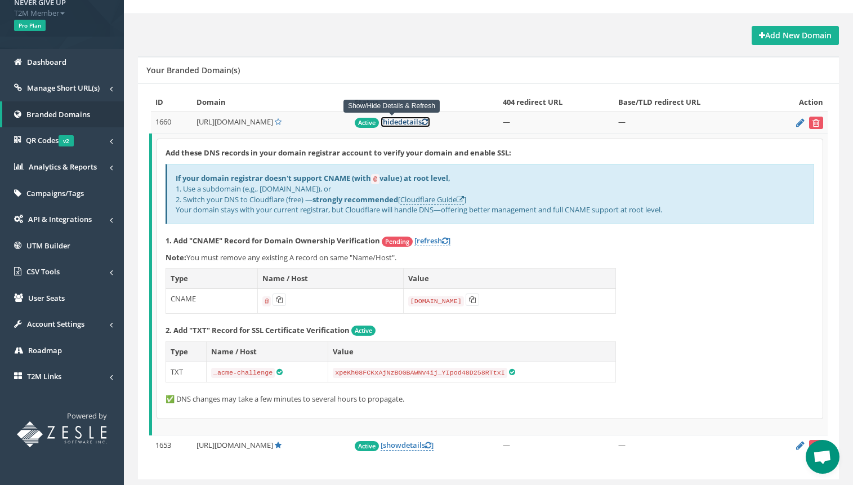
scroll to position [93, 0]
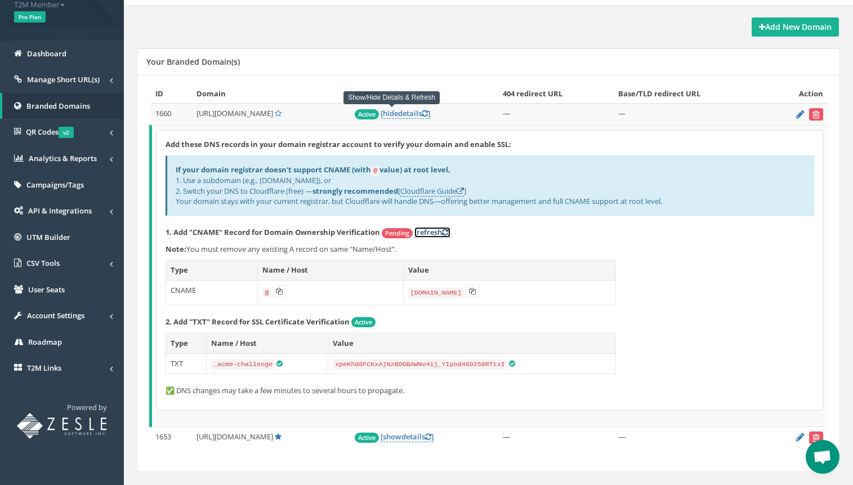
click at [443, 235] on link "[refresh ]" at bounding box center [432, 232] width 36 height 11
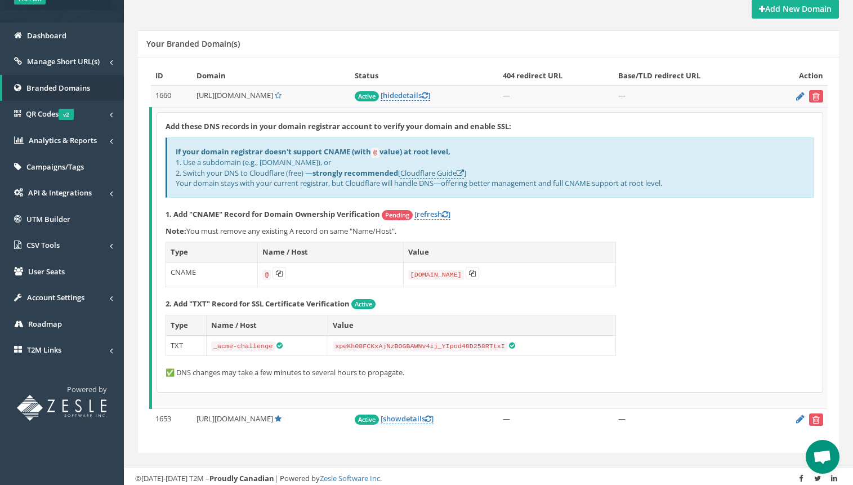
scroll to position [117, 0]
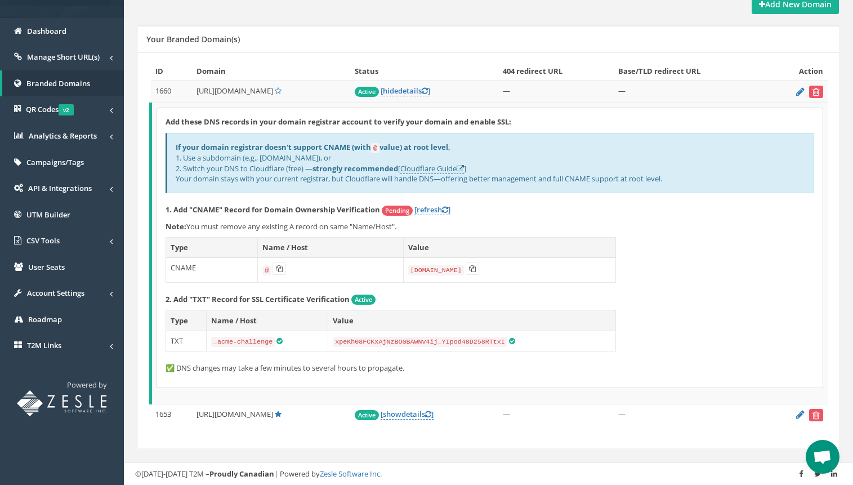
click at [711, 316] on div "Add these DNS records in your domain registrar account to verify your domain an…" at bounding box center [489, 247] width 665 height 279
click at [79, 82] on span "Branded Domains" at bounding box center [58, 83] width 64 height 10
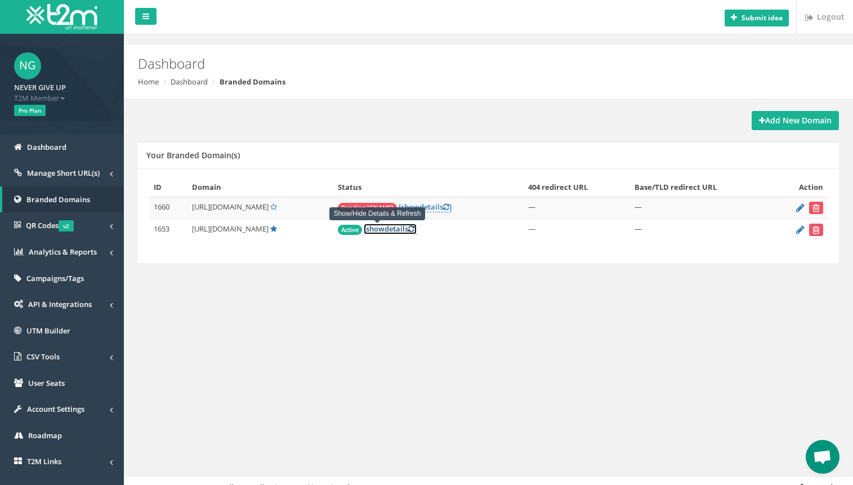
click at [408, 229] on icon at bounding box center [411, 228] width 6 height 7
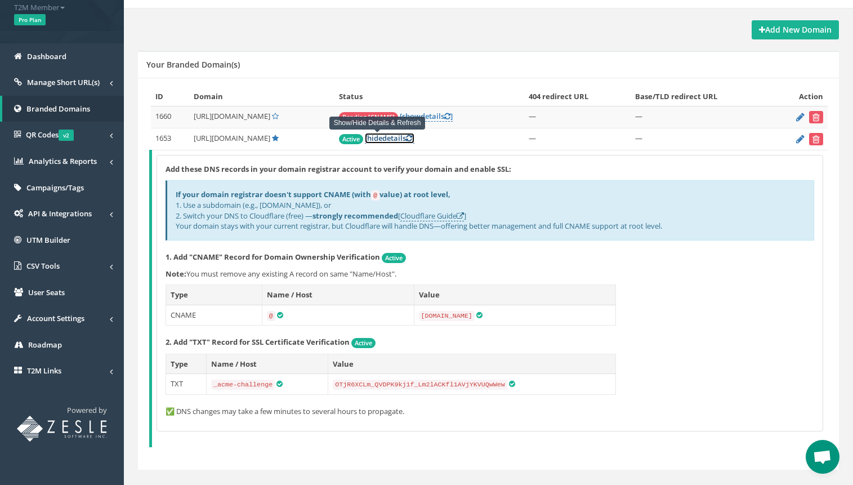
scroll to position [93, 0]
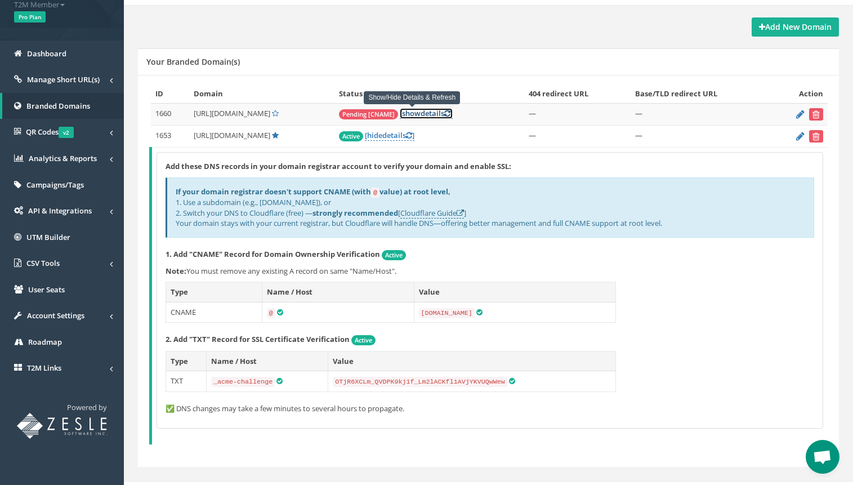
click at [444, 114] on icon at bounding box center [447, 113] width 6 height 7
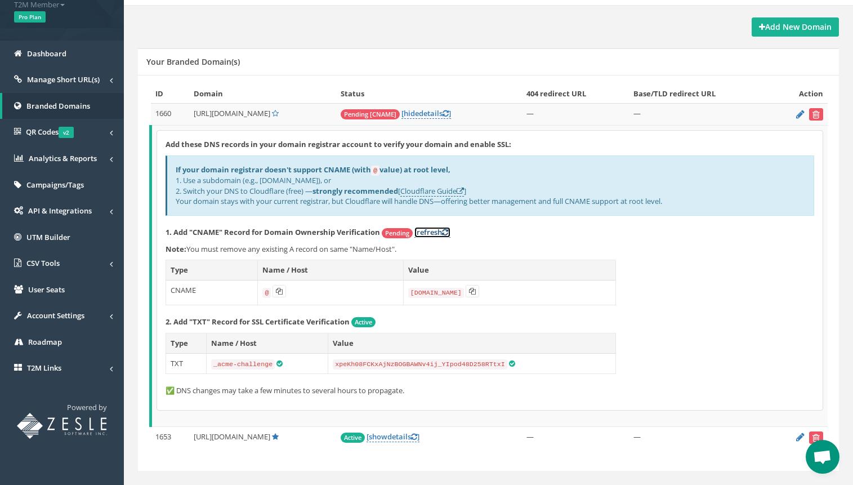
click at [433, 231] on link "[refresh ]" at bounding box center [432, 232] width 36 height 11
click at [669, 313] on div "Add these DNS records in your domain registrar account to verify your domain an…" at bounding box center [489, 270] width 665 height 279
click at [442, 117] on icon at bounding box center [445, 113] width 6 height 7
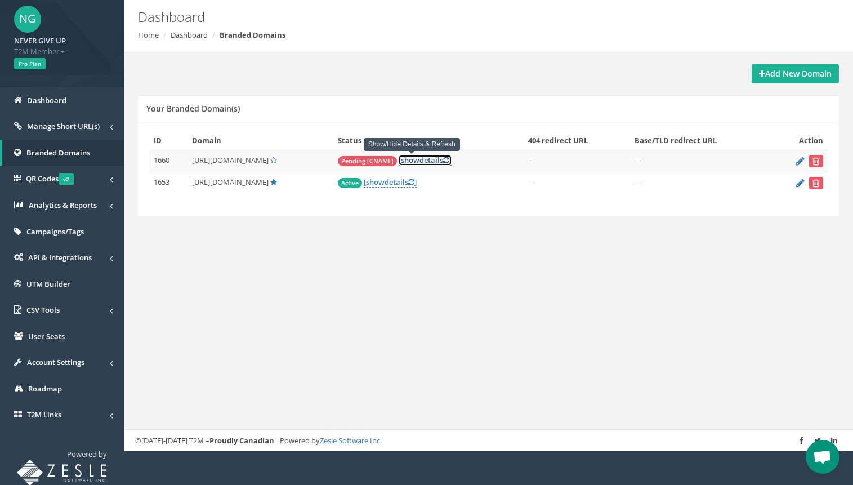
click at [432, 165] on link "[ show details ]" at bounding box center [425, 160] width 53 height 11
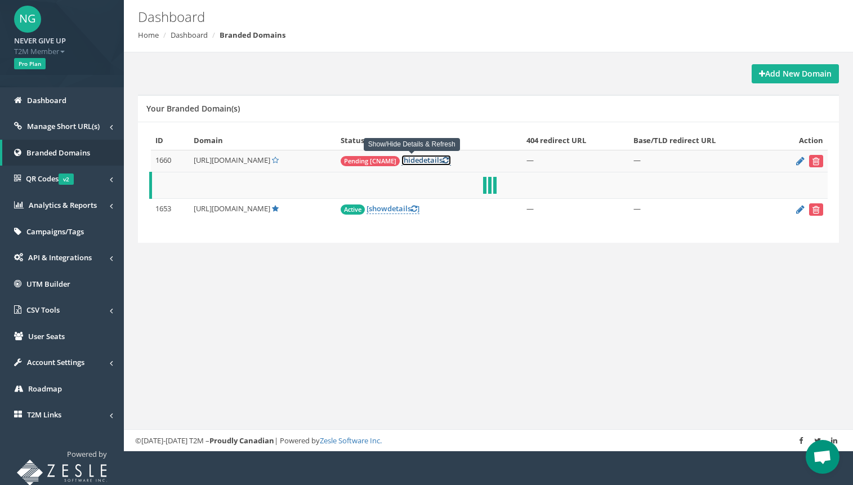
scroll to position [93, 0]
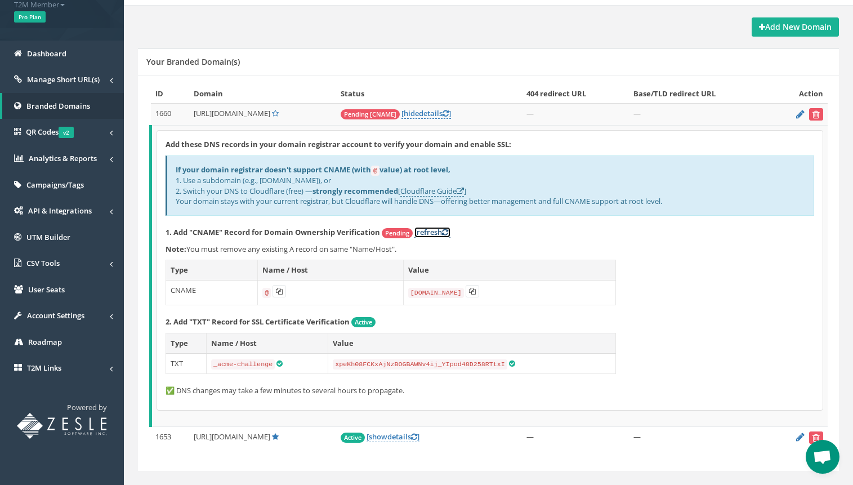
click at [445, 235] on icon at bounding box center [445, 232] width 6 height 7
click at [433, 119] on link "[ hide details ]" at bounding box center [426, 113] width 50 height 11
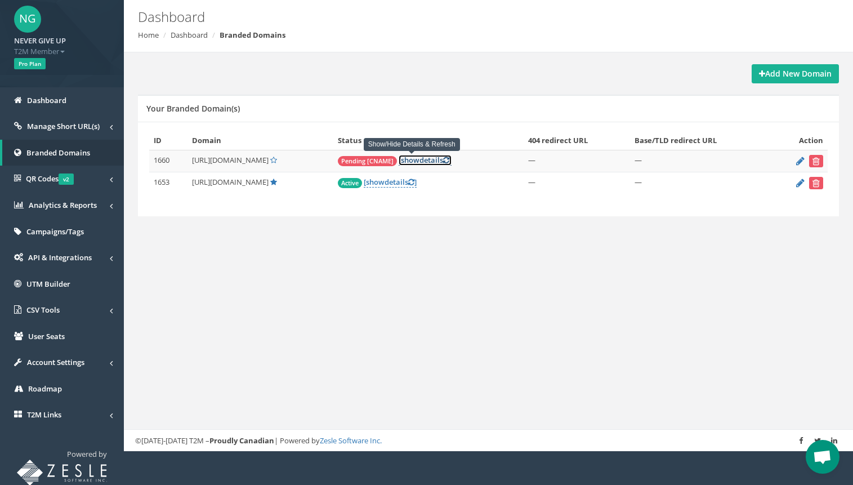
click at [443, 162] on icon at bounding box center [446, 159] width 6 height 7
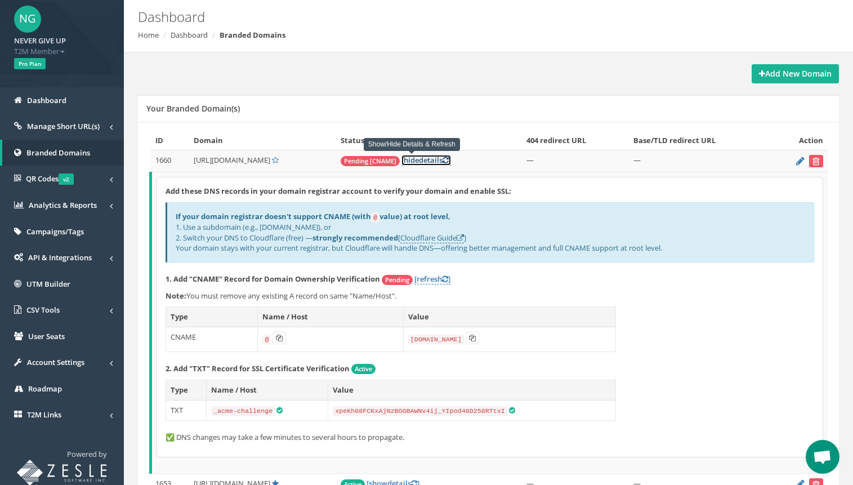
scroll to position [93, 0]
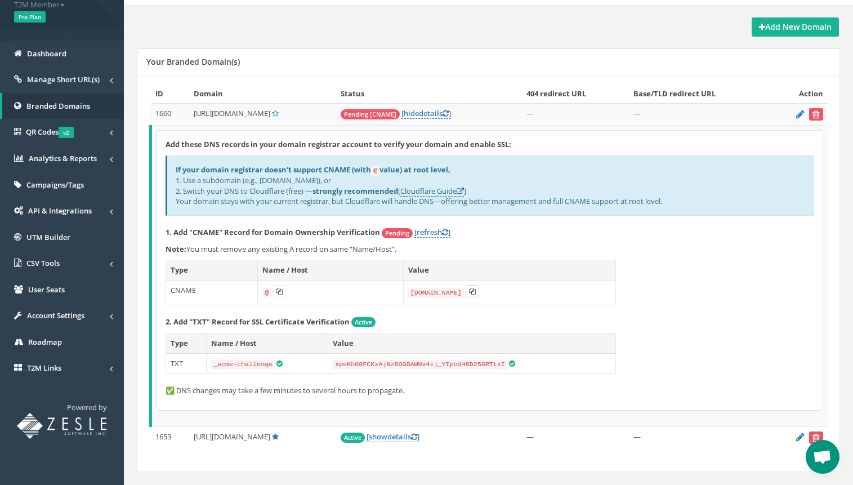
click at [474, 289] on icon at bounding box center [472, 291] width 7 height 7
click at [607, 215] on div "If your domain registrar doesn't support CNAME (with @ value) at root level, 1.…" at bounding box center [489, 185] width 648 height 60
click at [429, 115] on link "[ hide details ]" at bounding box center [426, 113] width 50 height 11
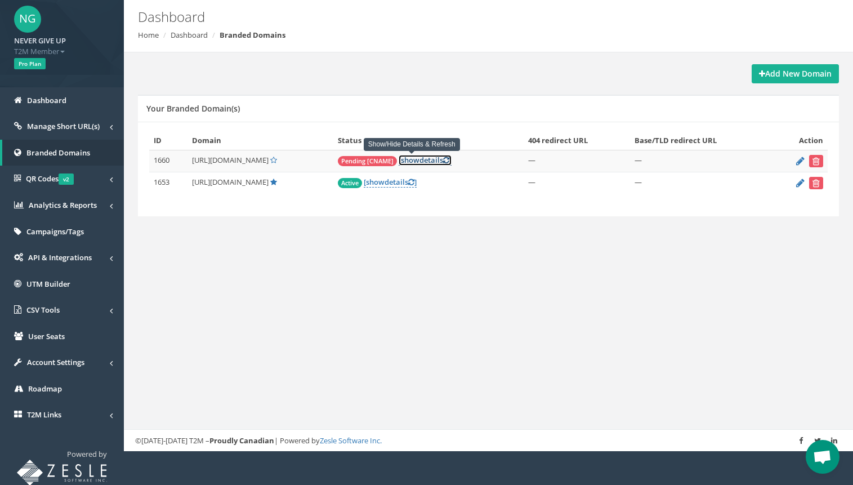
click at [443, 162] on icon at bounding box center [446, 159] width 6 height 7
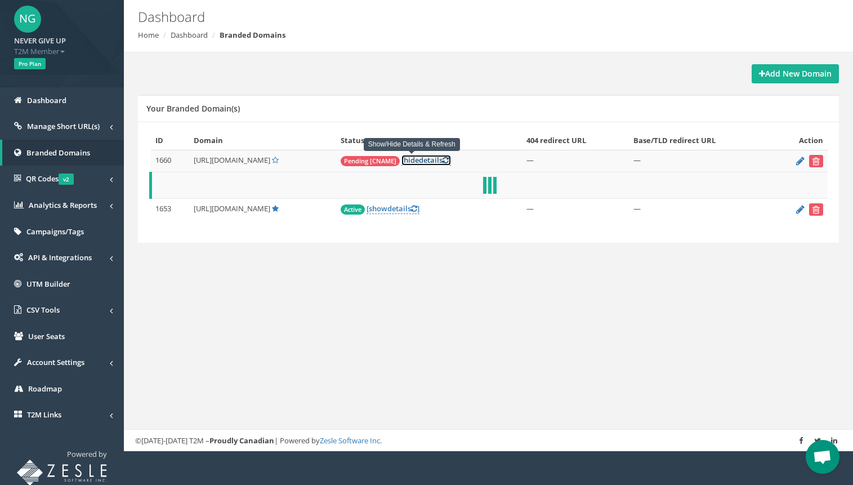
scroll to position [93, 0]
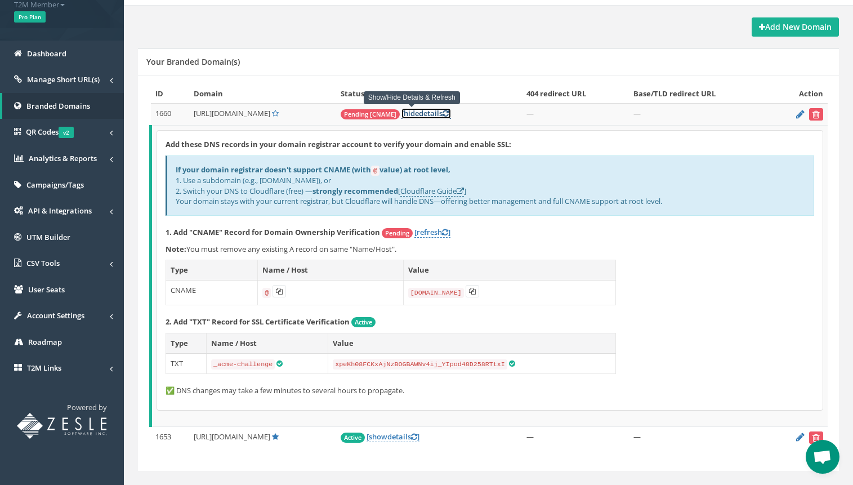
click at [442, 113] on icon at bounding box center [445, 113] width 6 height 7
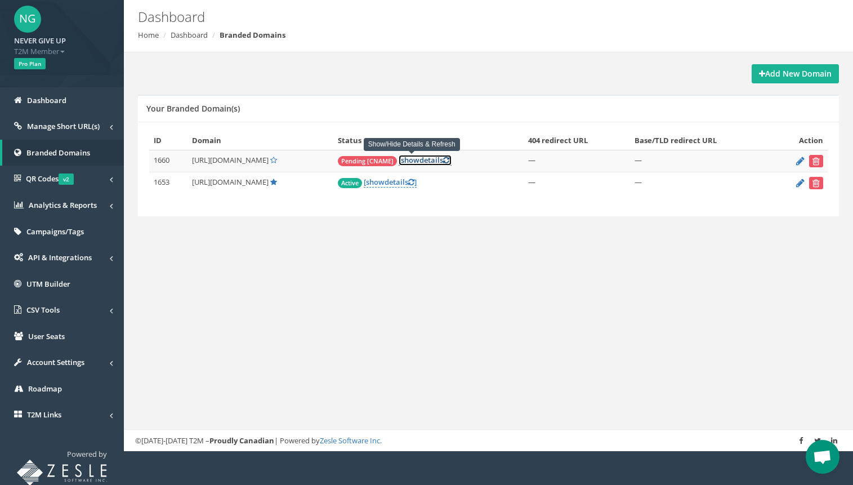
click at [443, 158] on icon at bounding box center [446, 159] width 6 height 7
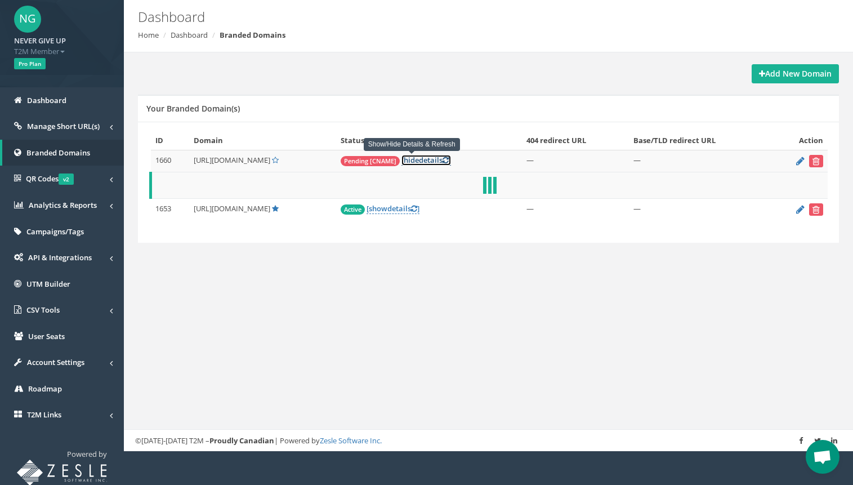
scroll to position [93, 0]
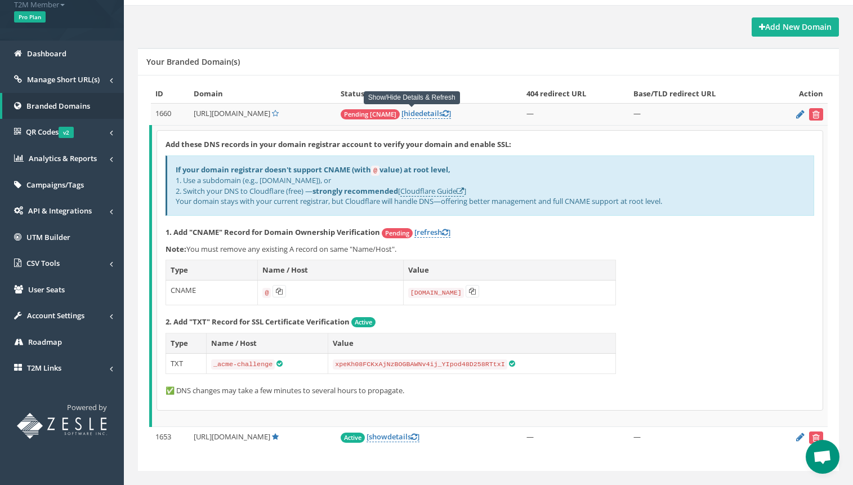
click at [223, 113] on span "[URL][DOMAIN_NAME]" at bounding box center [232, 113] width 77 height 10
drag, startPoint x: 223, startPoint y: 113, endPoint x: 248, endPoint y: 114, distance: 24.8
click at [248, 114] on span "[URL][DOMAIN_NAME]" at bounding box center [232, 113] width 77 height 10
copy span "[DOMAIN_NAME]"
click at [472, 293] on icon at bounding box center [472, 291] width 7 height 7
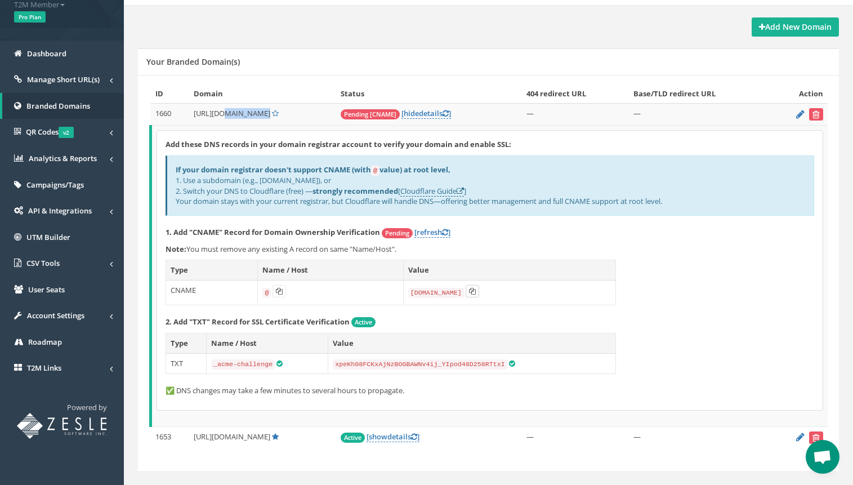
copy span "[DOMAIN_NAME]"
click at [472, 293] on icon at bounding box center [472, 291] width 7 height 7
click at [444, 234] on link "[refresh ]" at bounding box center [432, 232] width 36 height 11
click at [424, 194] on link "Cloudflare Guide" at bounding box center [432, 191] width 64 height 11
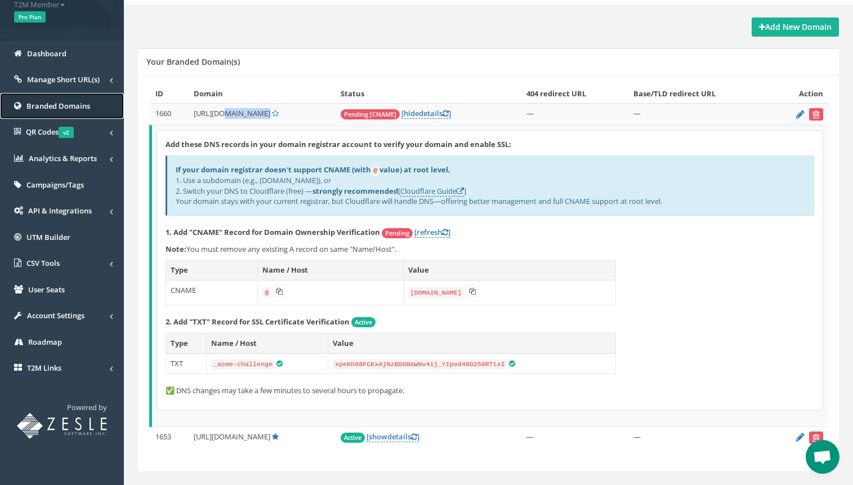
click at [68, 99] on link "Branded Domains" at bounding box center [62, 106] width 124 height 26
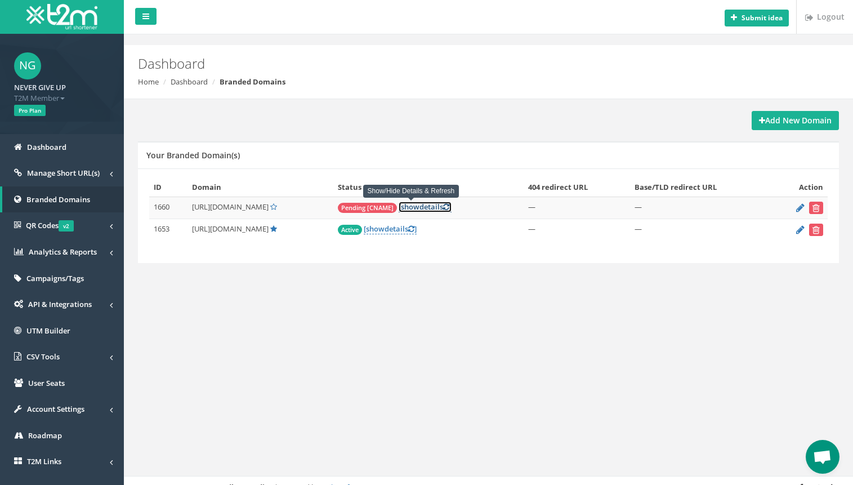
click at [443, 208] on icon at bounding box center [446, 206] width 6 height 7
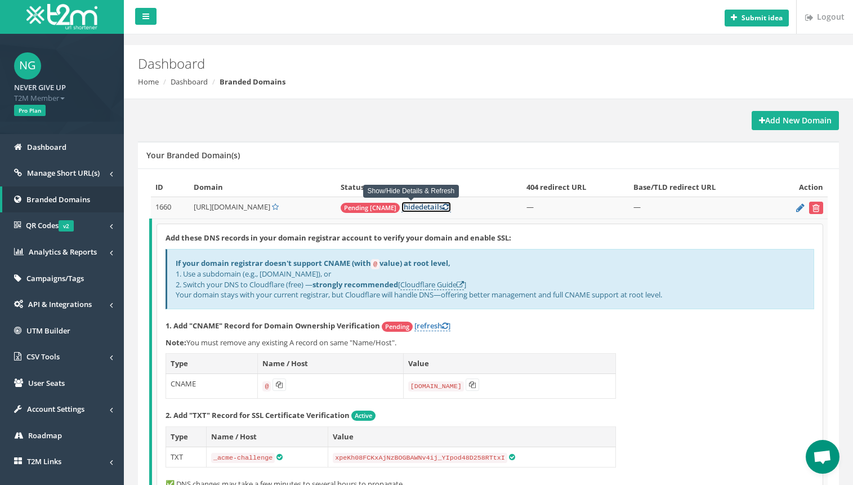
click at [442, 208] on icon at bounding box center [445, 206] width 6 height 7
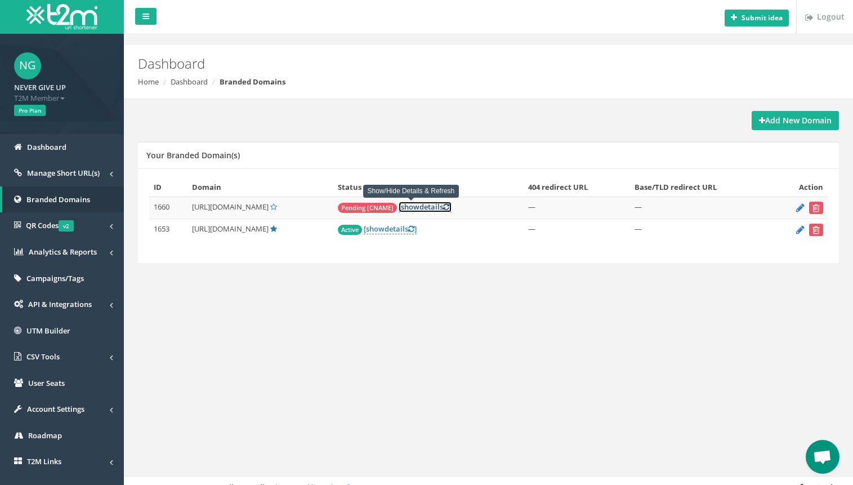
click at [443, 208] on icon at bounding box center [446, 206] width 6 height 7
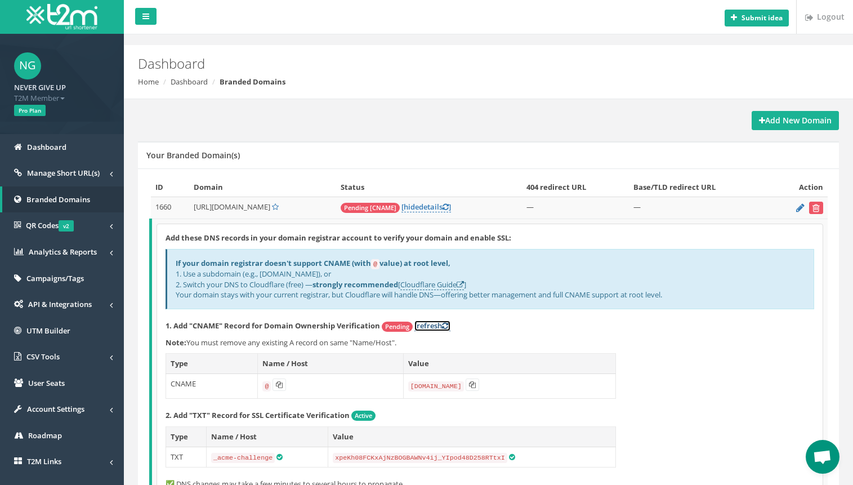
click at [446, 327] on icon at bounding box center [445, 325] width 6 height 7
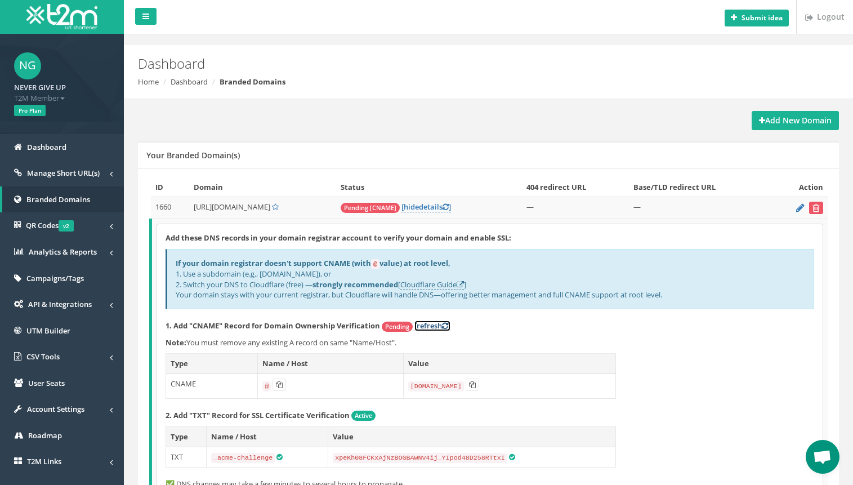
click at [446, 327] on icon at bounding box center [445, 325] width 6 height 7
click at [444, 327] on link "[refresh ]" at bounding box center [432, 325] width 36 height 11
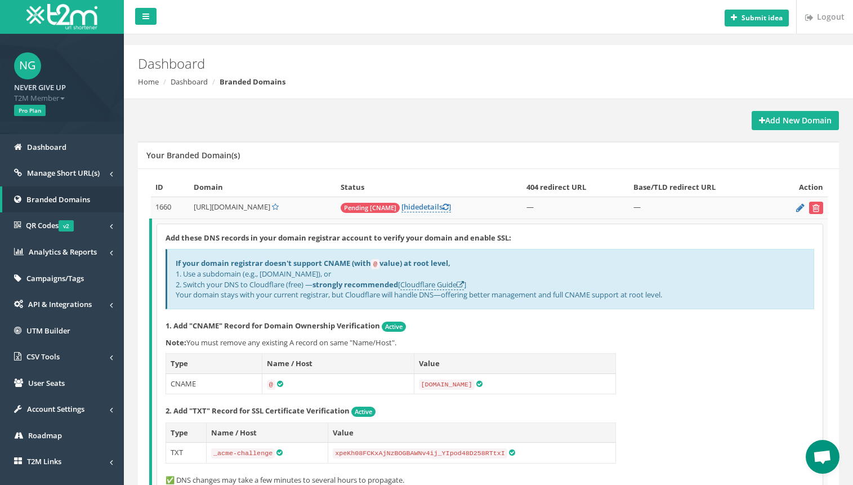
click at [77, 53] on div "NG NEVER GIVE UP T2M Member Logout" at bounding box center [62, 77] width 96 height 51
click at [442, 209] on icon at bounding box center [445, 206] width 6 height 7
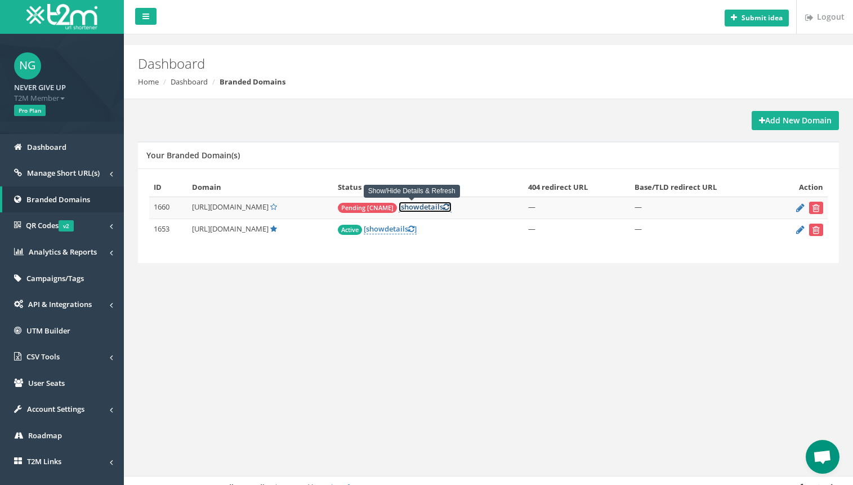
click at [443, 205] on icon at bounding box center [446, 206] width 6 height 7
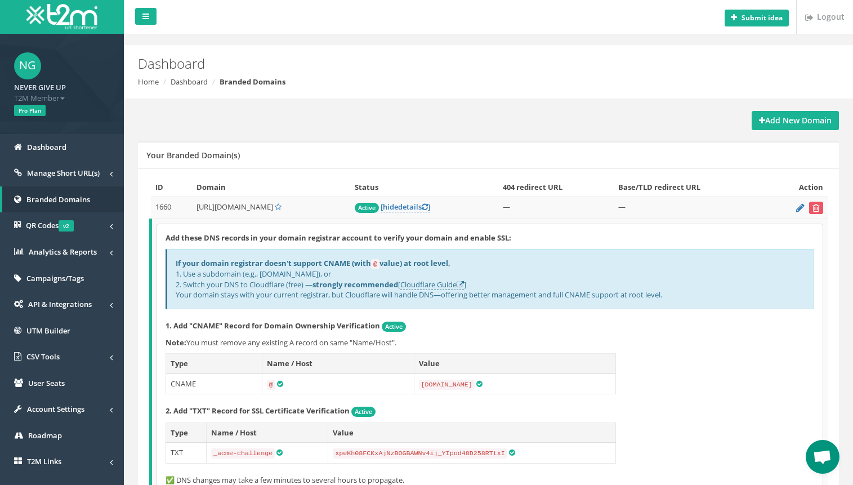
click at [369, 5] on nav "Submit idea Logout" at bounding box center [488, 17] width 729 height 34
click at [75, 173] on span "Manage Short URL(s)" at bounding box center [63, 173] width 73 height 10
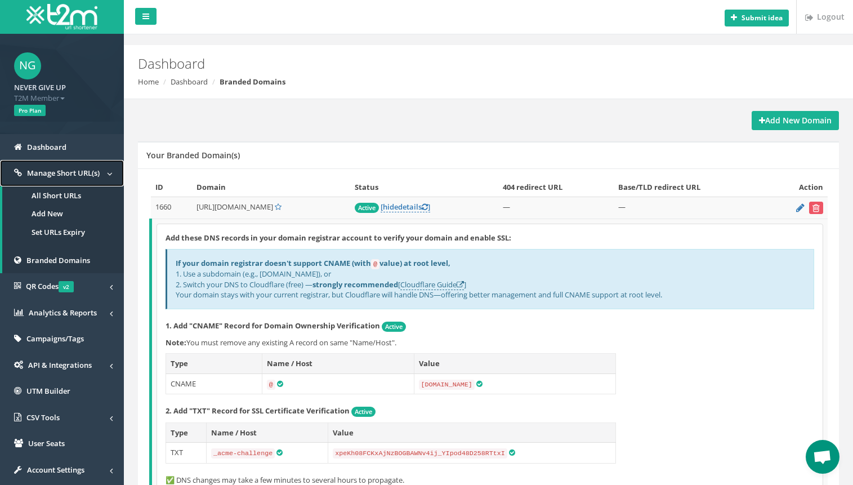
click at [68, 185] on link "Manage Short URL(s)" at bounding box center [62, 173] width 124 height 26
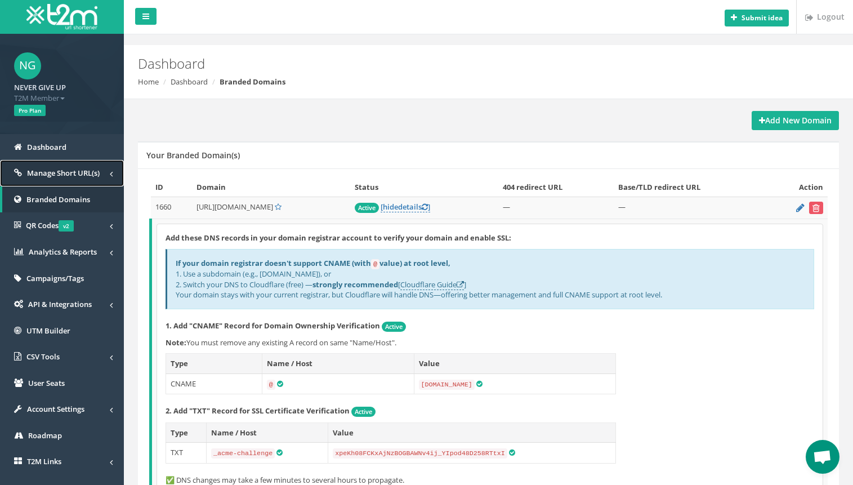
click at [66, 179] on link "Manage Short URL(s)" at bounding box center [62, 173] width 124 height 26
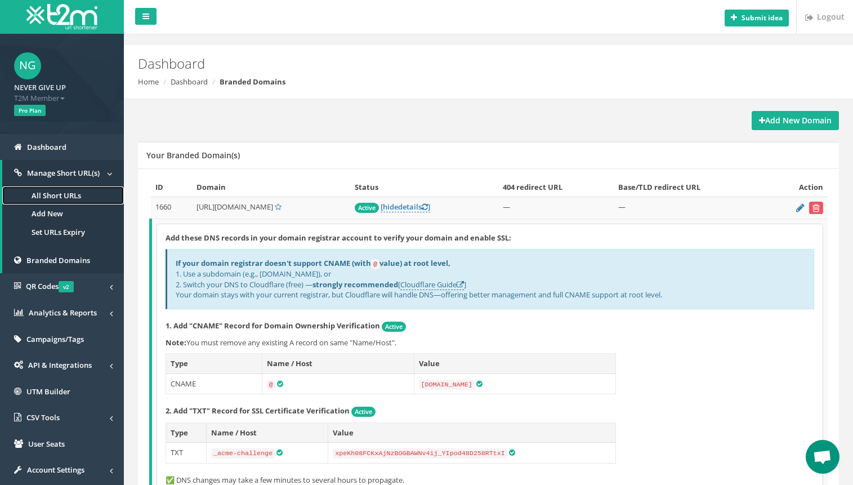
click at [61, 198] on link "All Short URLs" at bounding box center [63, 195] width 122 height 19
